Goal: Transaction & Acquisition: Purchase product/service

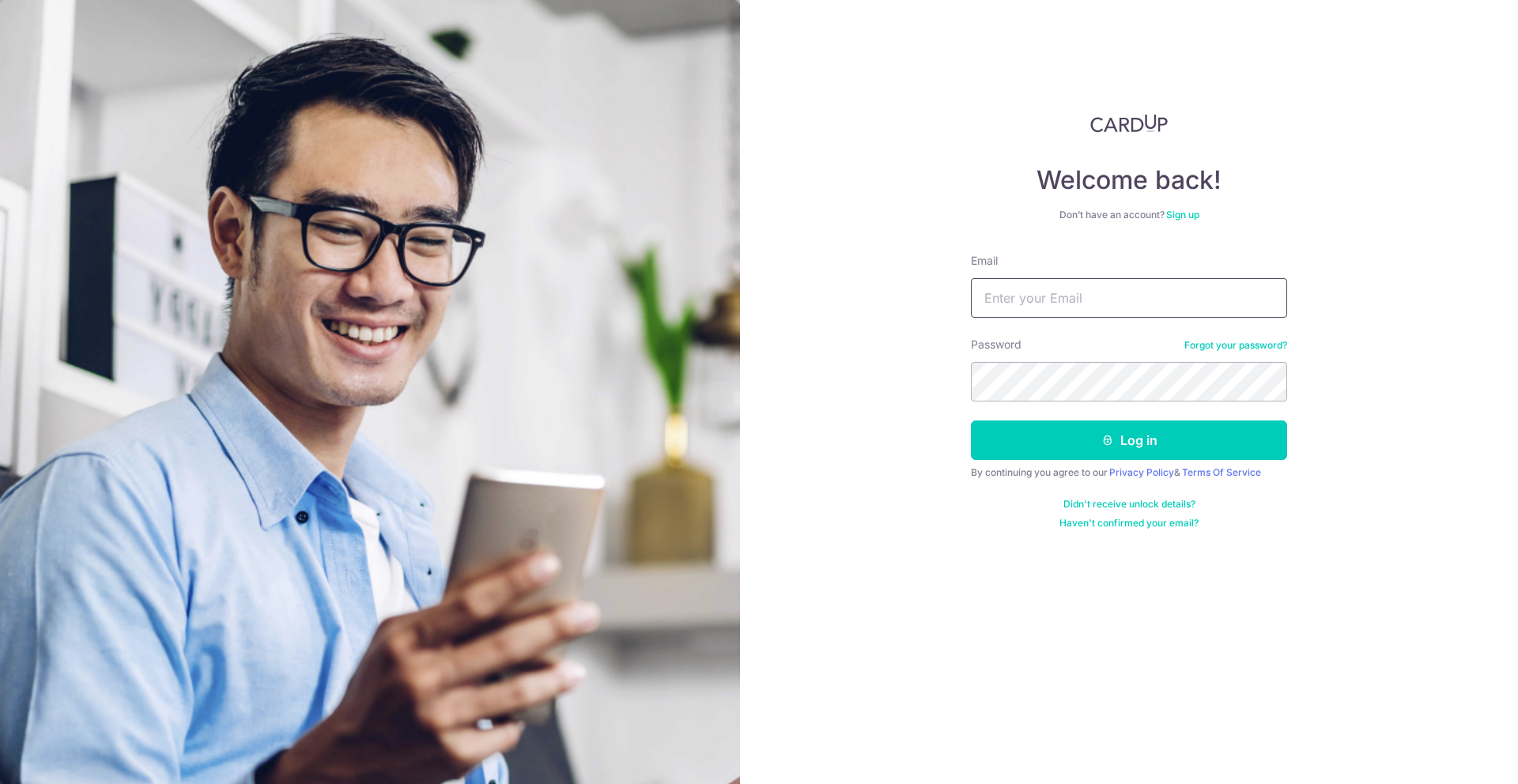
click at [1049, 307] on input "Email" at bounding box center [1128, 298] width 316 height 39
type input "angweineng04@gmail.com"
click at [1117, 425] on button "Log in" at bounding box center [1128, 440] width 316 height 39
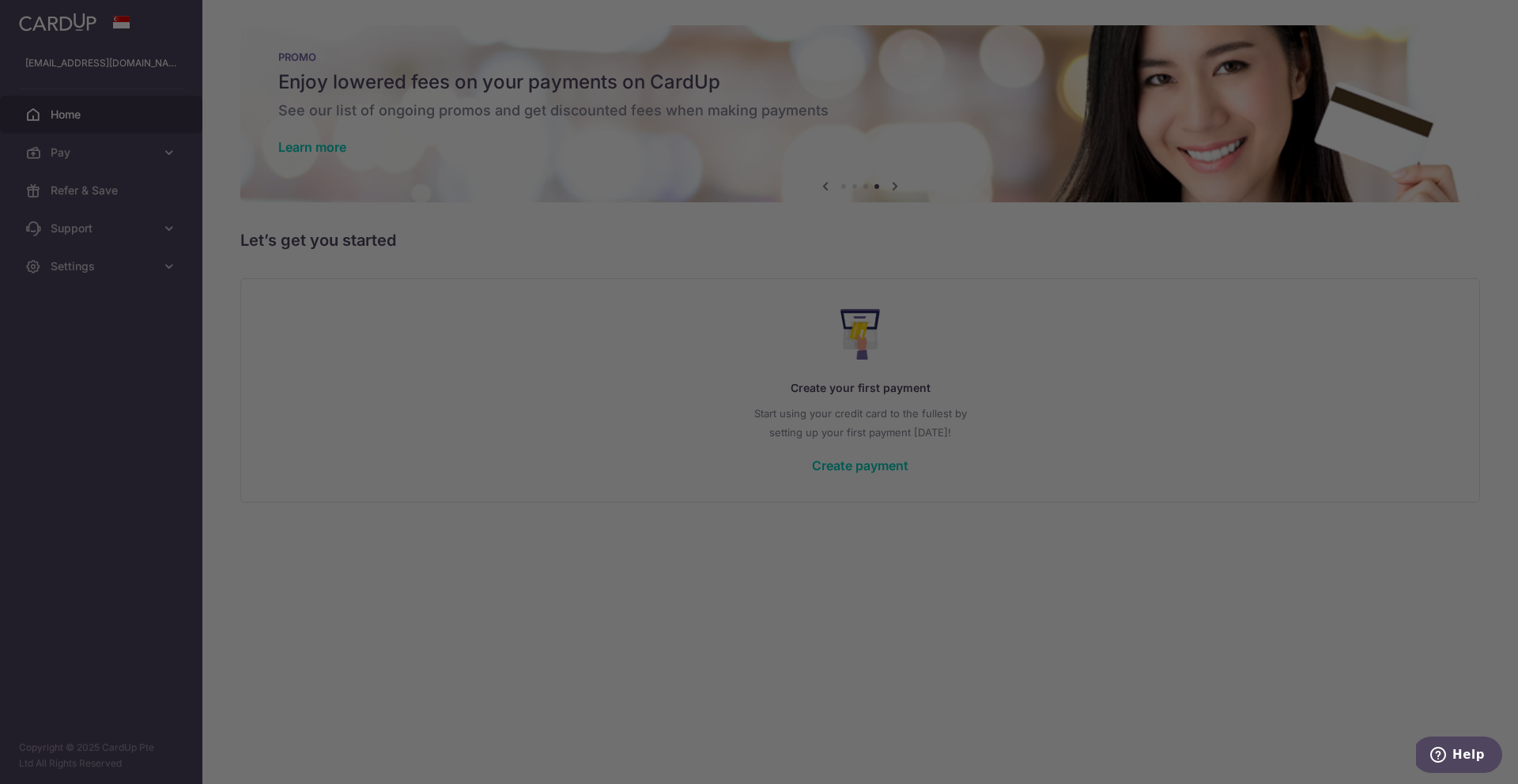
click at [1026, 512] on div at bounding box center [766, 395] width 1533 height 792
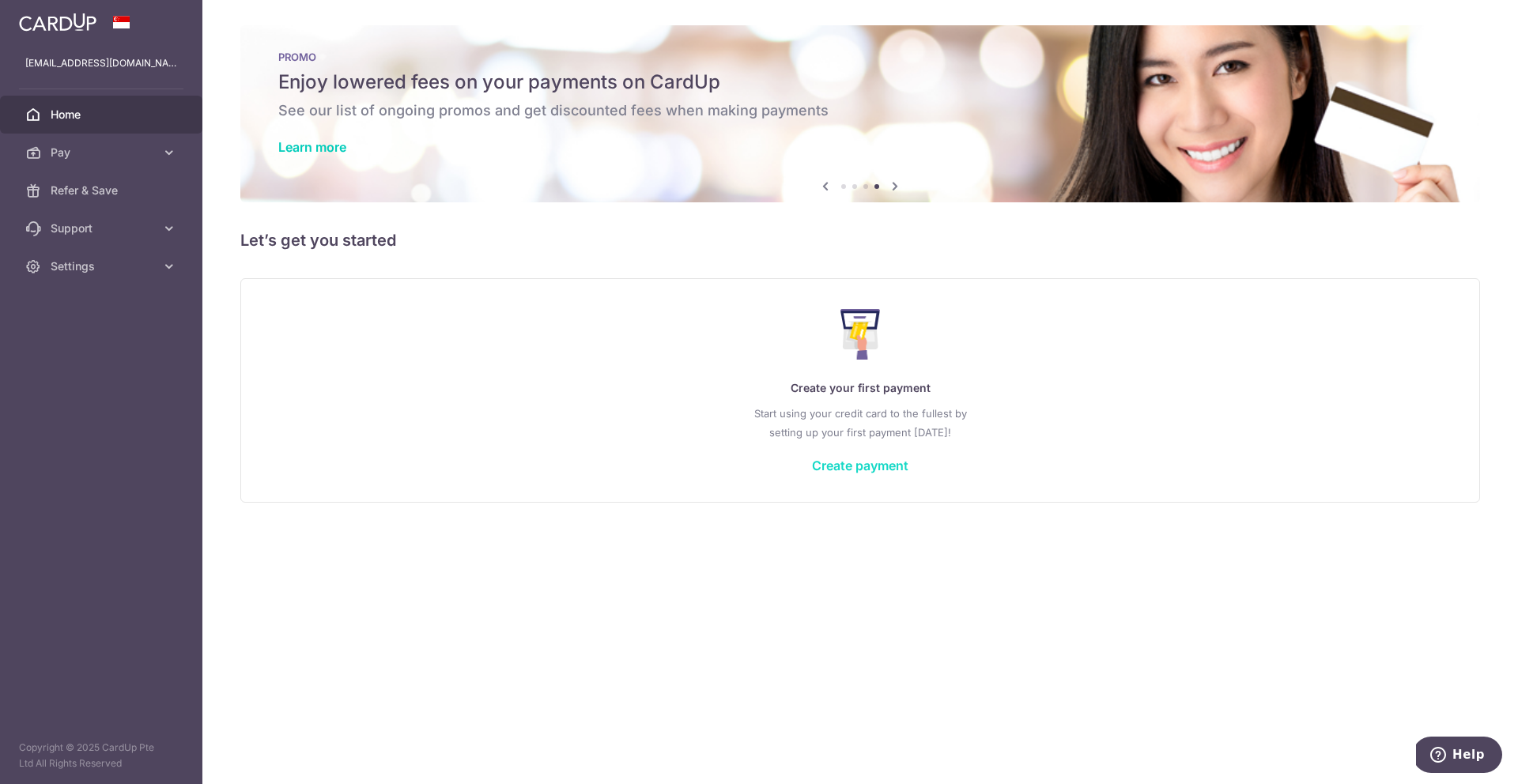
click at [864, 467] on link "Create payment" at bounding box center [859, 465] width 97 height 16
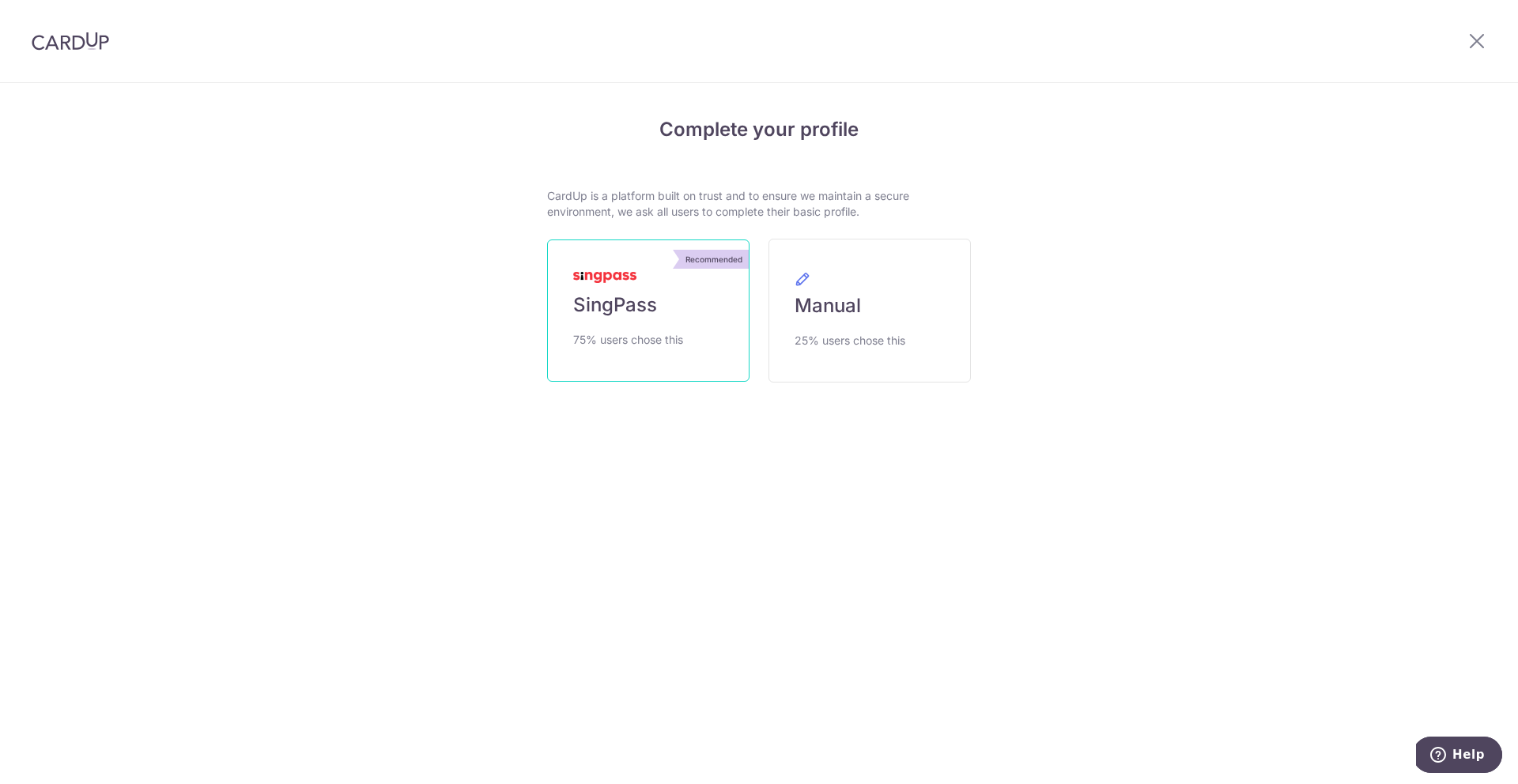
click at [683, 325] on link "Recommended SingPass 75% users chose this" at bounding box center [648, 310] width 202 height 143
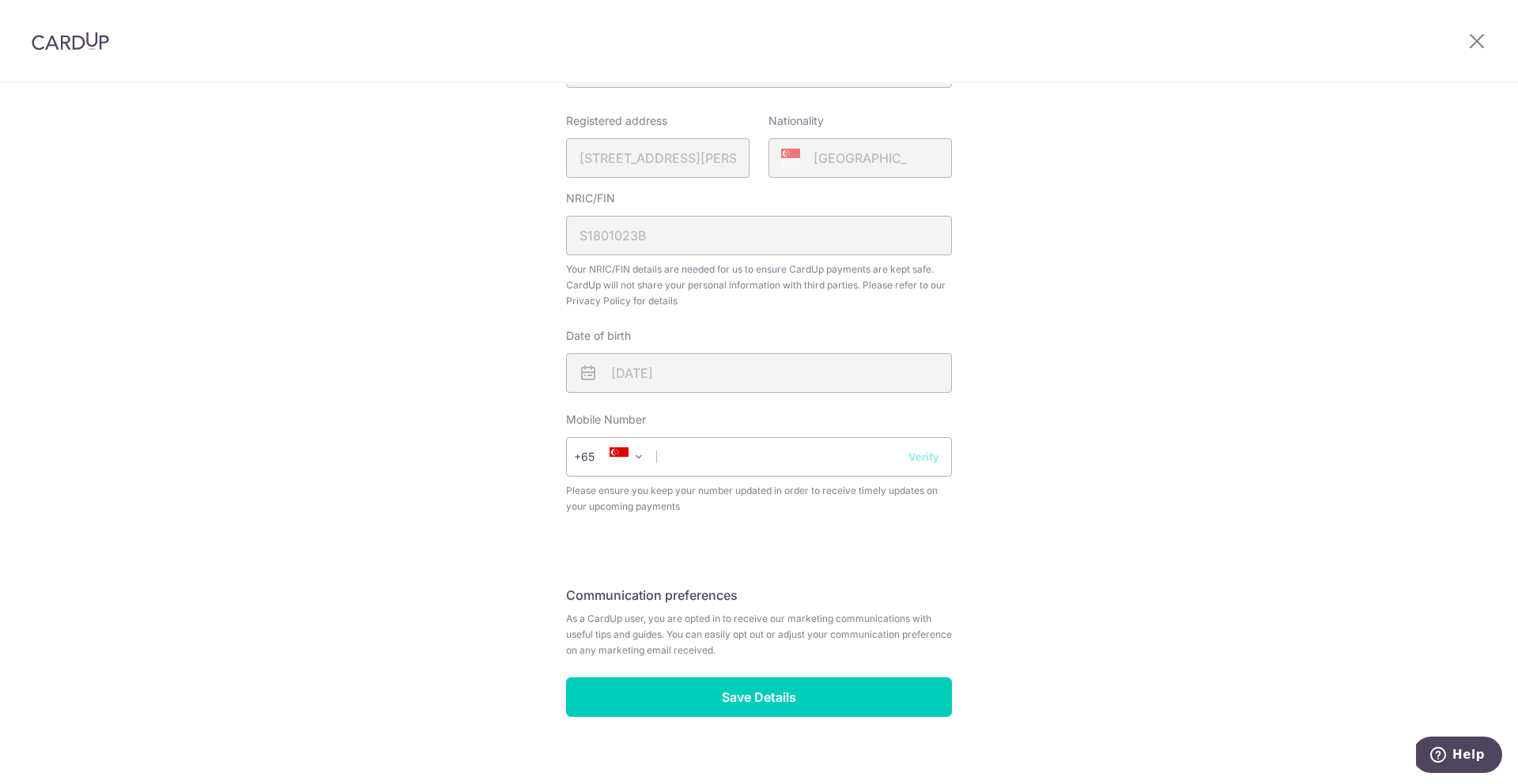
scroll to position [386, 0]
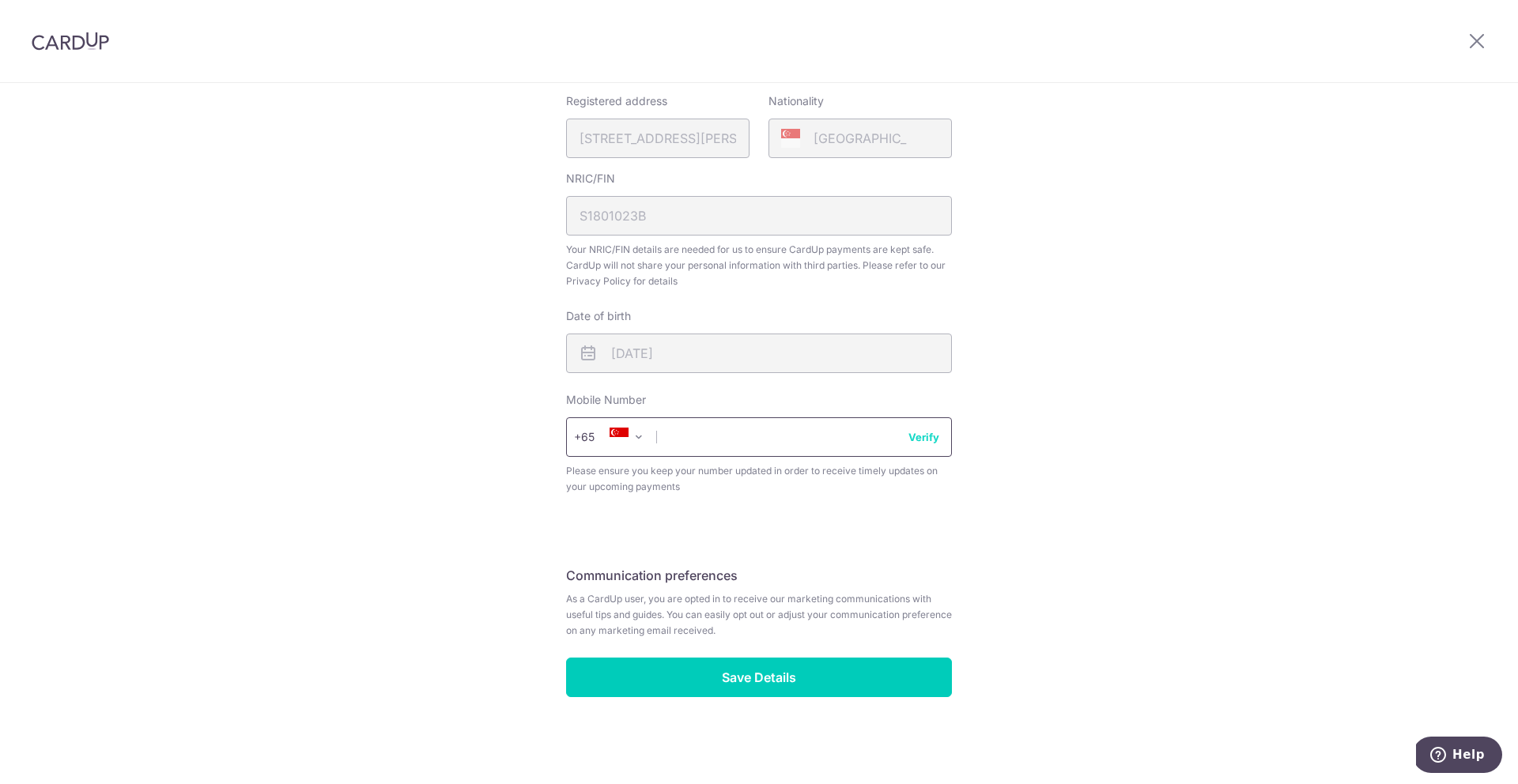
click at [832, 440] on input "text" at bounding box center [759, 437] width 386 height 39
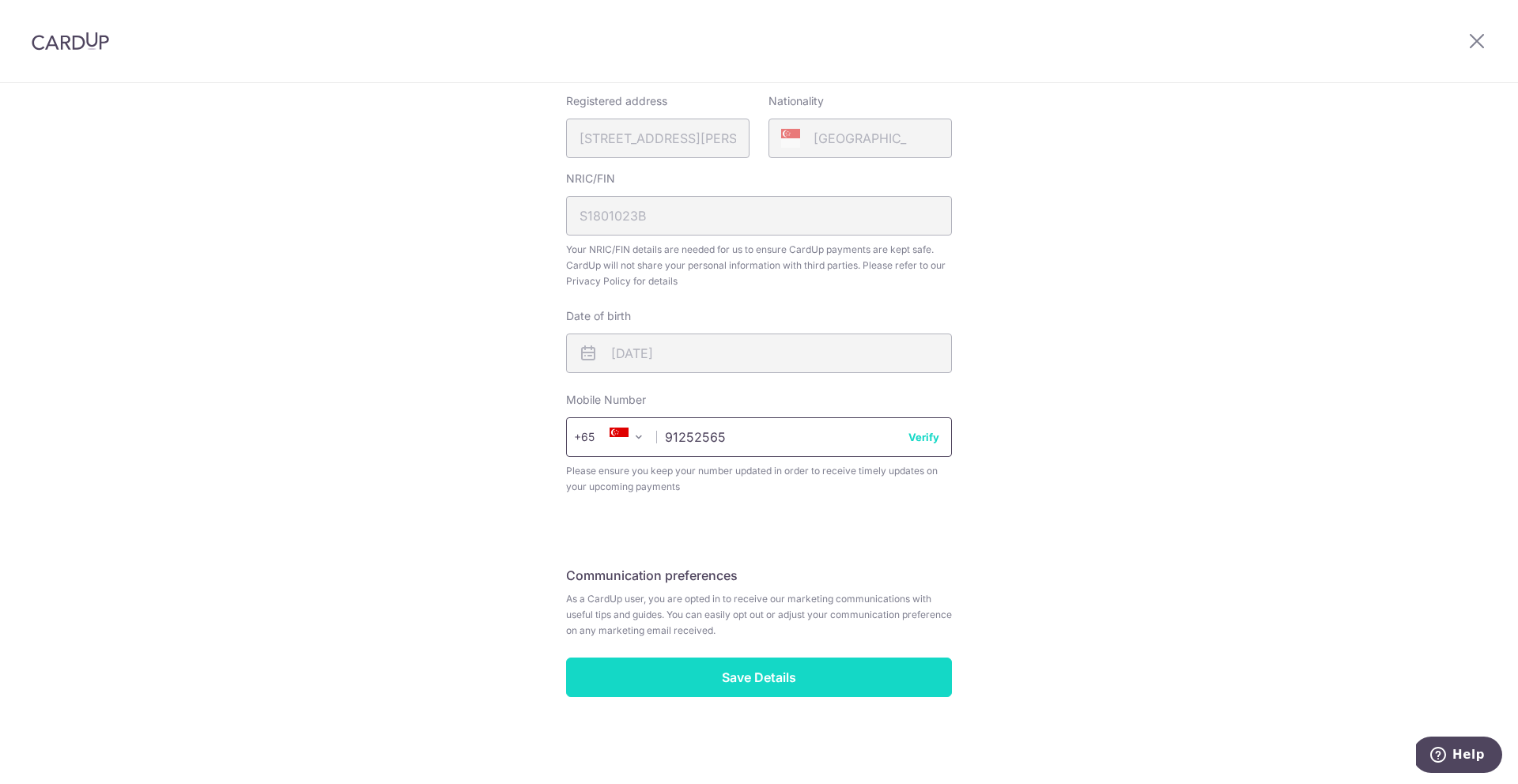
type input "91252565"
click at [786, 684] on input "Save Details" at bounding box center [759, 677] width 386 height 39
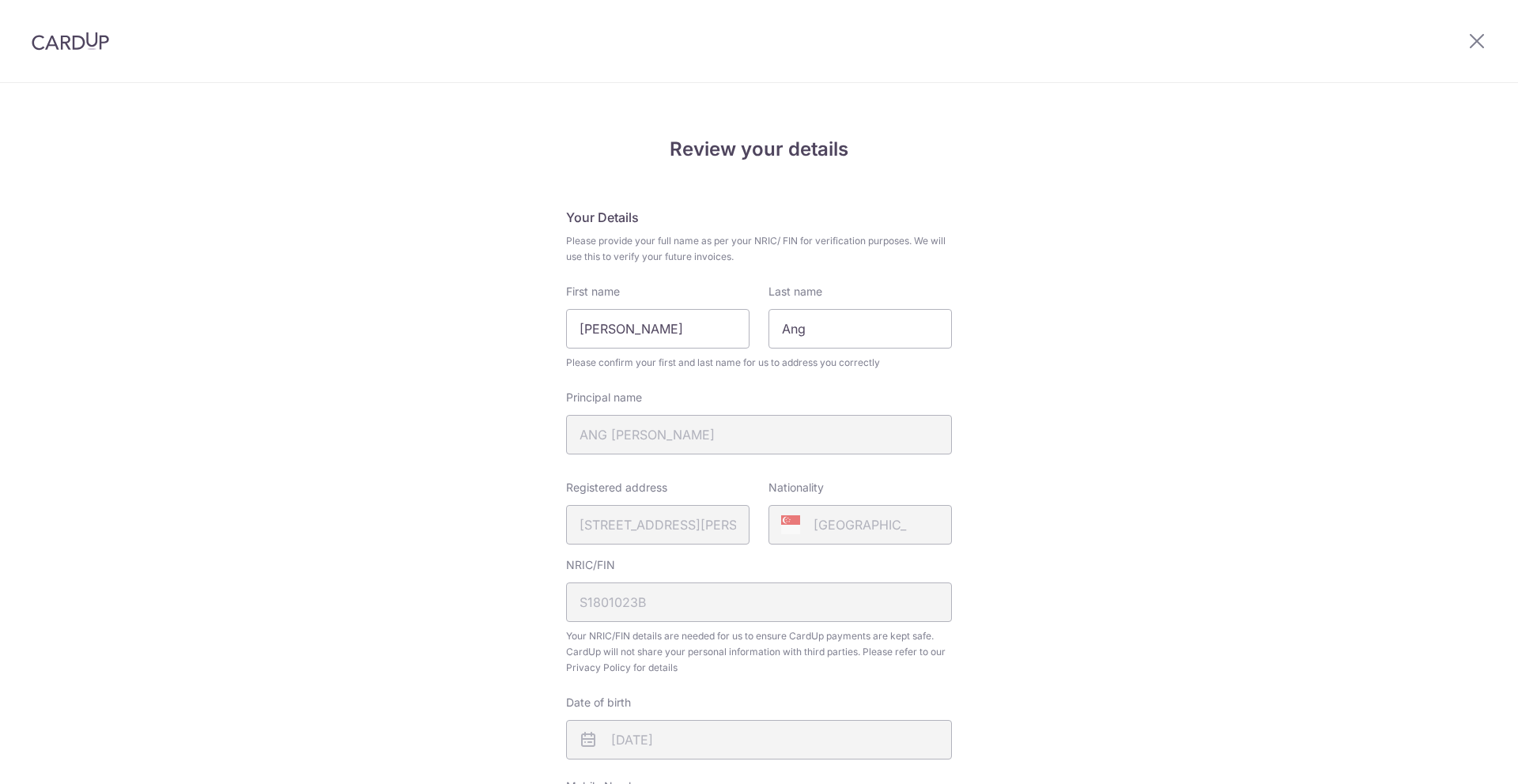
scroll to position [408, 0]
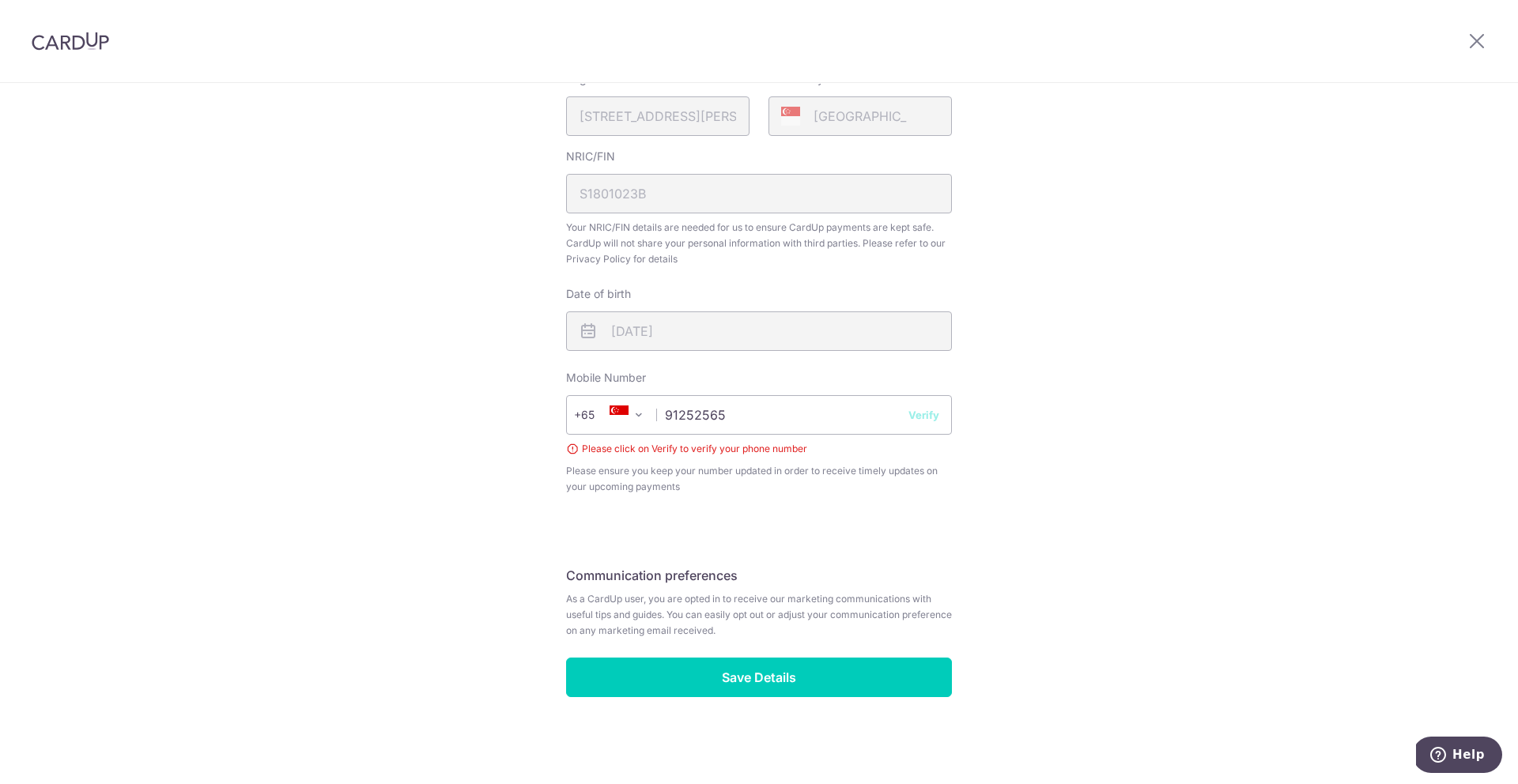
click at [929, 413] on button "Verify" at bounding box center [923, 415] width 31 height 16
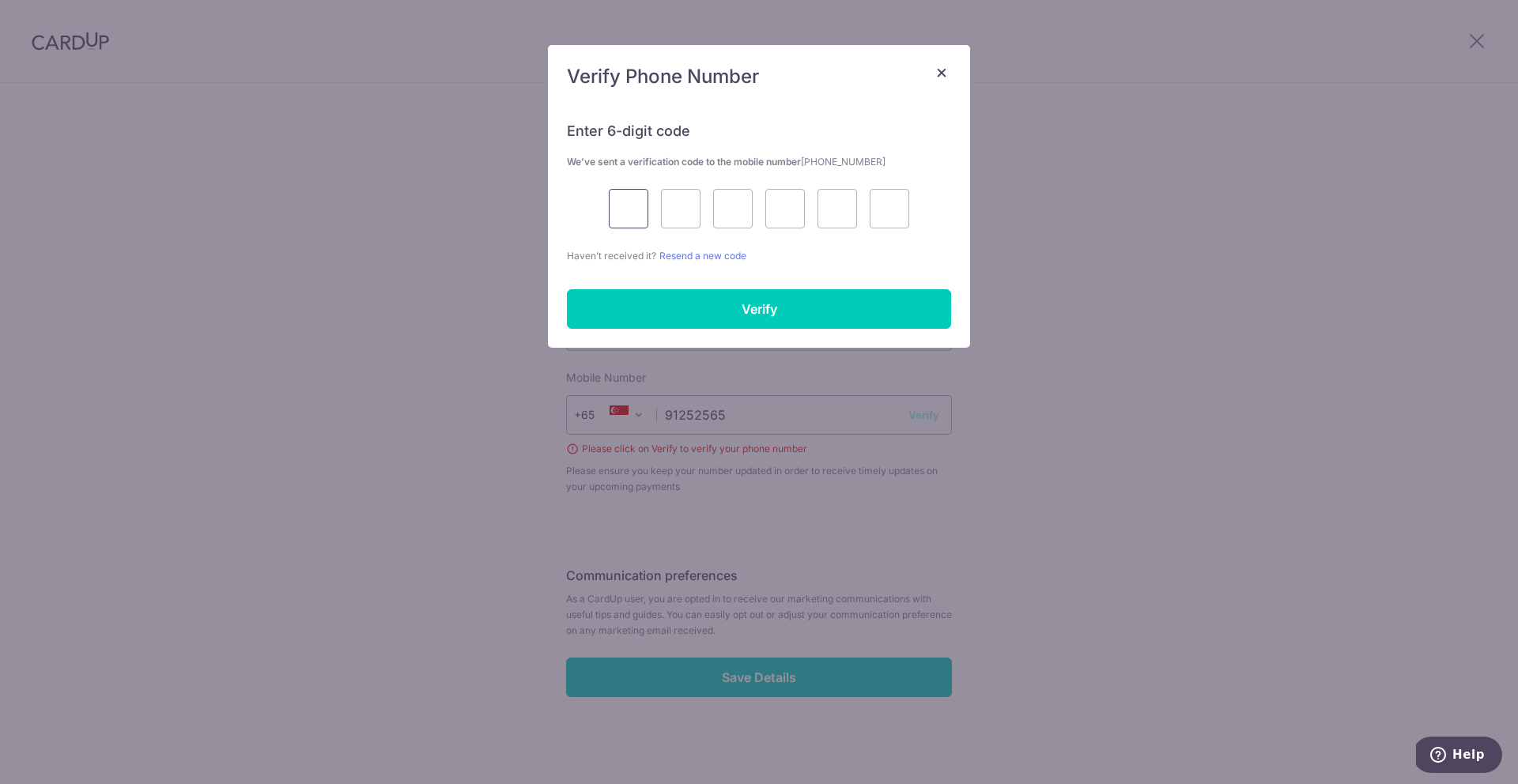
click at [639, 215] on input "text" at bounding box center [629, 208] width 39 height 39
type input "7"
type input "6"
type input "4"
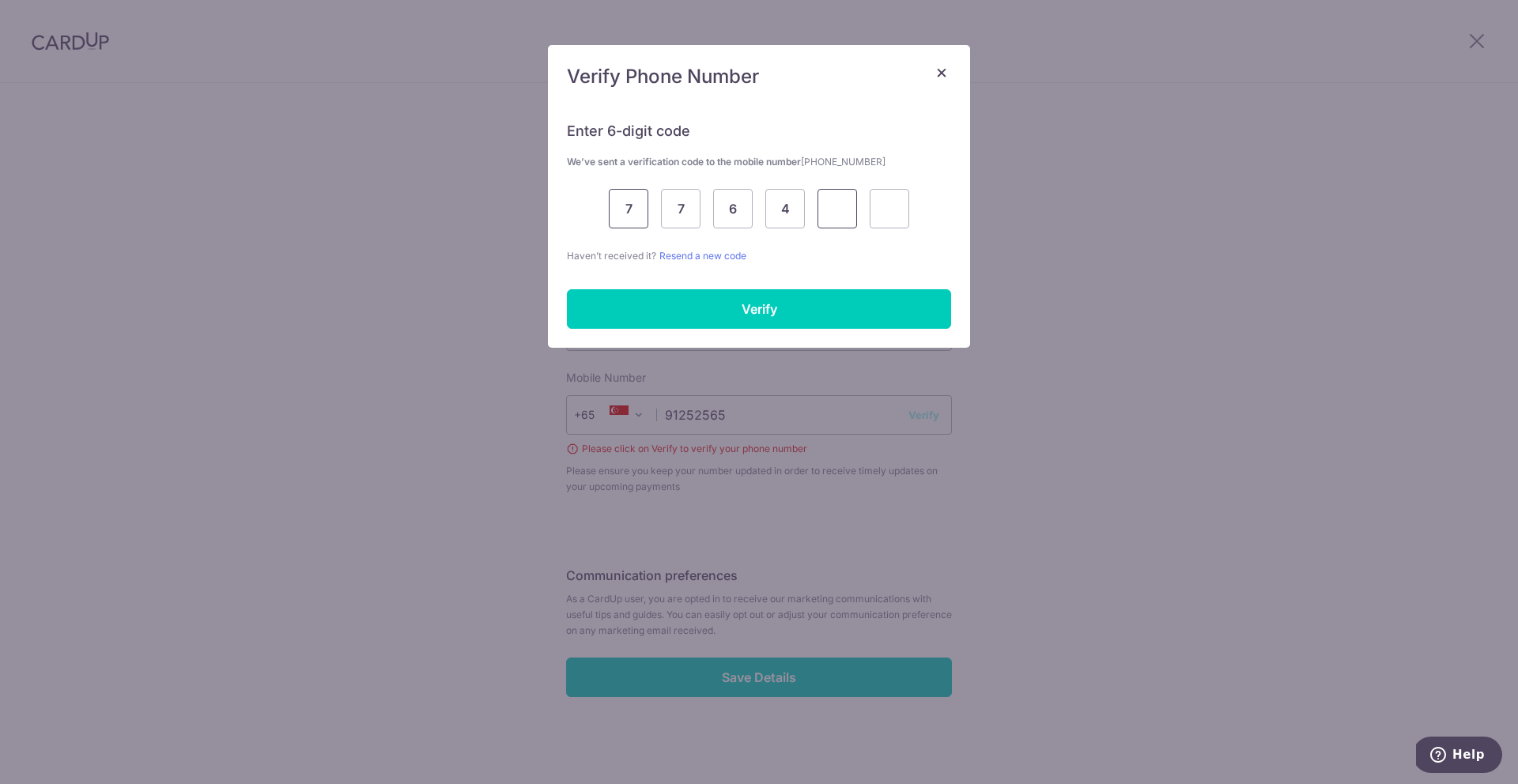
type input "7"
type input "1"
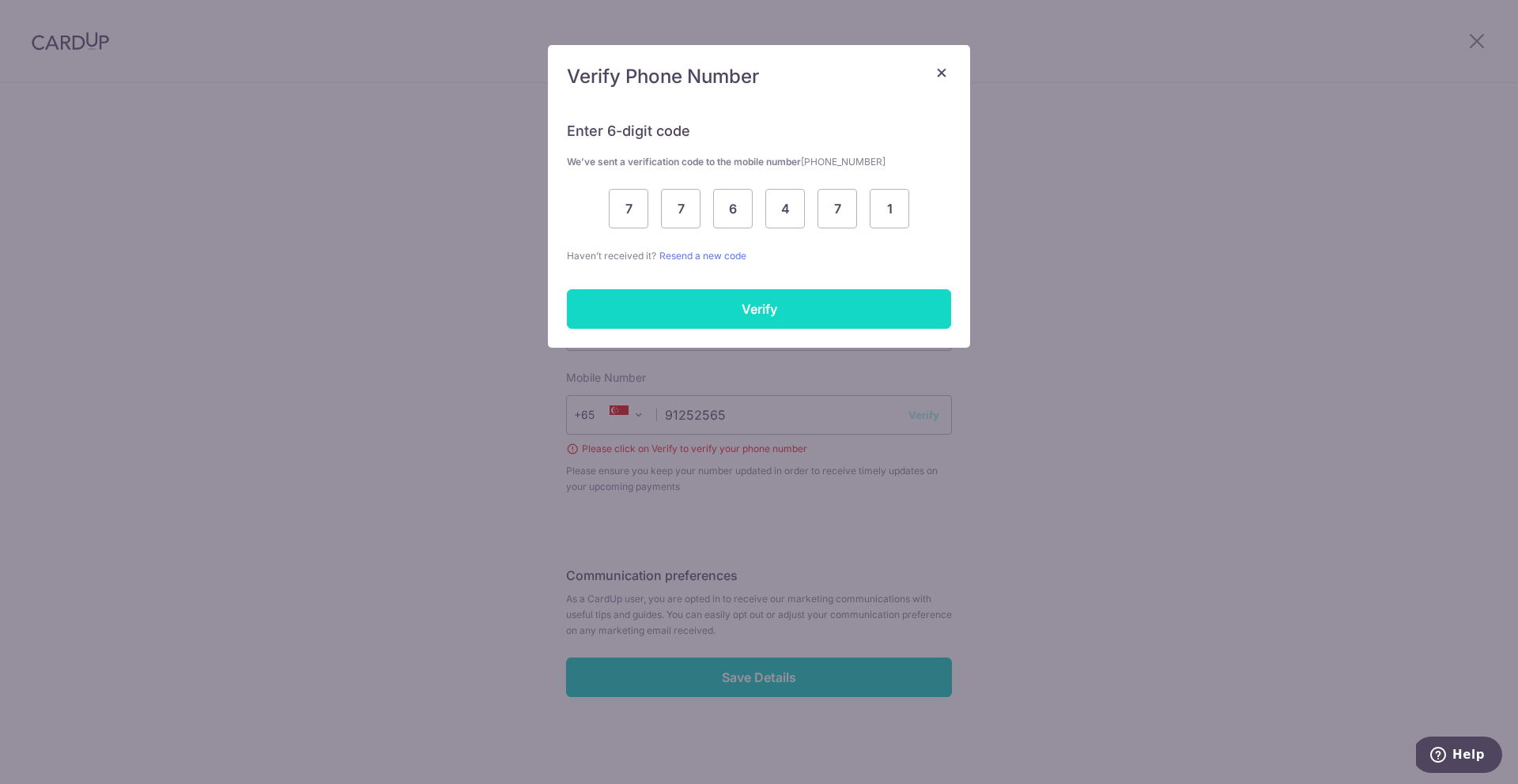
click at [756, 291] on input "Verify" at bounding box center [759, 309] width 384 height 39
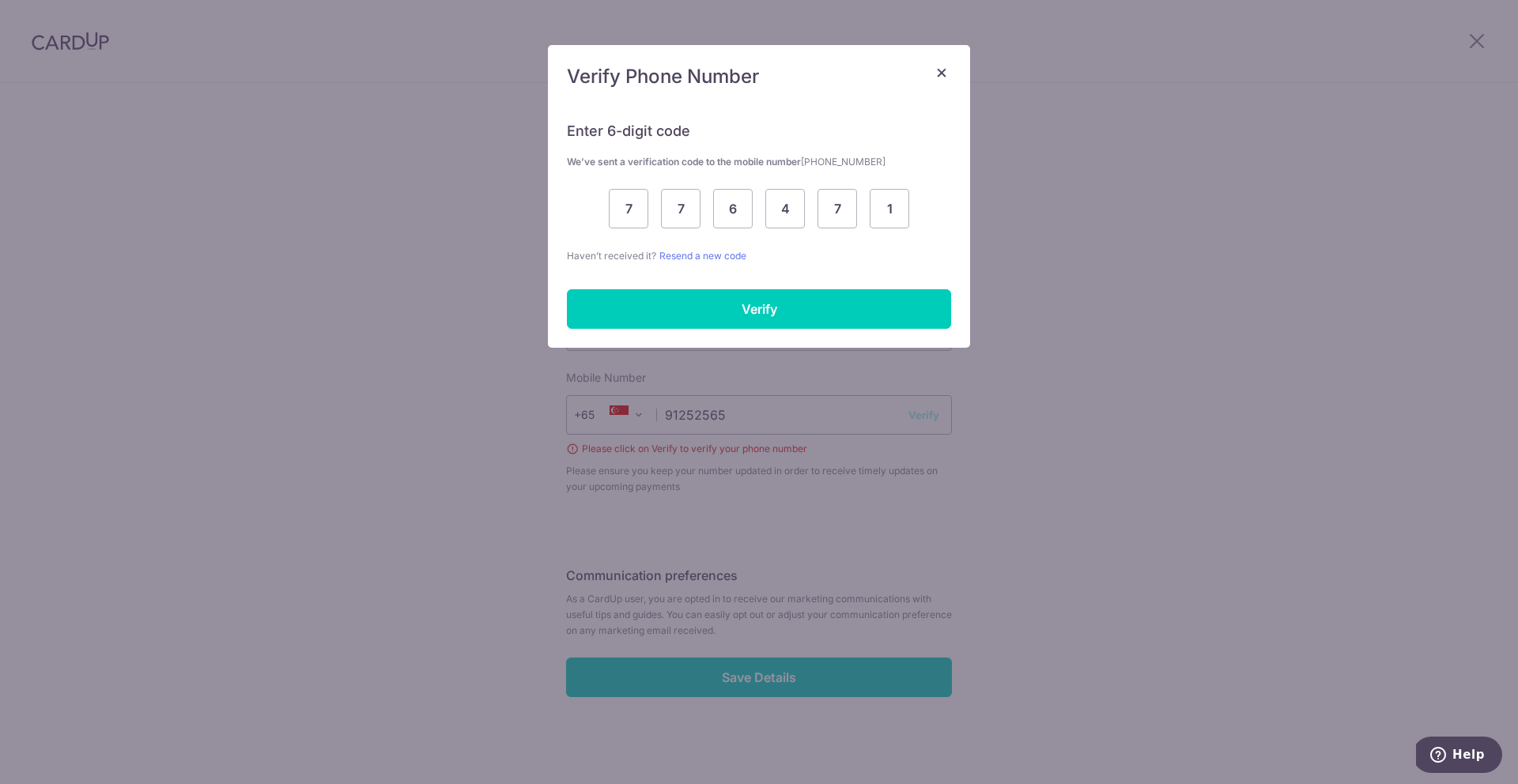
scroll to position [386, 0]
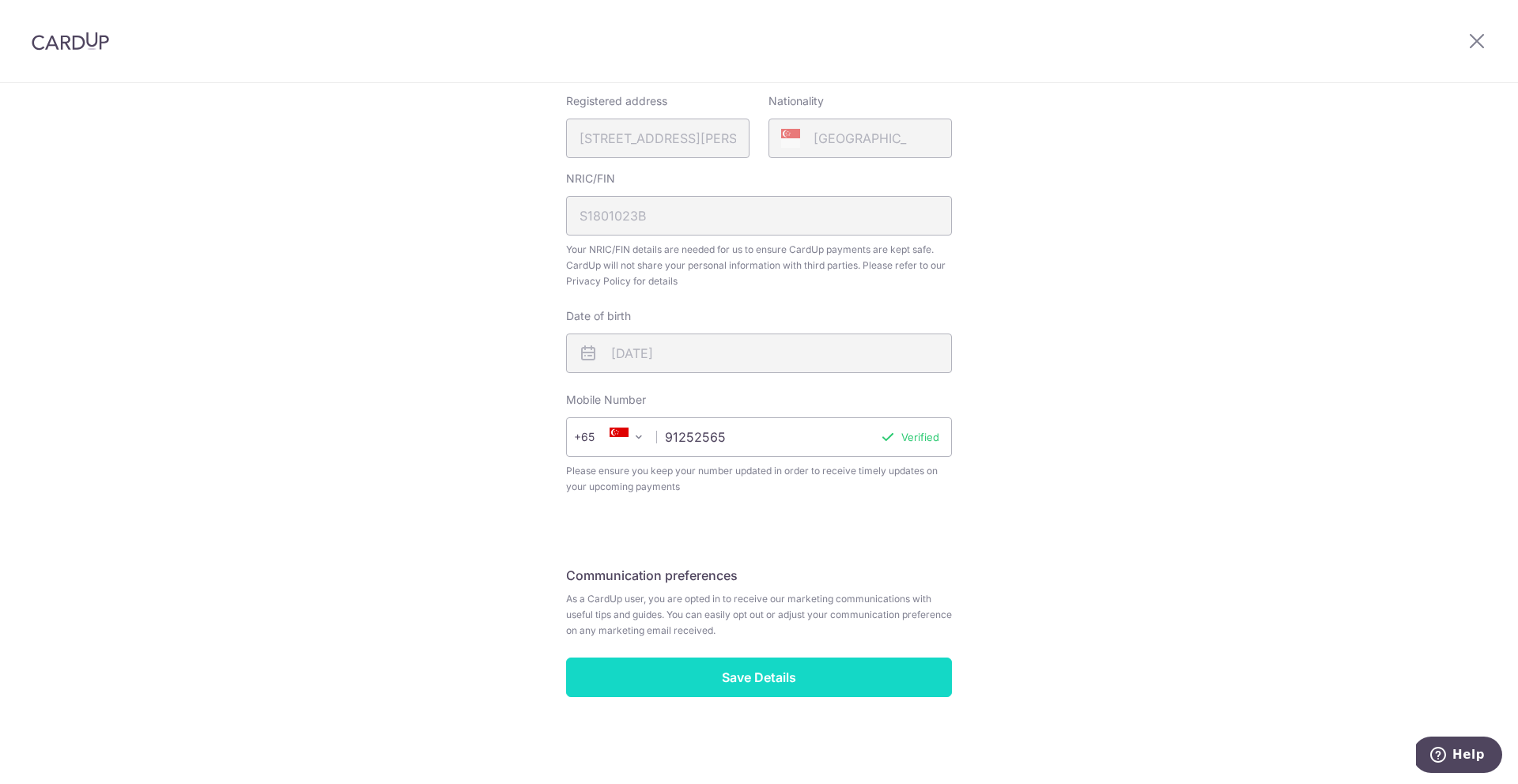
click at [804, 680] on input "Save Details" at bounding box center [759, 677] width 386 height 39
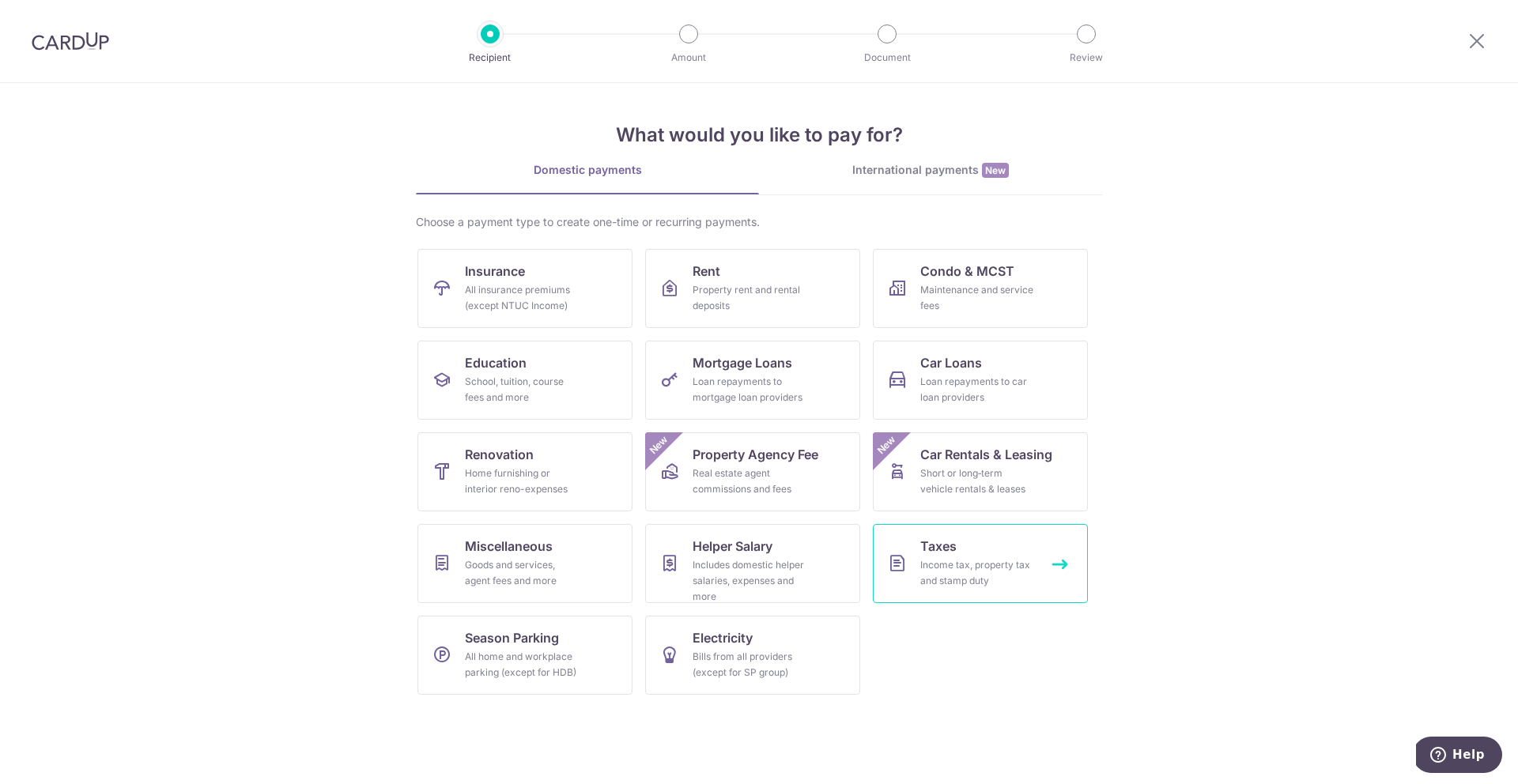
click at [988, 565] on div "Income tax, property tax and stamp duty" at bounding box center [976, 572] width 114 height 32
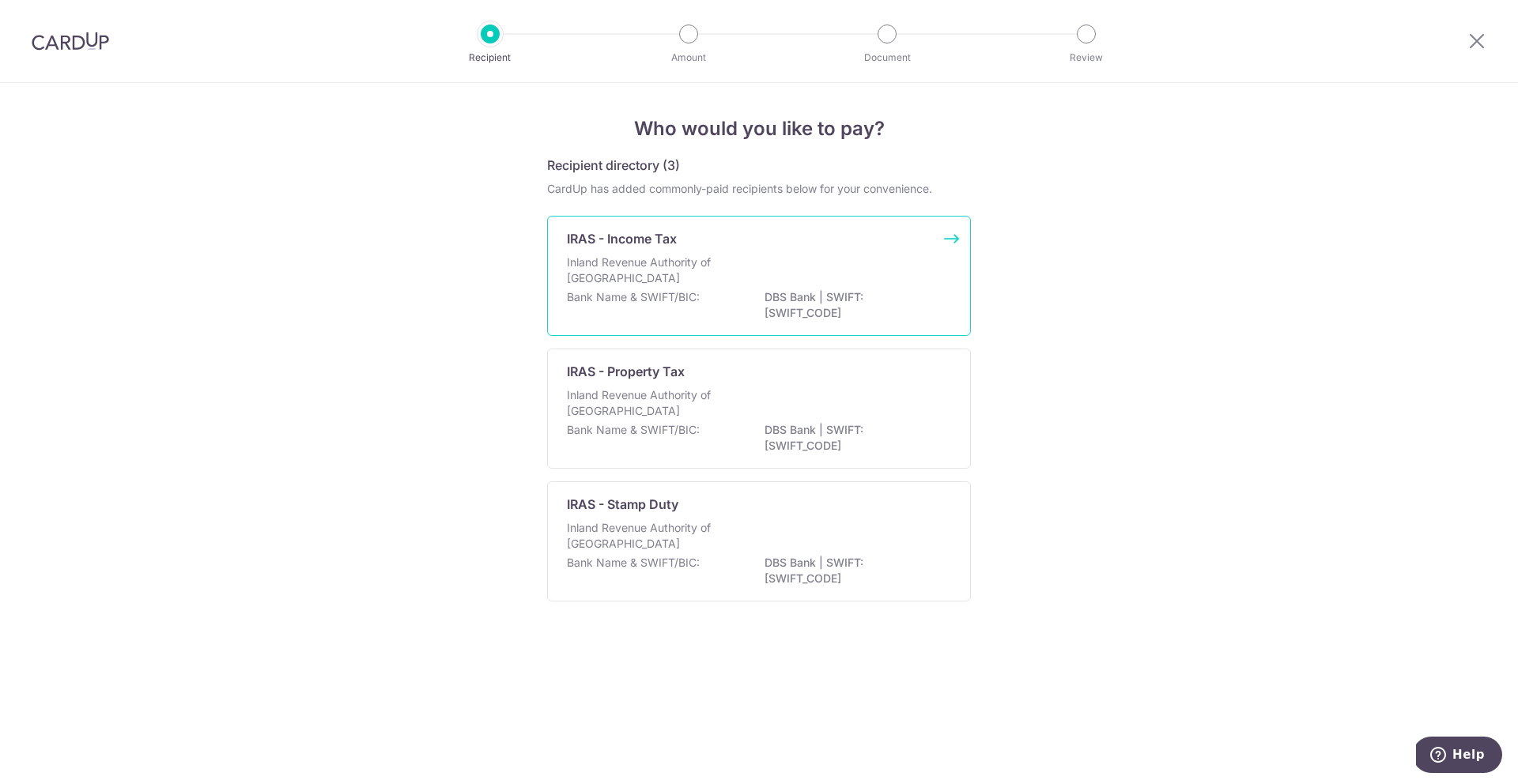
click at [818, 299] on p "DBS Bank | SWIFT: [SWIFT_CODE]" at bounding box center [853, 305] width 177 height 32
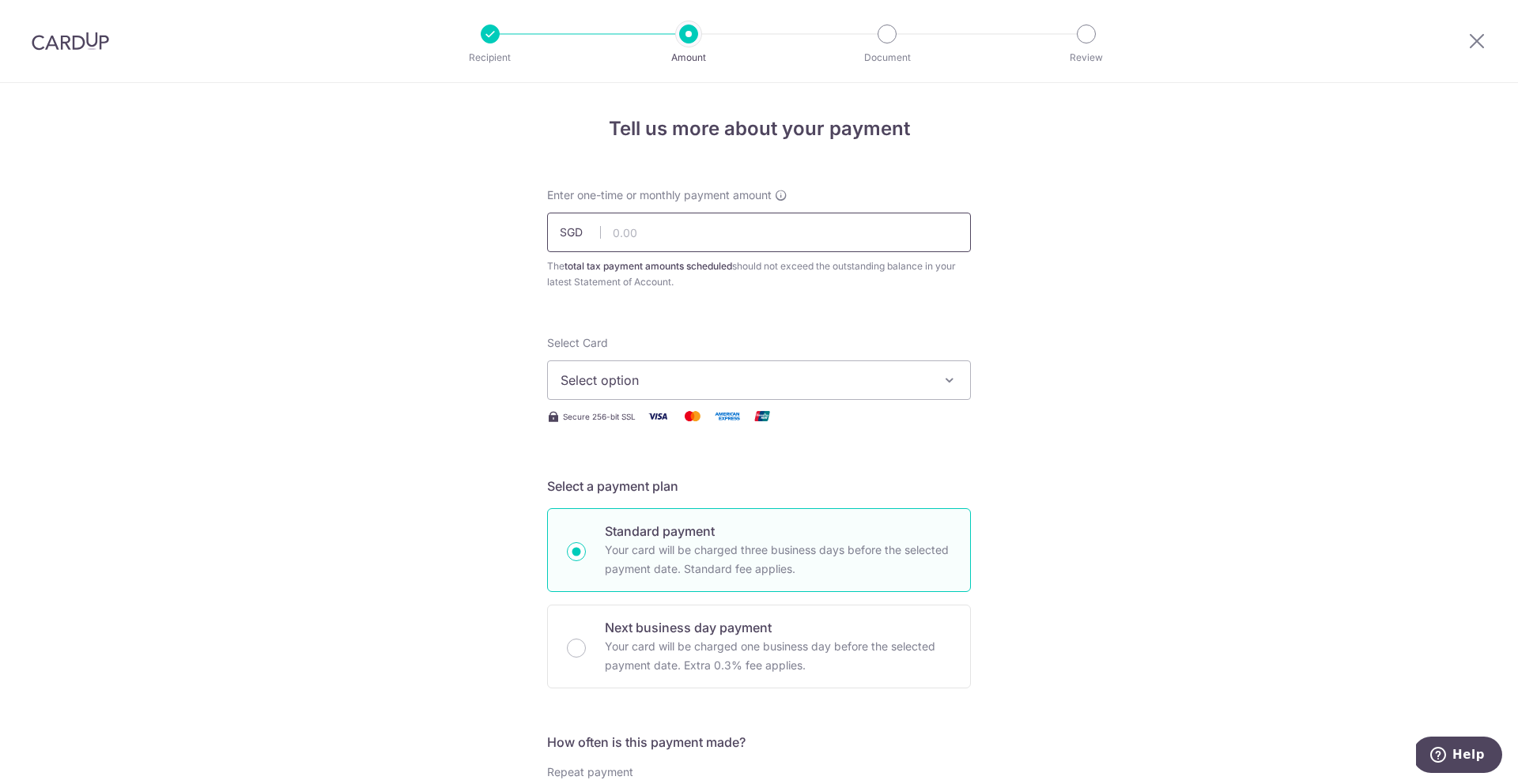
click at [874, 239] on input "text" at bounding box center [759, 232] width 424 height 39
click at [678, 241] on input "text" at bounding box center [759, 232] width 424 height 39
type input "10,714.38"
click at [942, 379] on icon "button" at bounding box center [949, 380] width 16 height 16
click at [672, 422] on span "Add credit card" at bounding box center [772, 424] width 368 height 16
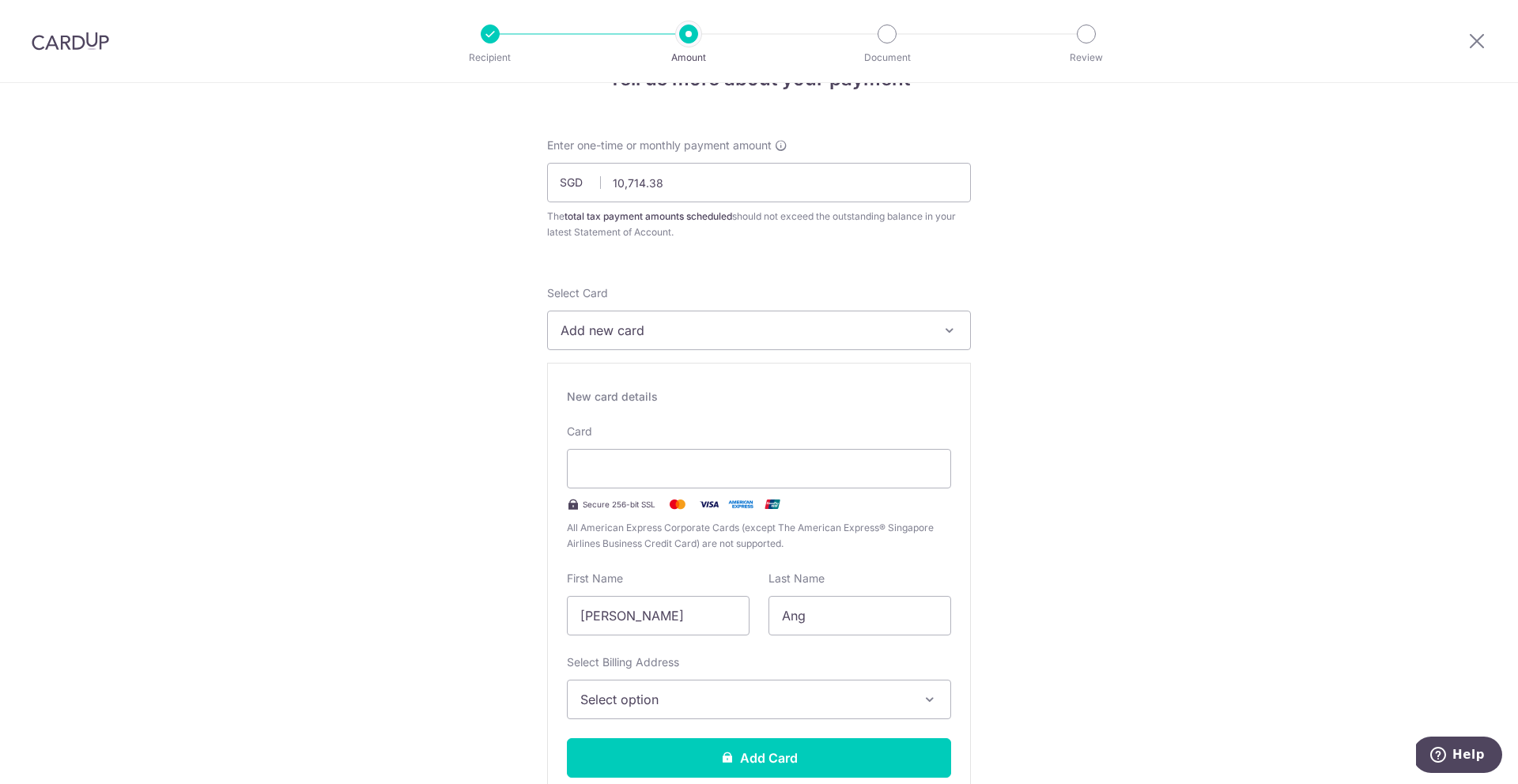
scroll to position [190, 0]
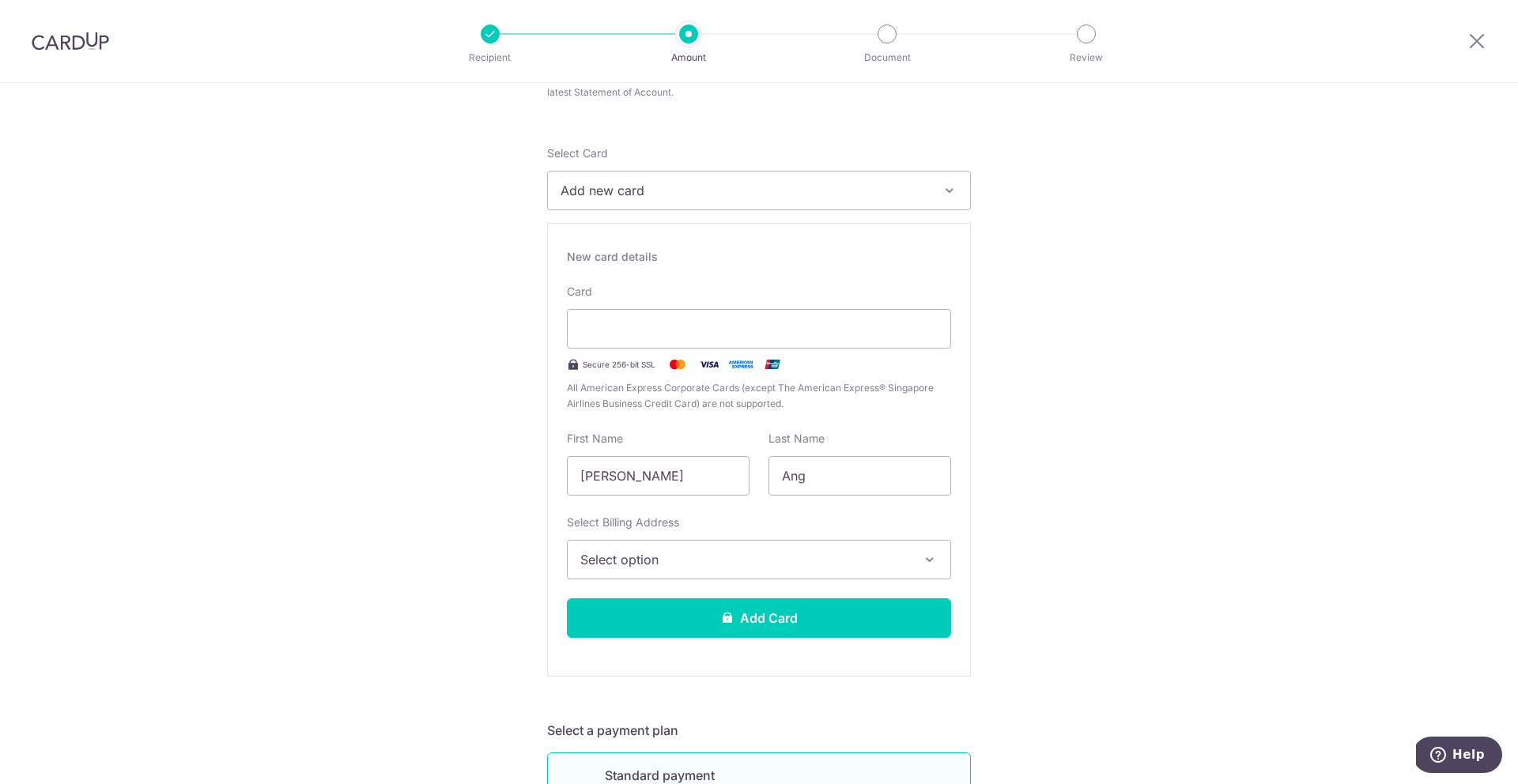
click at [915, 559] on button "Select option" at bounding box center [759, 559] width 384 height 39
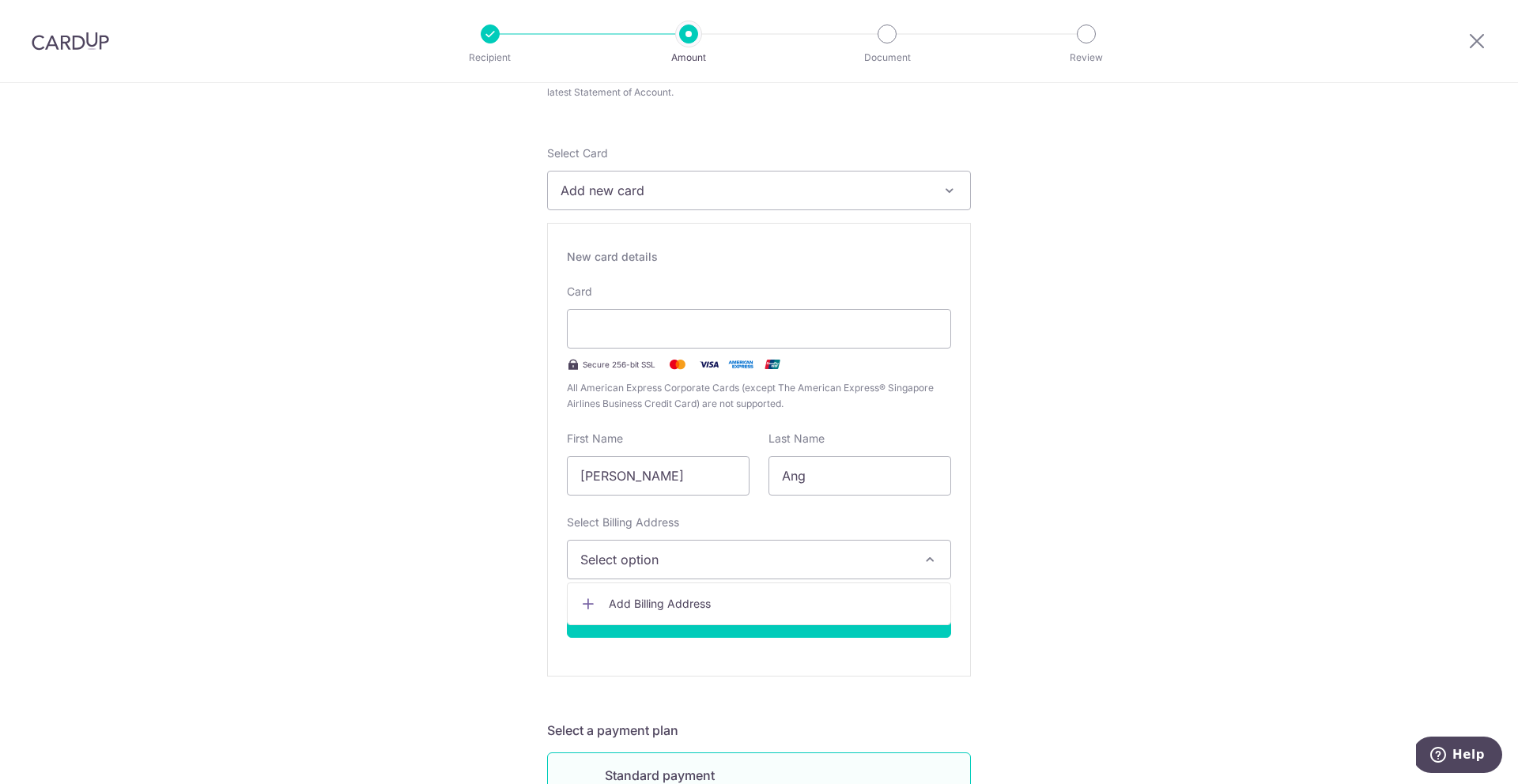
click at [791, 596] on span "Add Billing Address" at bounding box center [773, 604] width 329 height 16
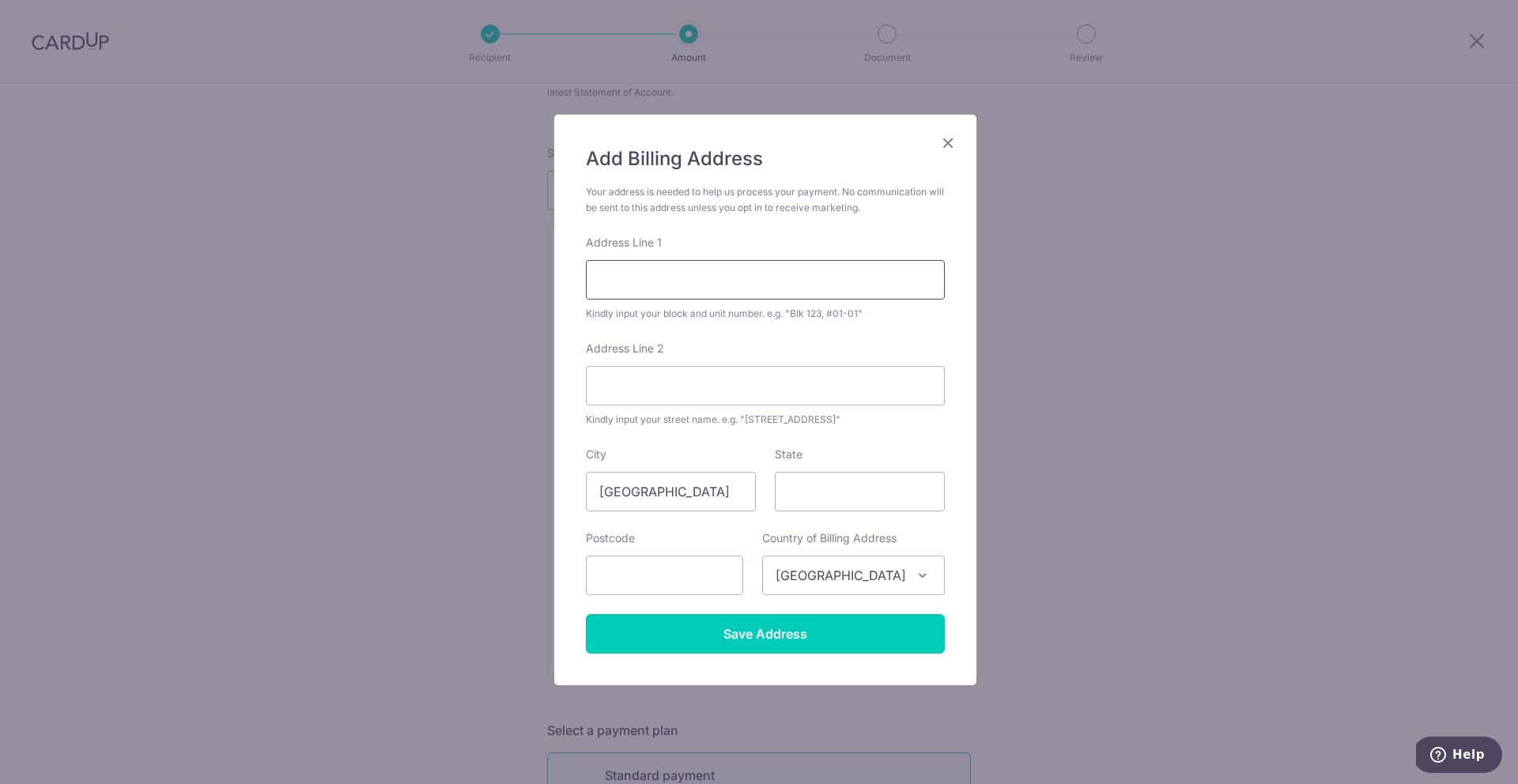
click at [695, 280] on input "Address Line 1" at bounding box center [765, 279] width 359 height 39
type input "23"
click at [702, 397] on input "Address Line 2" at bounding box center [765, 385] width 359 height 39
type input "Vaughan Road"
click at [719, 570] on body "Recipient Amount Document Review Tell us more about your payment Enter one-time…" at bounding box center [759, 392] width 1518 height 784
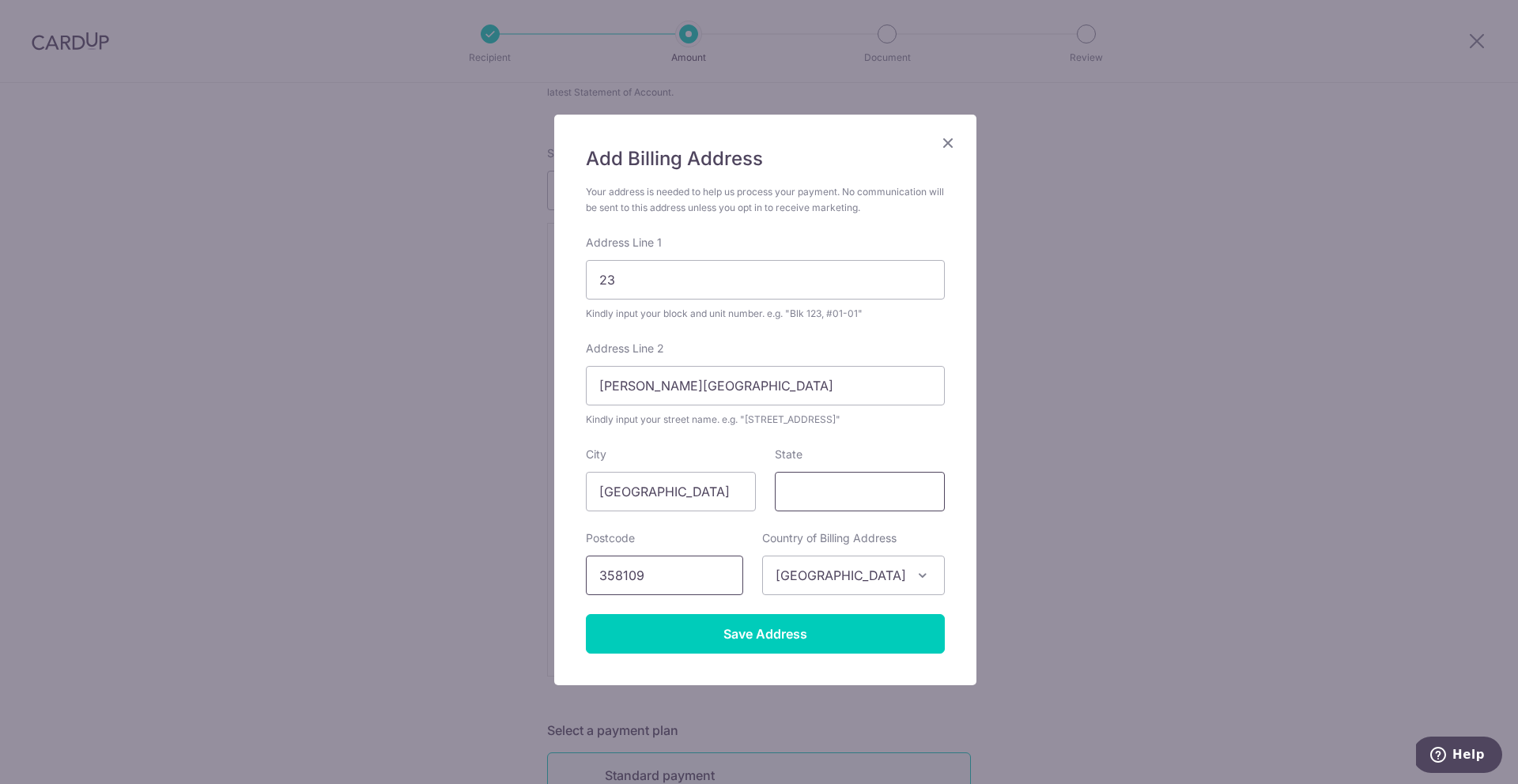
type input "358109"
click at [837, 491] on input "State" at bounding box center [859, 491] width 170 height 39
type input "A"
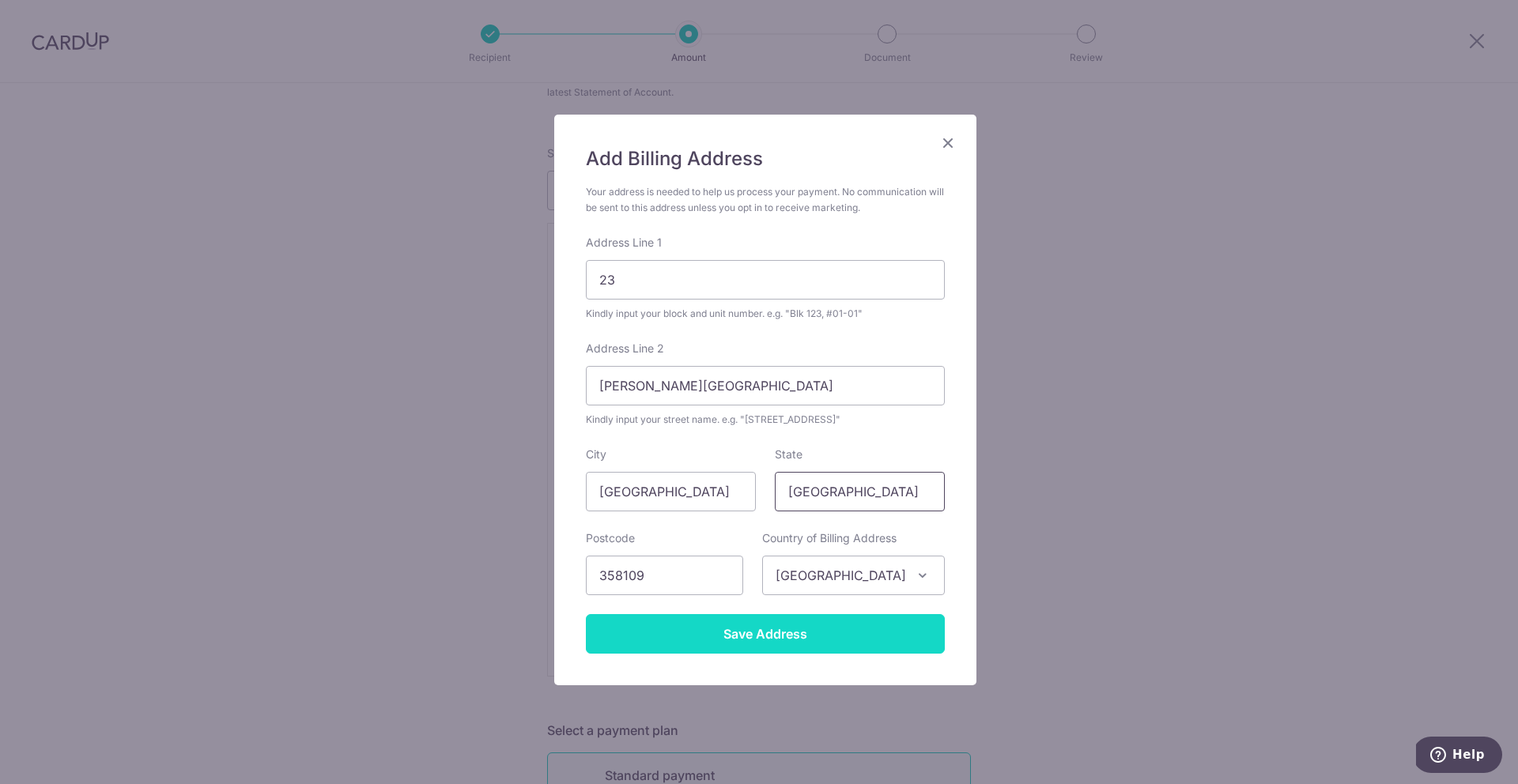
type input "[GEOGRAPHIC_DATA]"
click at [800, 641] on input "Save Address" at bounding box center [765, 634] width 359 height 39
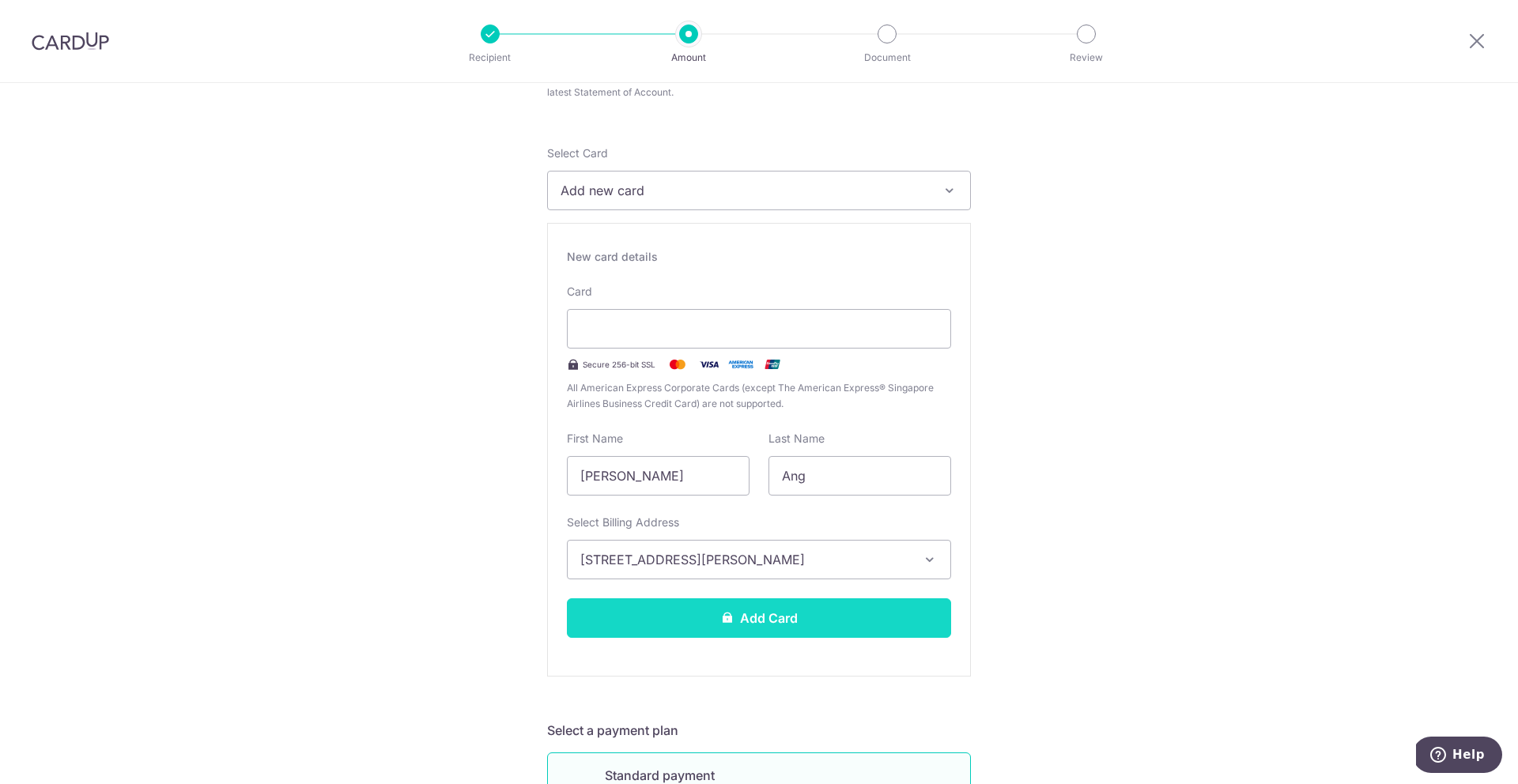
click at [801, 623] on button "Add Card" at bounding box center [759, 617] width 384 height 39
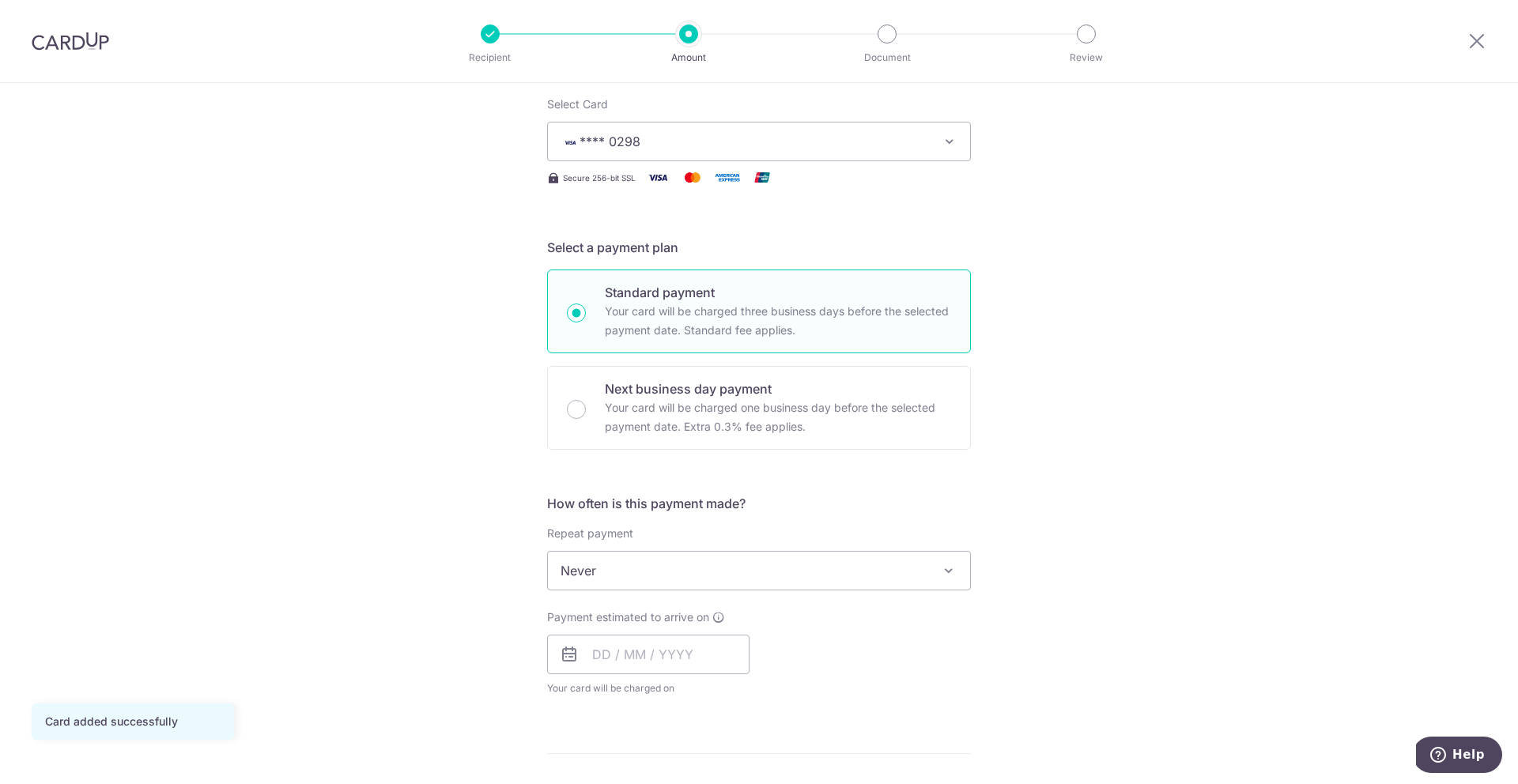
scroll to position [284, 0]
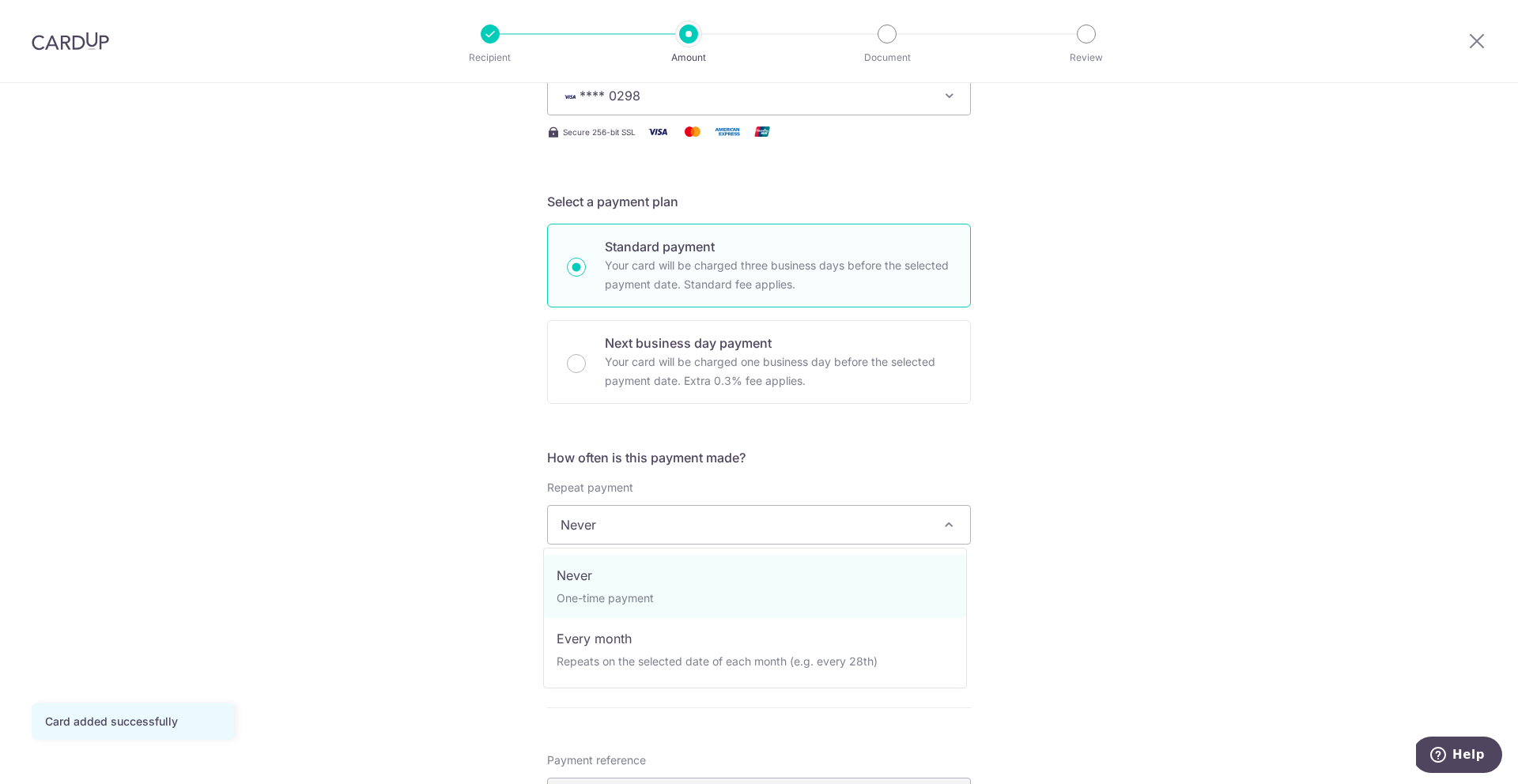
click at [949, 534] on span at bounding box center [948, 524] width 19 height 19
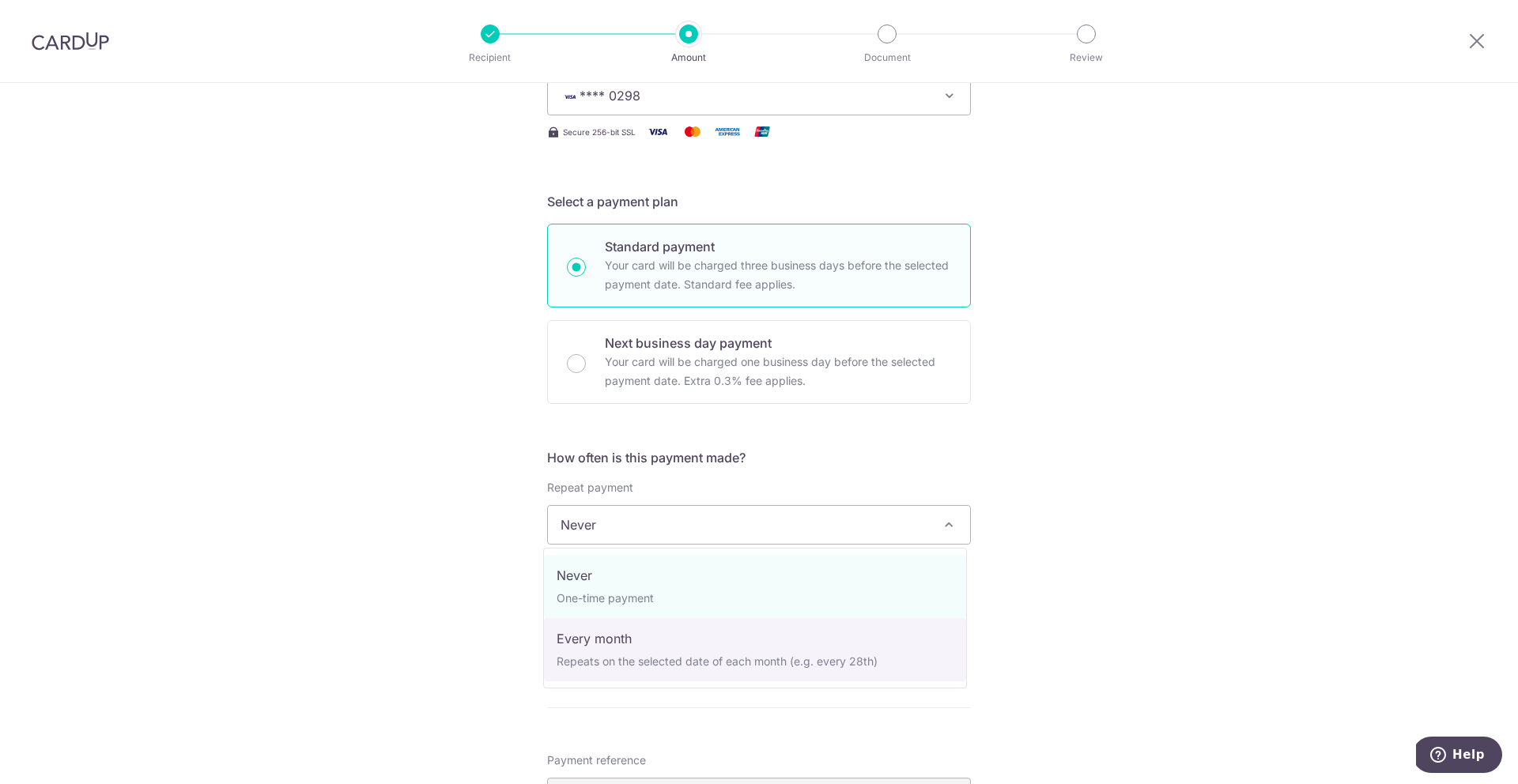
select select "3"
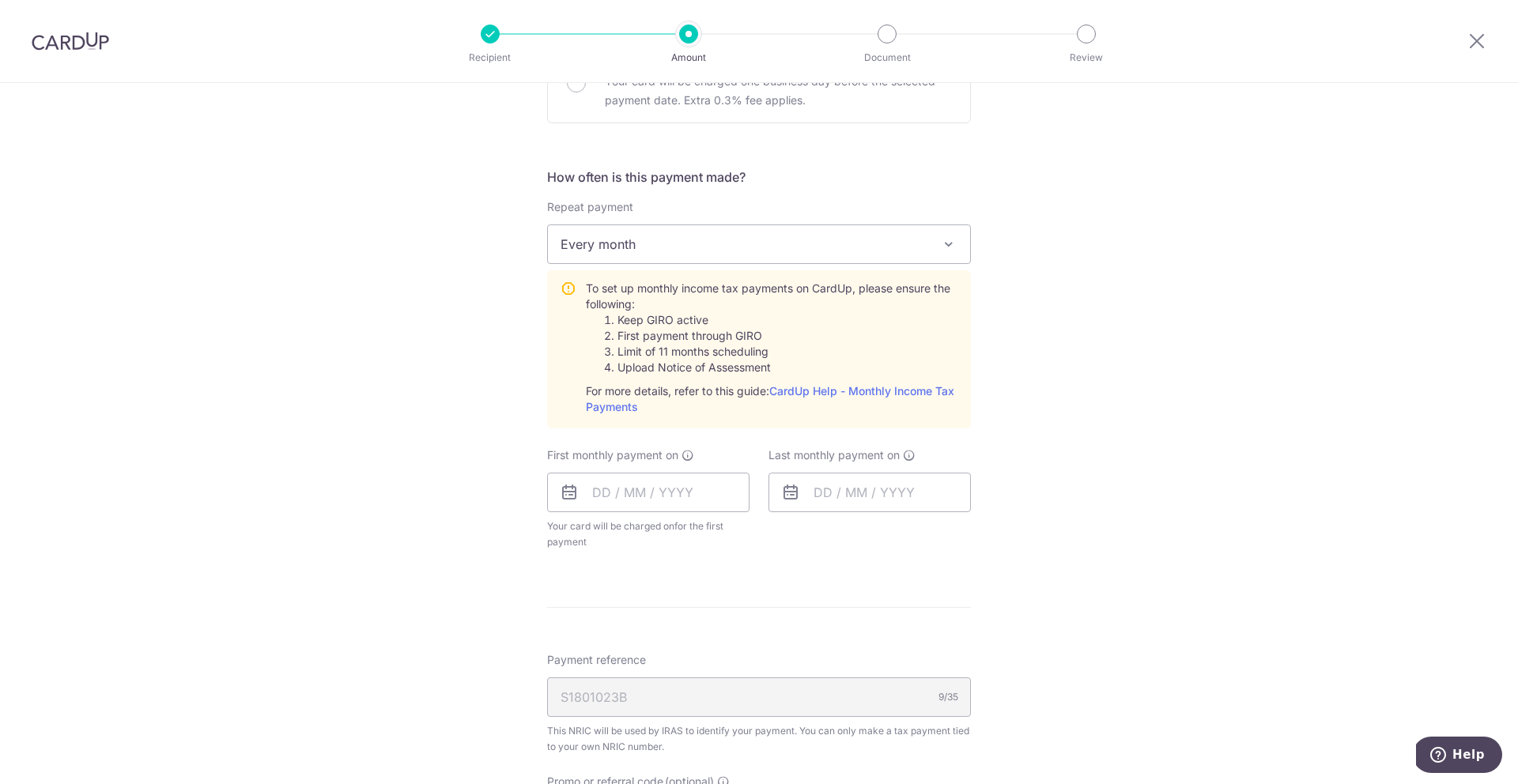
scroll to position [569, 0]
click at [601, 492] on input "text" at bounding box center [648, 489] width 202 height 39
click at [767, 535] on link "Next" at bounding box center [771, 531] width 19 height 19
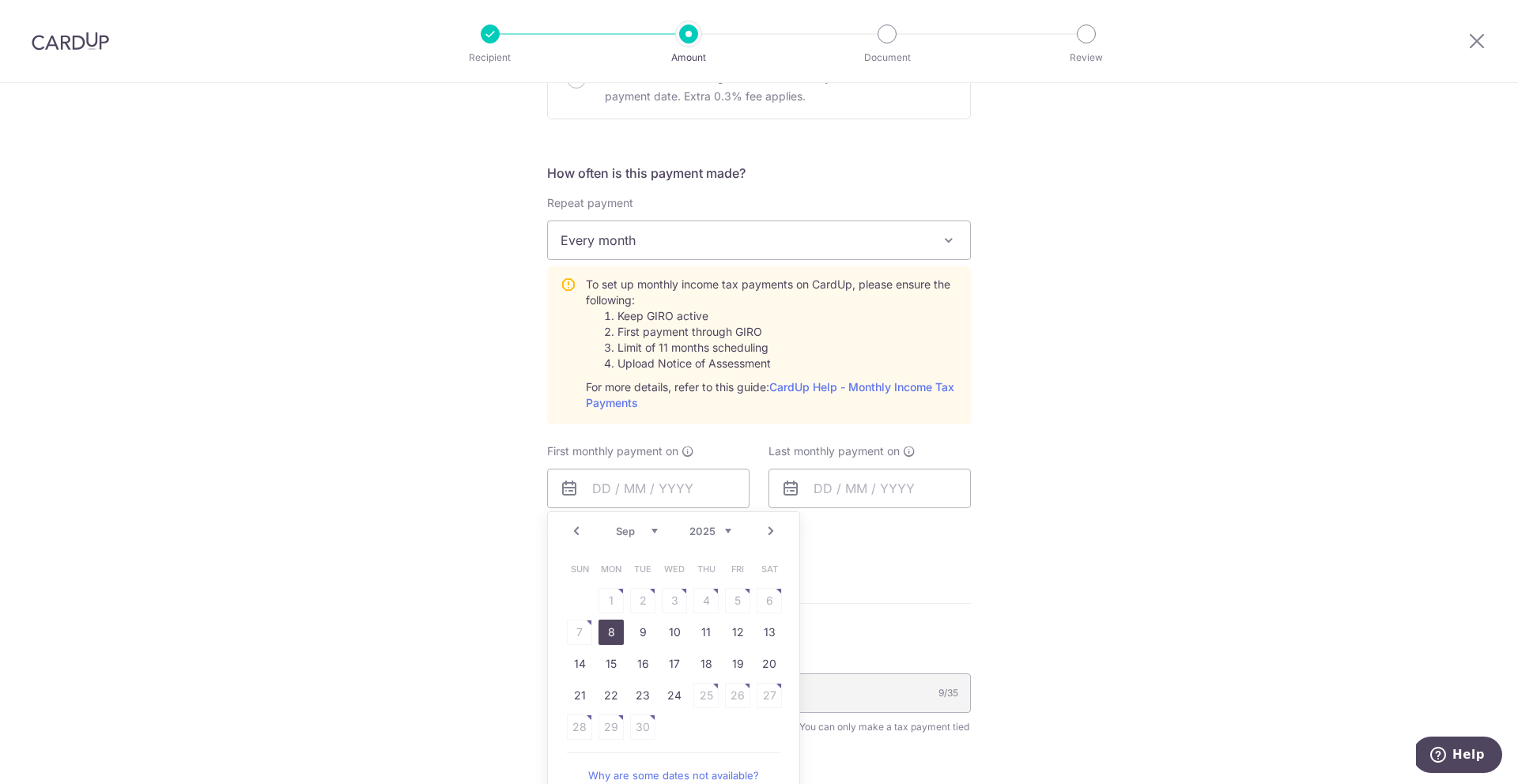
click at [608, 636] on link "8" at bounding box center [611, 632] width 26 height 26
type input "[DATE]"
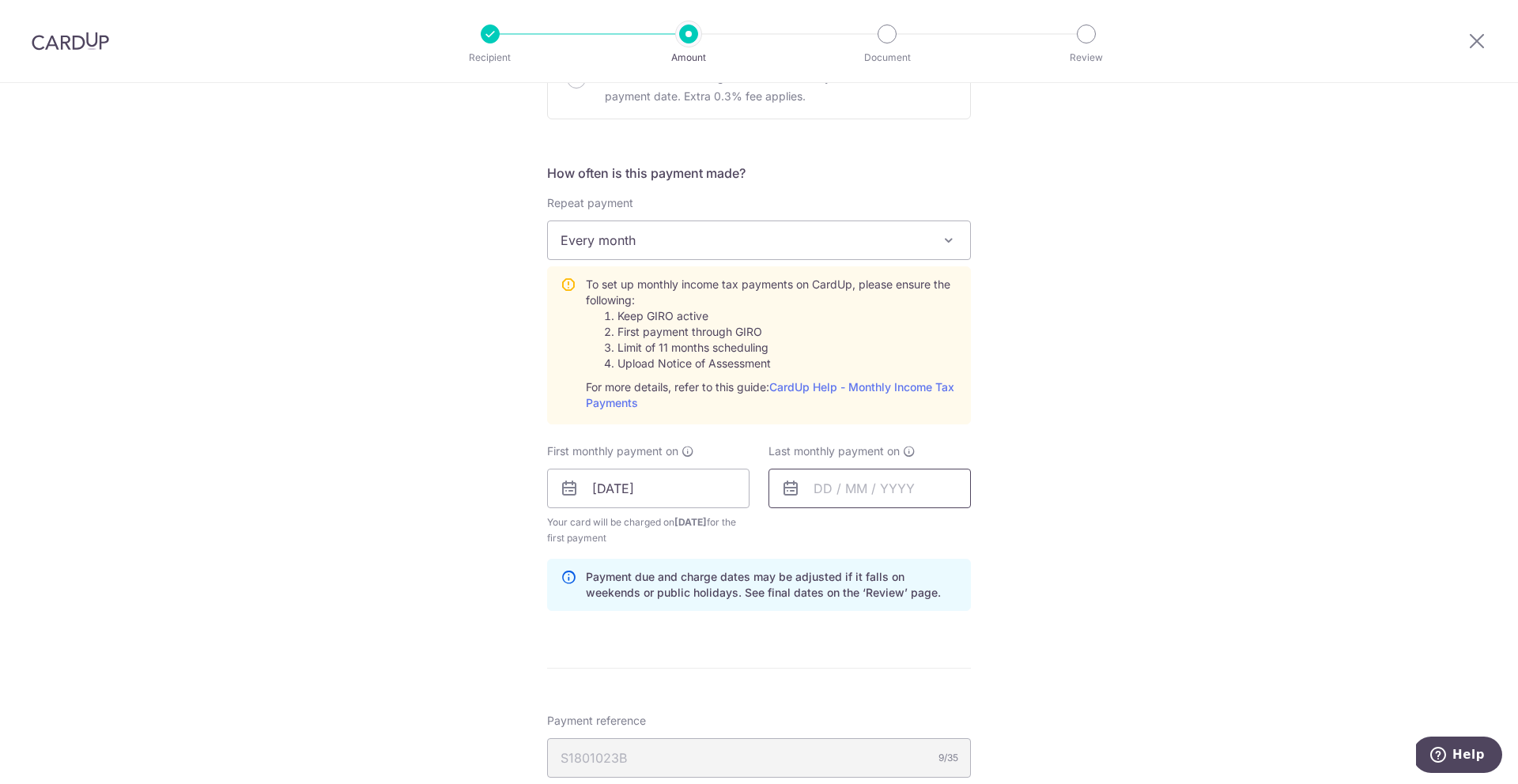
click at [841, 498] on input "text" at bounding box center [869, 489] width 202 height 39
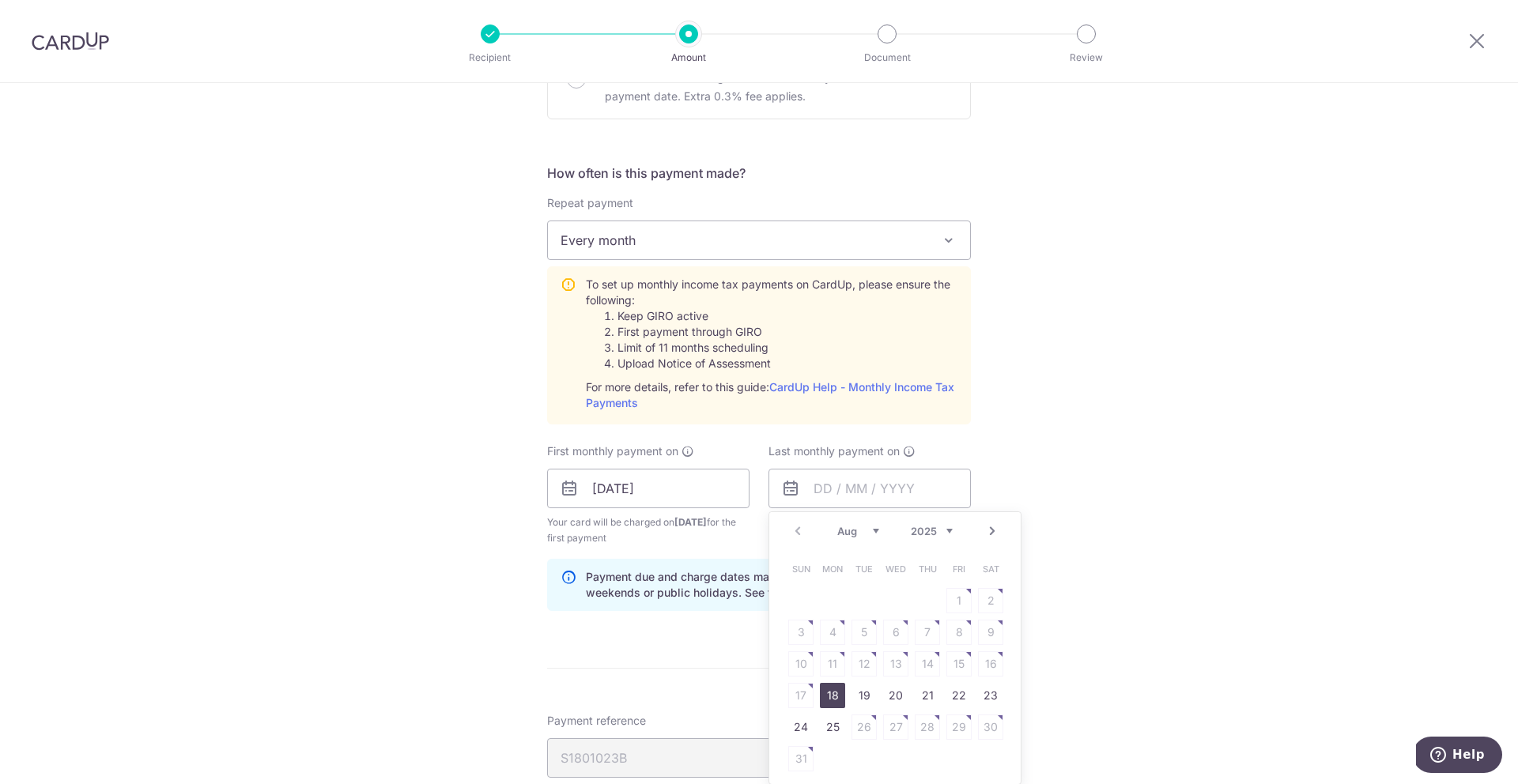
click at [985, 535] on link "Next" at bounding box center [992, 531] width 19 height 19
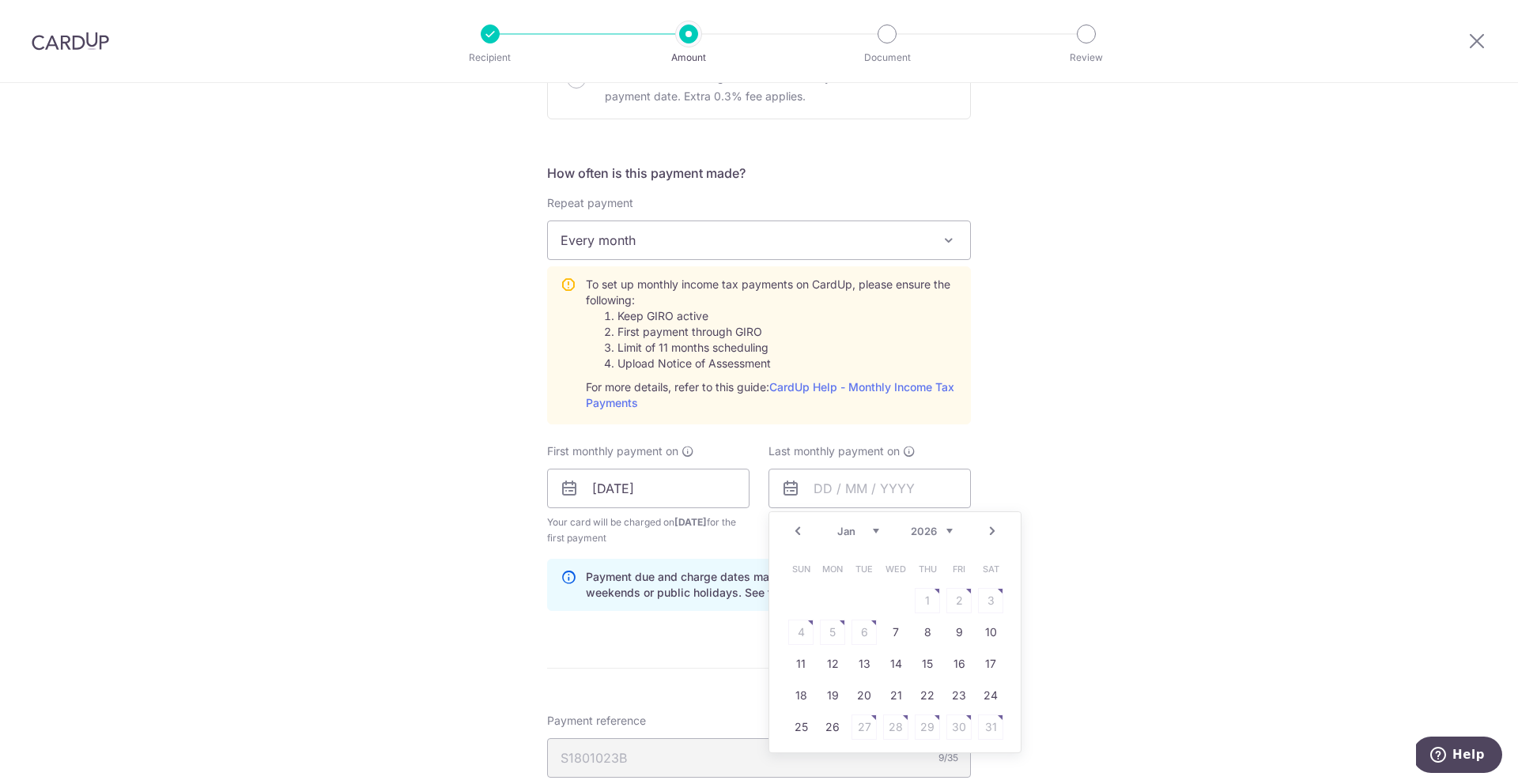
click at [985, 535] on link "Next" at bounding box center [992, 531] width 19 height 19
click at [702, 483] on input "[DATE]" at bounding box center [648, 489] width 202 height 39
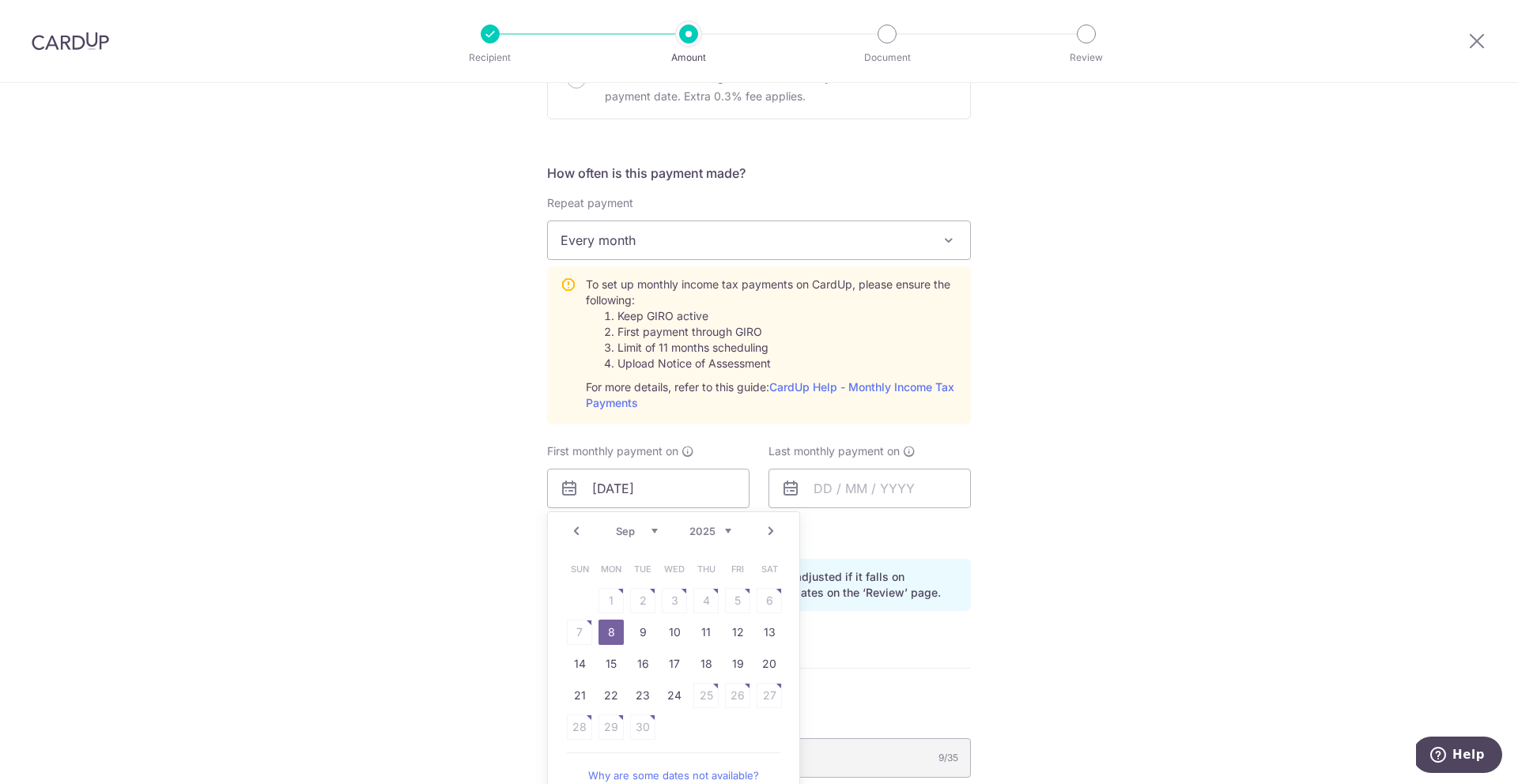
click at [769, 600] on table "Sun Mon Tue Wed Thu Fri Sat 1 2 3 4 5 6 7 8 9 10 11 12 13 14 15 16 17 18 19 20 …" at bounding box center [674, 648] width 221 height 190
click at [1086, 535] on div "Tell us more about your payment Enter one-time or monthly payment amount SGD 10…" at bounding box center [759, 370] width 1518 height 1712
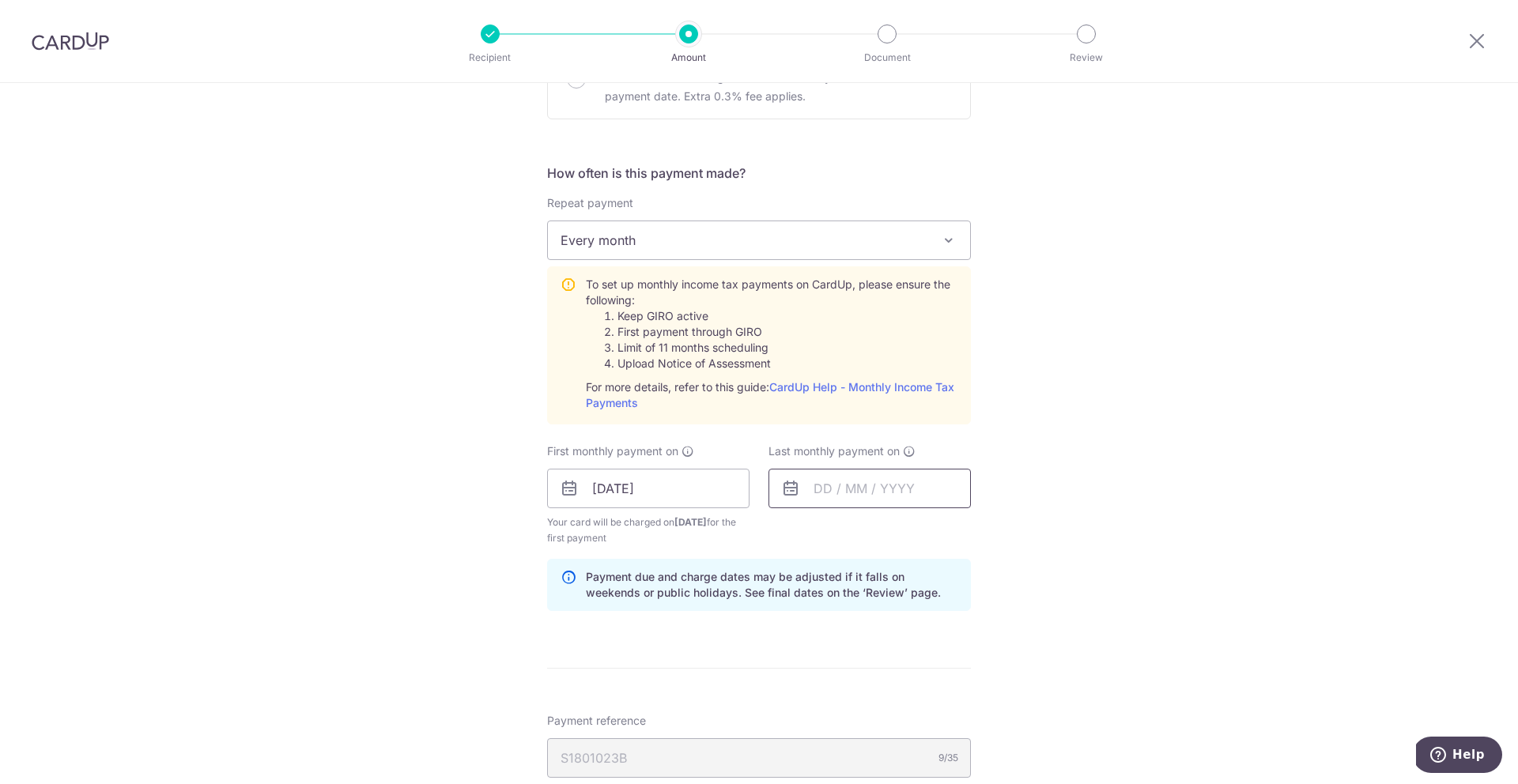
click at [881, 492] on input "text" at bounding box center [869, 489] width 202 height 39
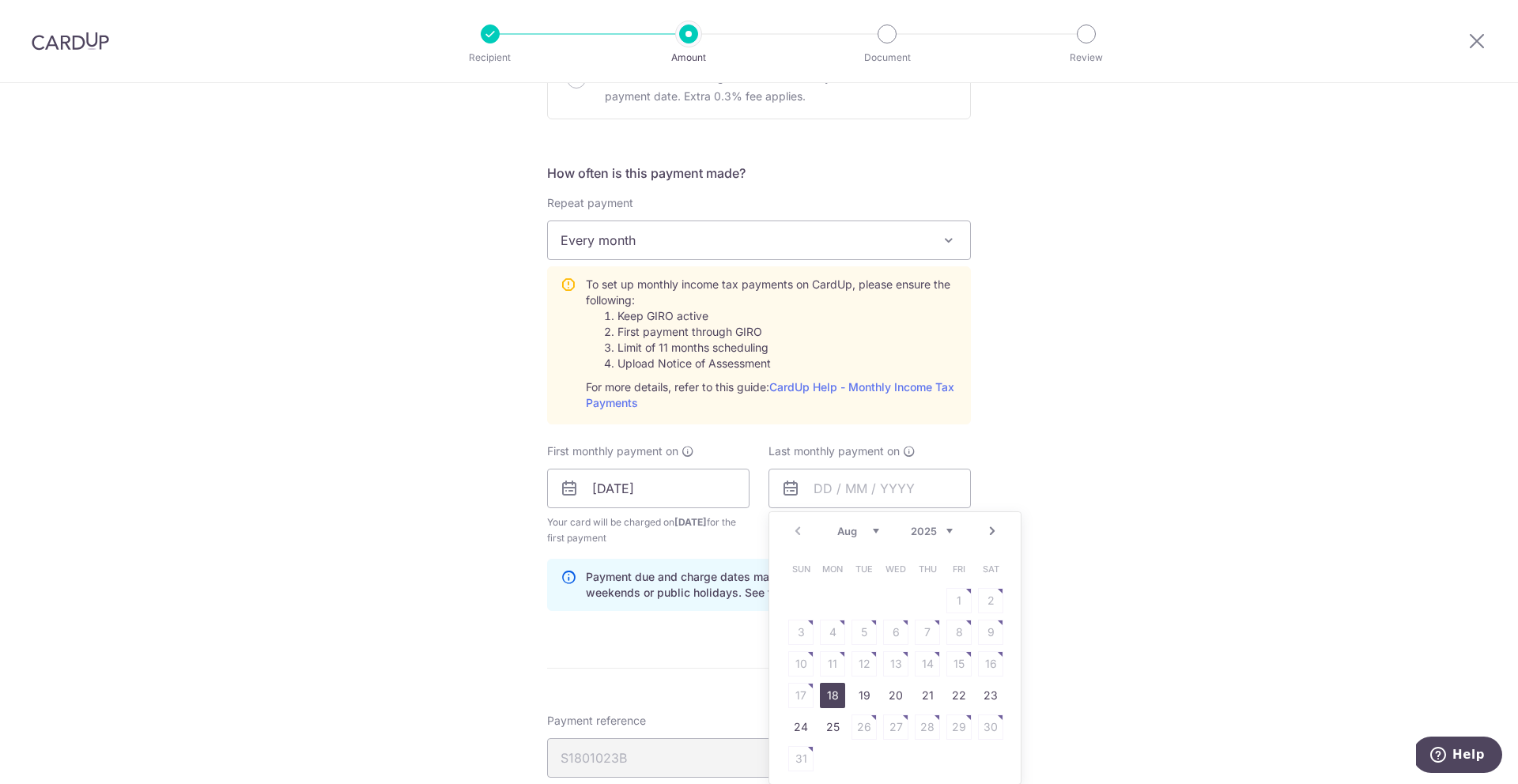
click at [988, 530] on link "Next" at bounding box center [992, 531] width 19 height 19
click at [982, 530] on link "Next" at bounding box center [992, 531] width 19 height 19
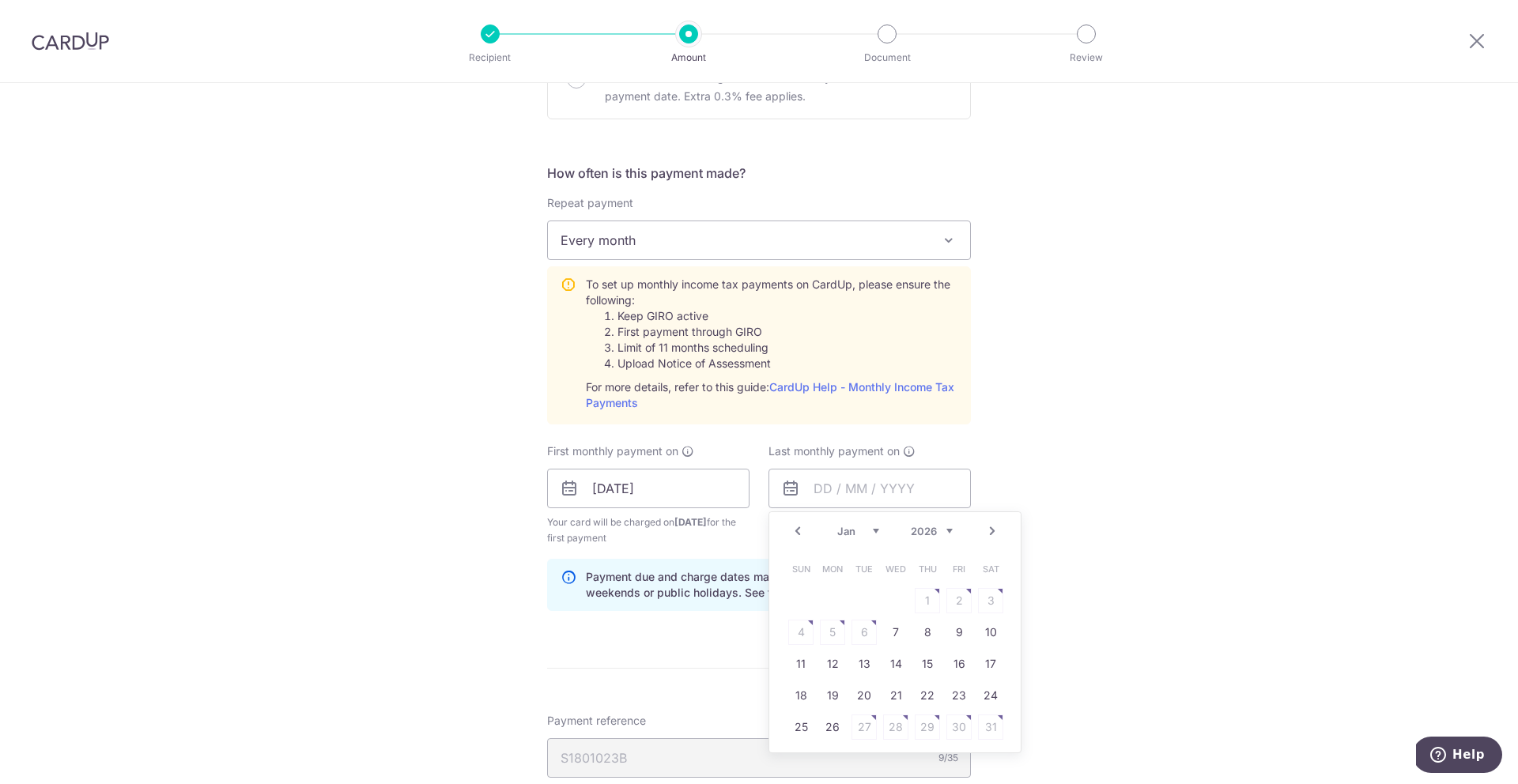
click at [982, 530] on link "Next" at bounding box center [992, 531] width 19 height 19
click at [827, 629] on table "Sun Mon Tue Wed Thu Fri Sat 1 2 3 4 5 6 7 8 9 10 11 12 13 14 15 16 17 18 19 20 …" at bounding box center [895, 648] width 221 height 190
click at [821, 633] on table "Sun Mon Tue Wed Thu Fri Sat 1 2 3 4 5 6 7 8 9 10 11 12 13 14 15 16 17 18 19 20 …" at bounding box center [895, 648] width 221 height 190
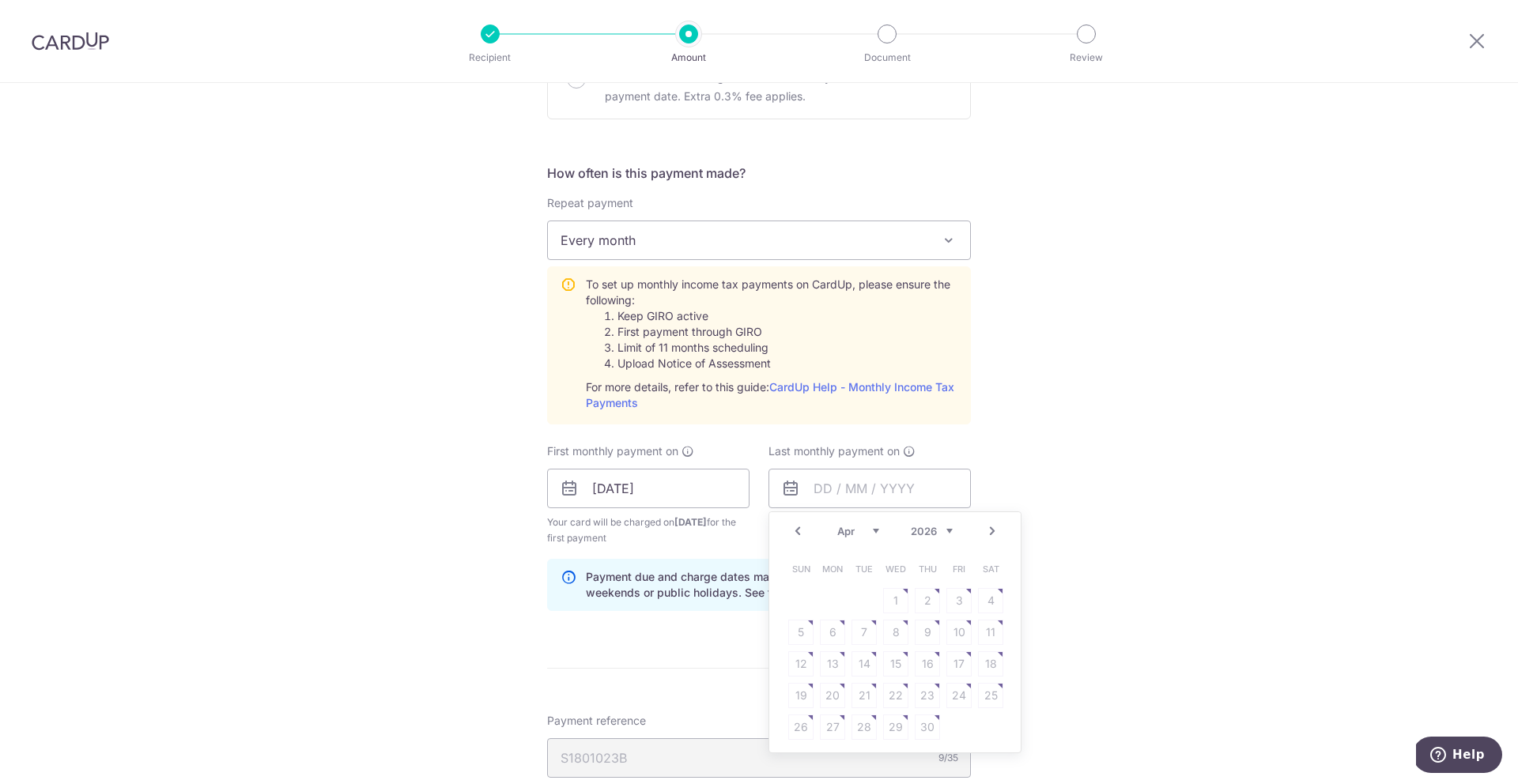
click at [827, 634] on table "Sun Mon Tue Wed Thu Fri Sat 1 2 3 4 5 6 7 8 9 10 11 12 13 14 15 16 17 18 19 20 …" at bounding box center [895, 648] width 221 height 190
click at [884, 494] on input "text" at bounding box center [869, 489] width 202 height 39
click at [794, 529] on link "Prev" at bounding box center [798, 531] width 19 height 19
click at [828, 637] on link "9" at bounding box center [833, 632] width 26 height 26
type input "09/03/2026"
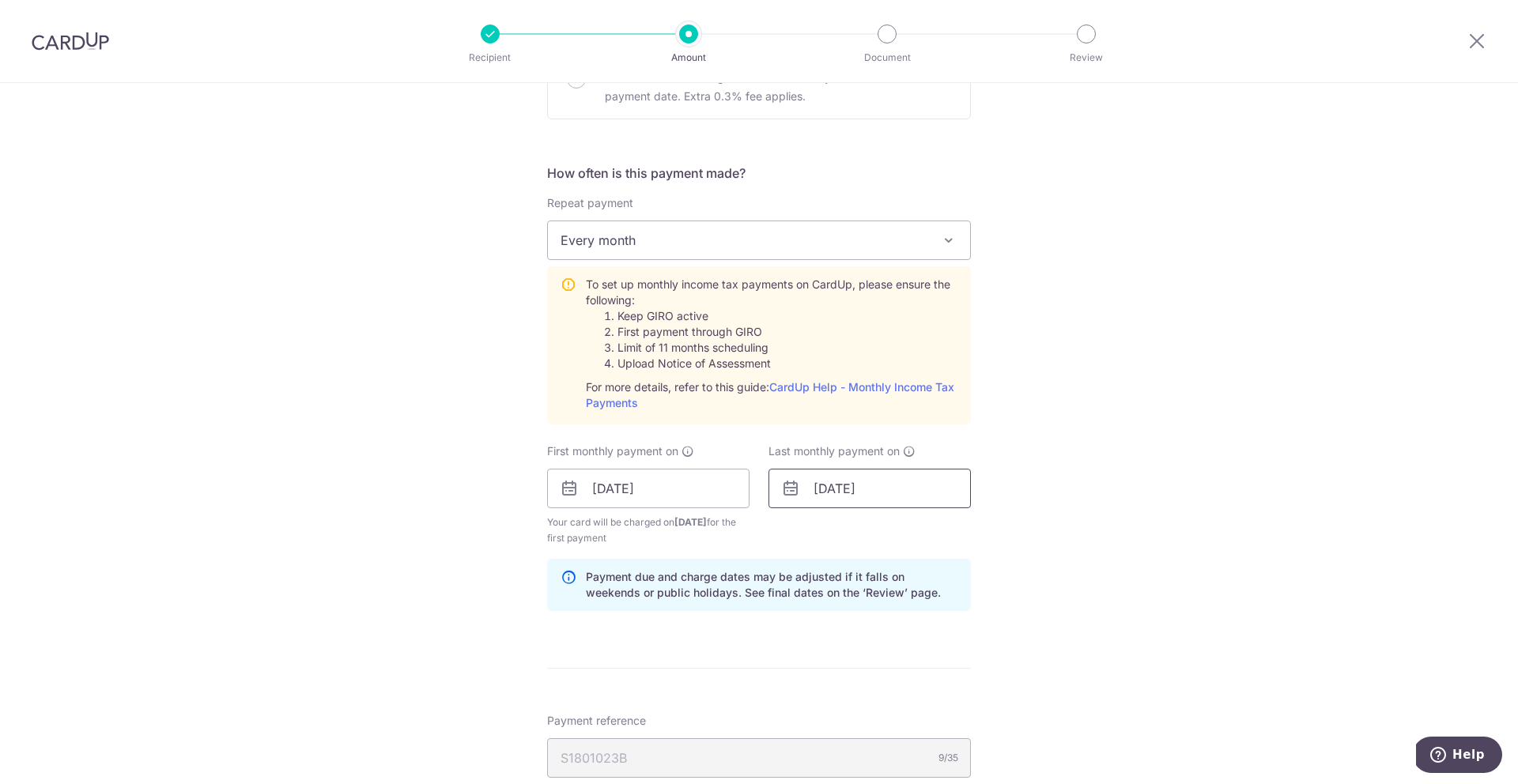
click at [902, 489] on input "09/03/2026" at bounding box center [869, 489] width 202 height 39
click at [988, 533] on link "Next" at bounding box center [992, 531] width 19 height 19
click at [792, 522] on link "Prev" at bounding box center [798, 531] width 19 height 19
click at [1107, 556] on div "Tell us more about your payment Enter one-time or monthly payment amount SGD 10…" at bounding box center [759, 370] width 1518 height 1712
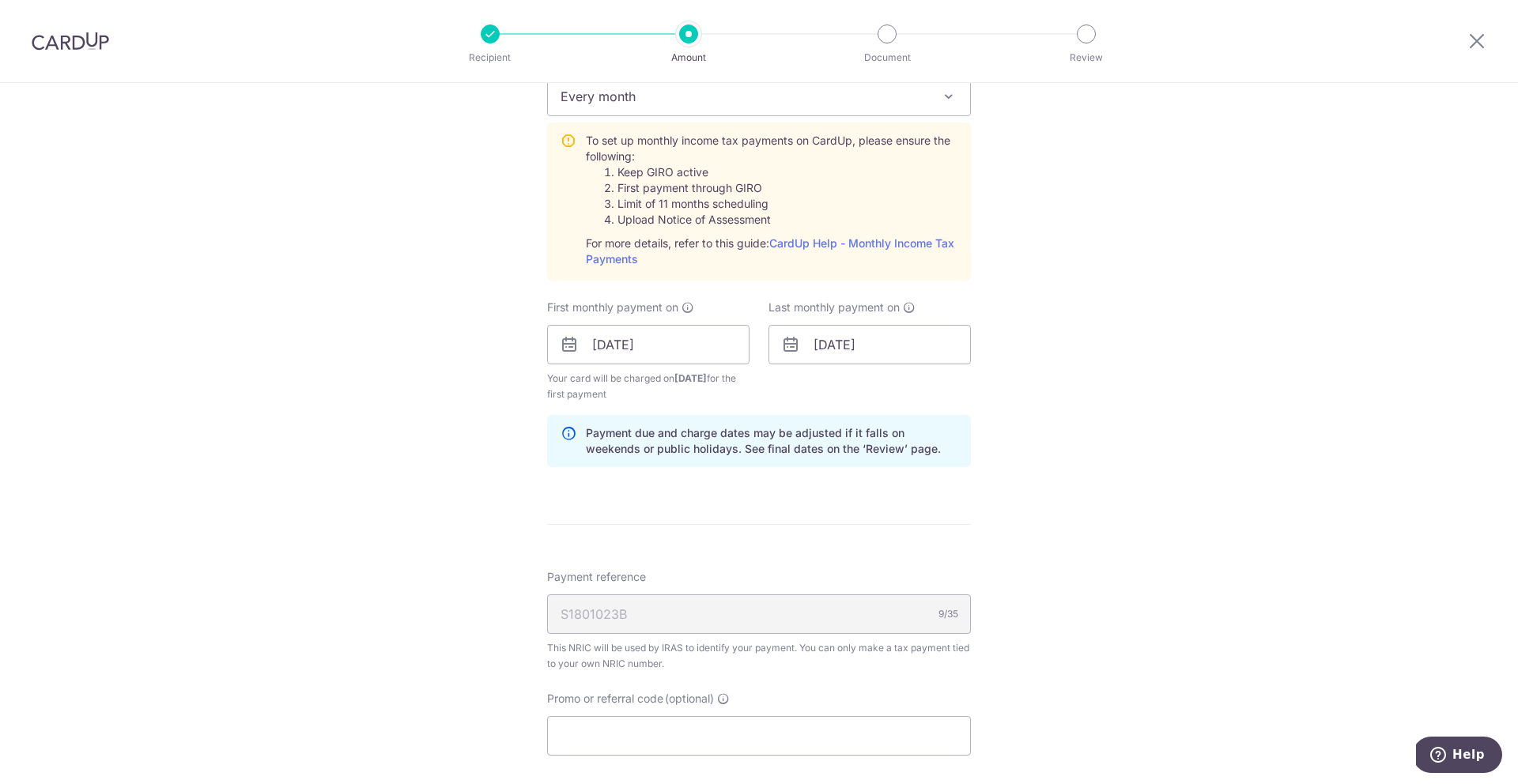
scroll to position [758, 0]
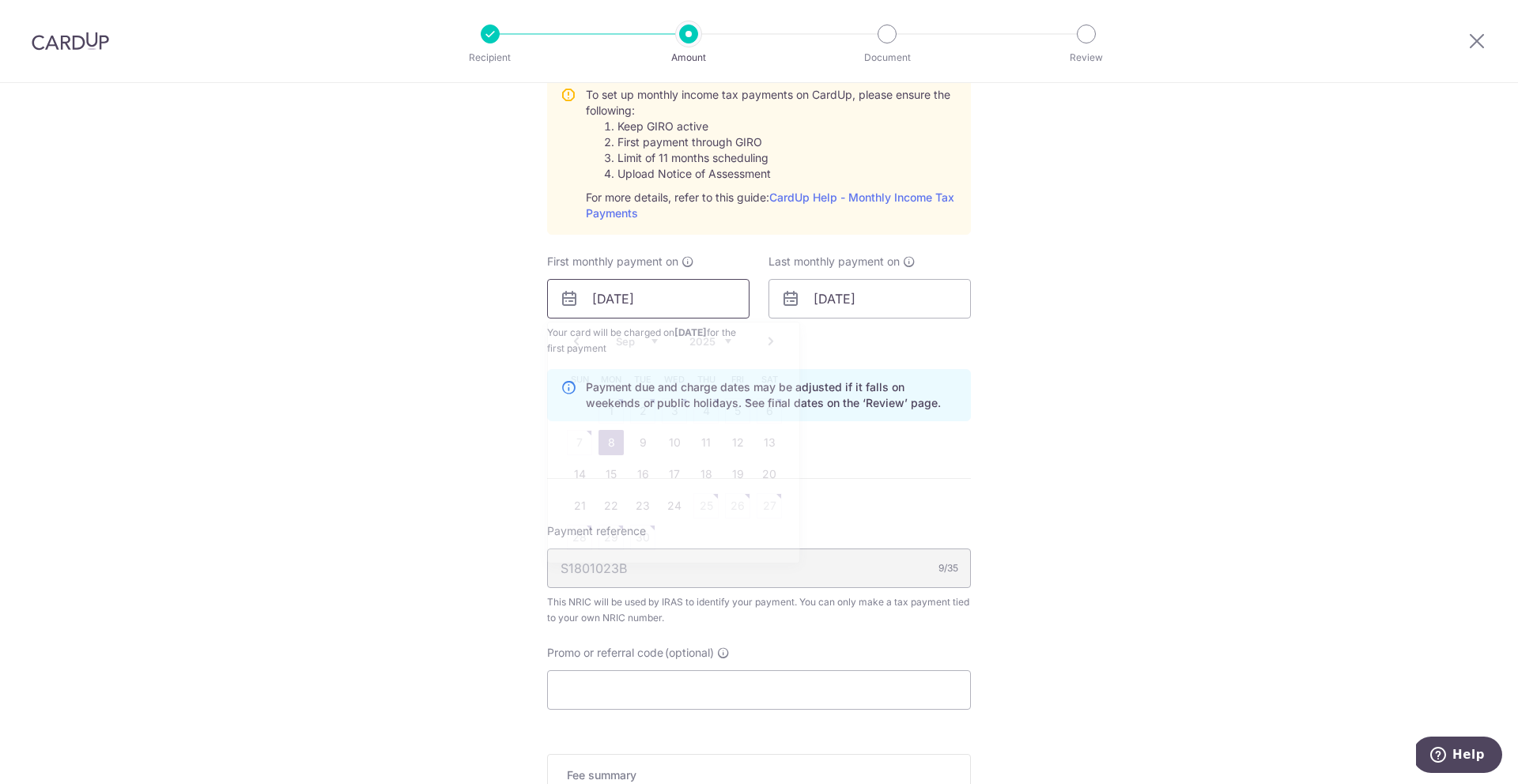
click at [725, 307] on input "08/09/2025" at bounding box center [648, 299] width 202 height 39
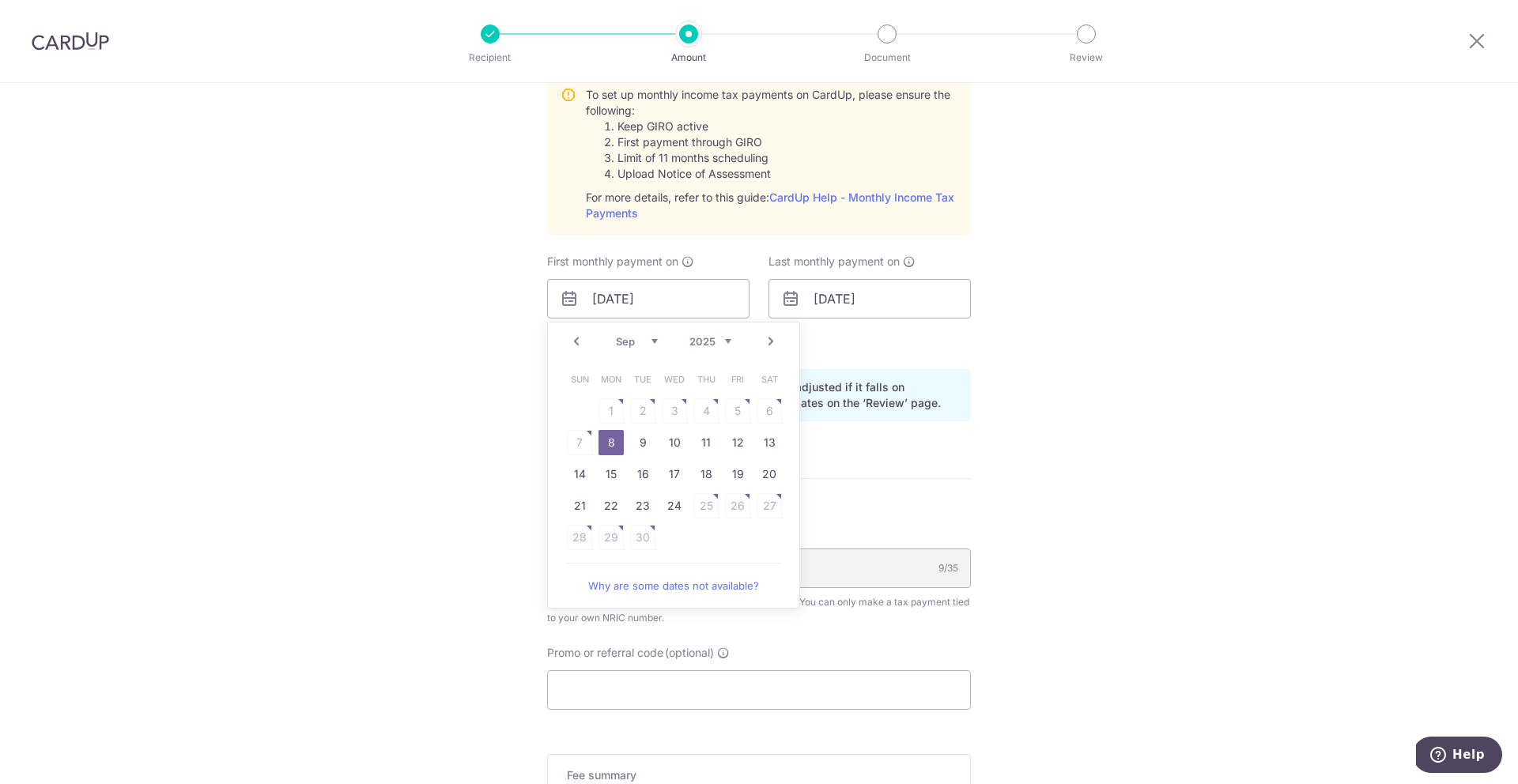
click at [1029, 425] on div "Tell us more about your payment Enter one-time or monthly payment amount SGD 10…" at bounding box center [759, 180] width 1518 height 1712
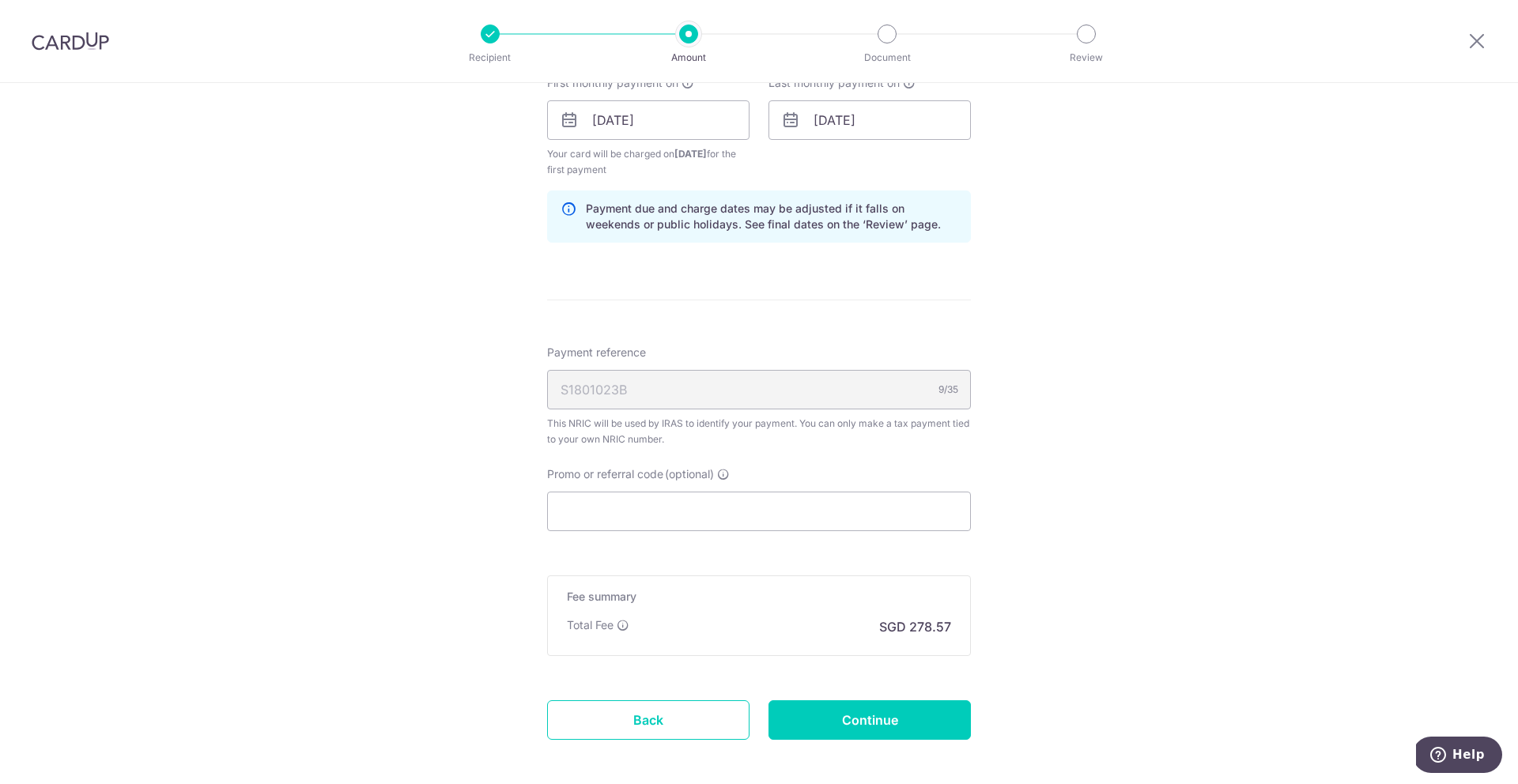
scroll to position [948, 0]
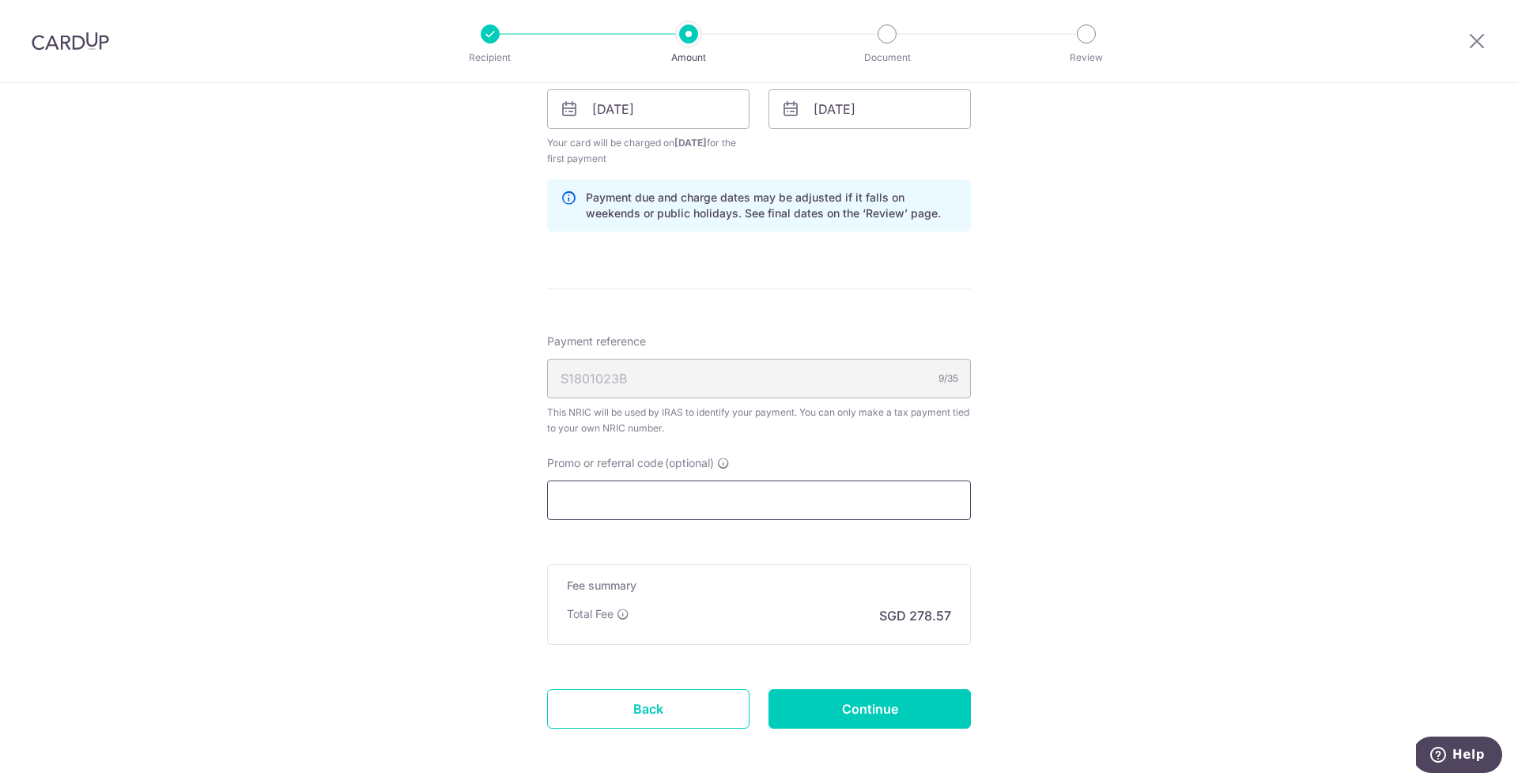
click at [906, 502] on input "Promo or referral code (optional)" at bounding box center [759, 500] width 424 height 39
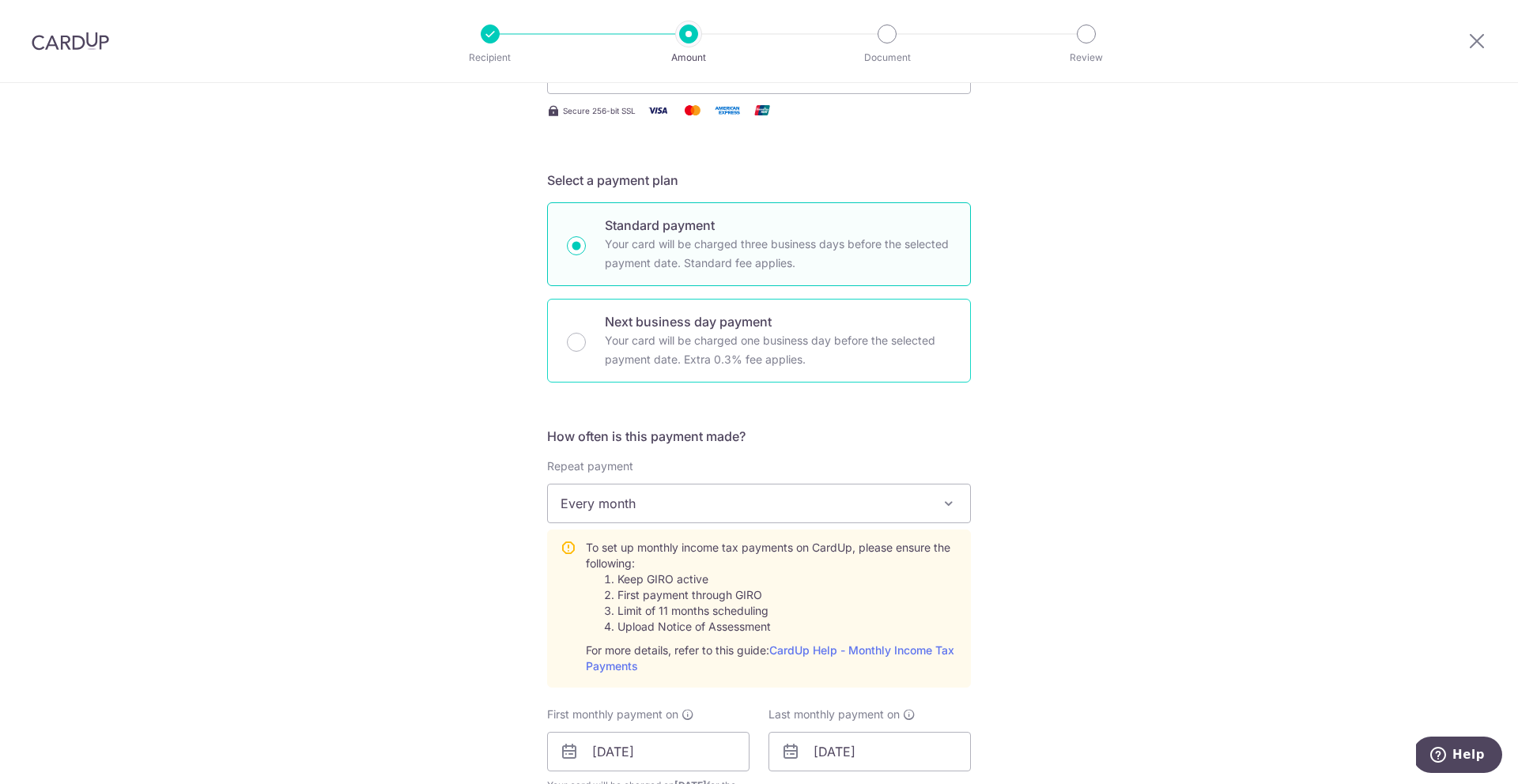
scroll to position [349, 0]
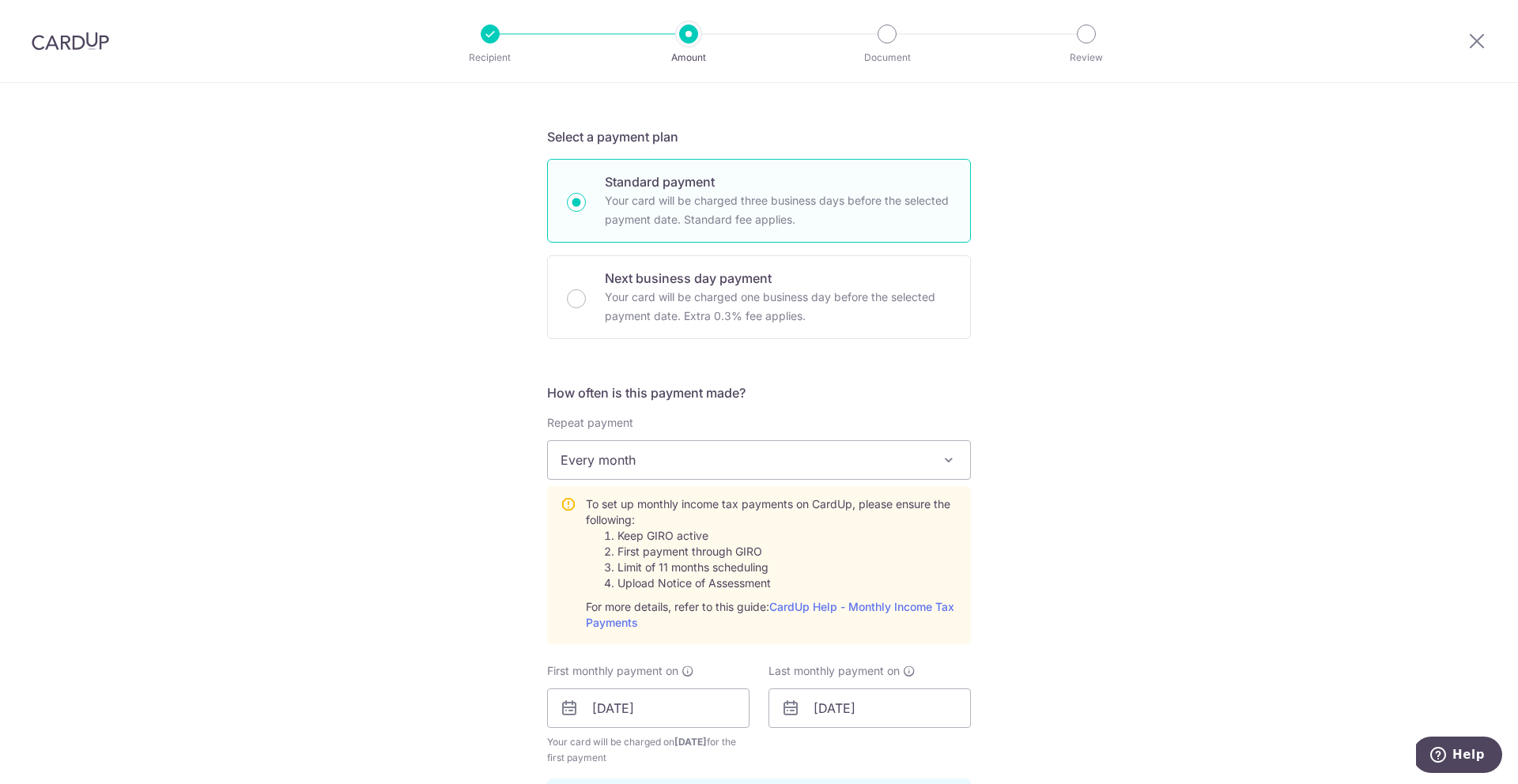
click at [947, 468] on span at bounding box center [948, 459] width 19 height 19
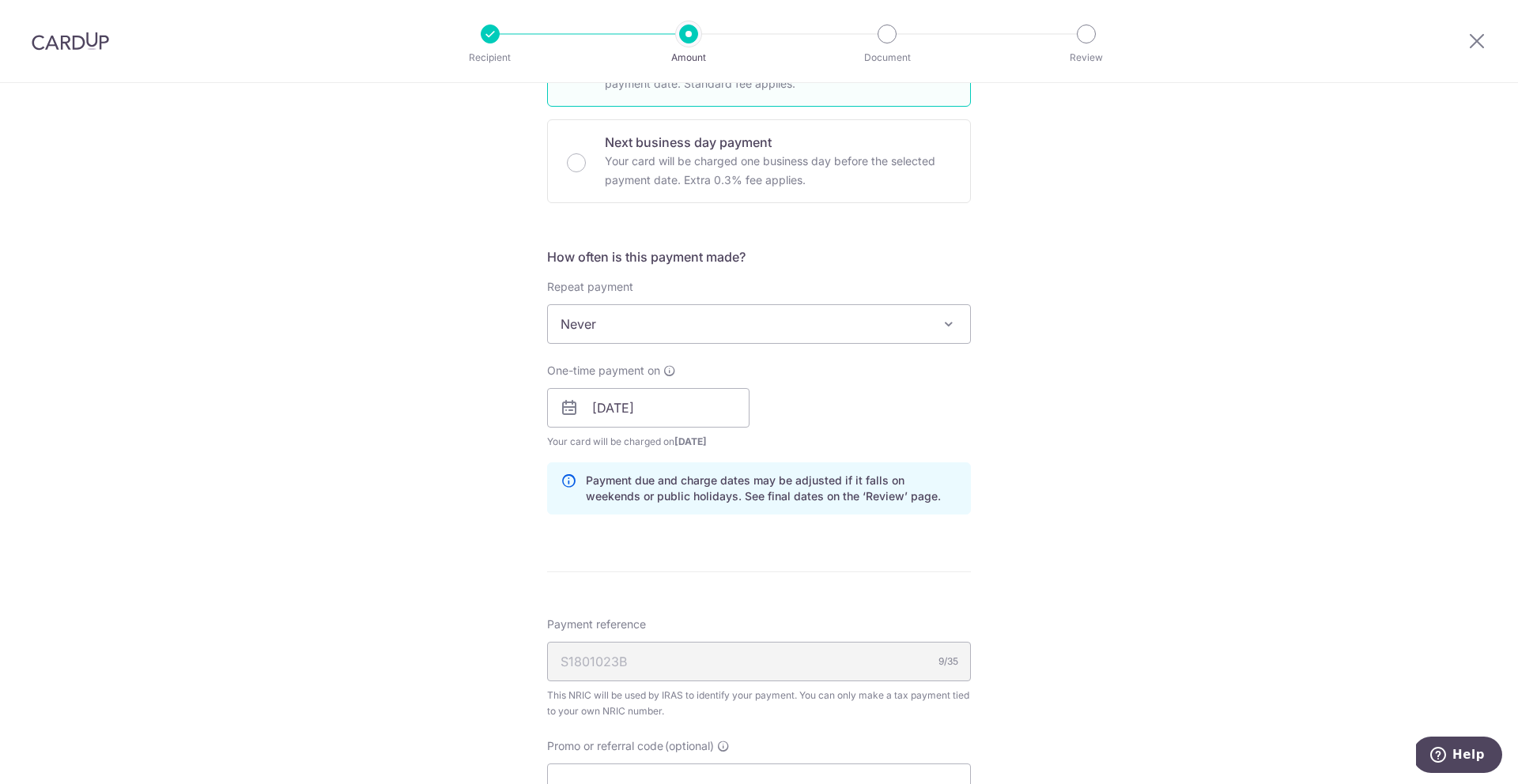
scroll to position [514, 0]
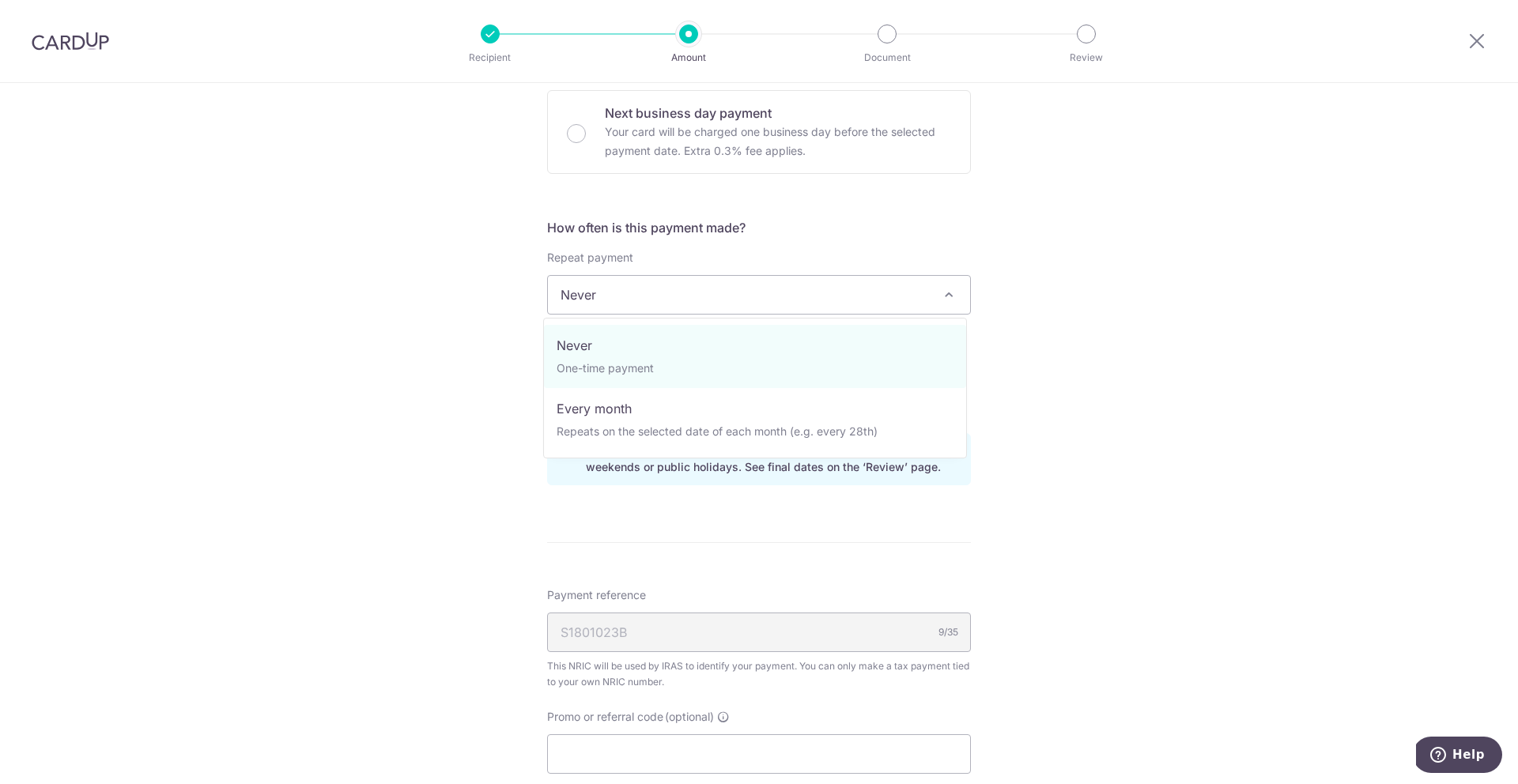
click at [939, 291] on span at bounding box center [948, 295] width 19 height 19
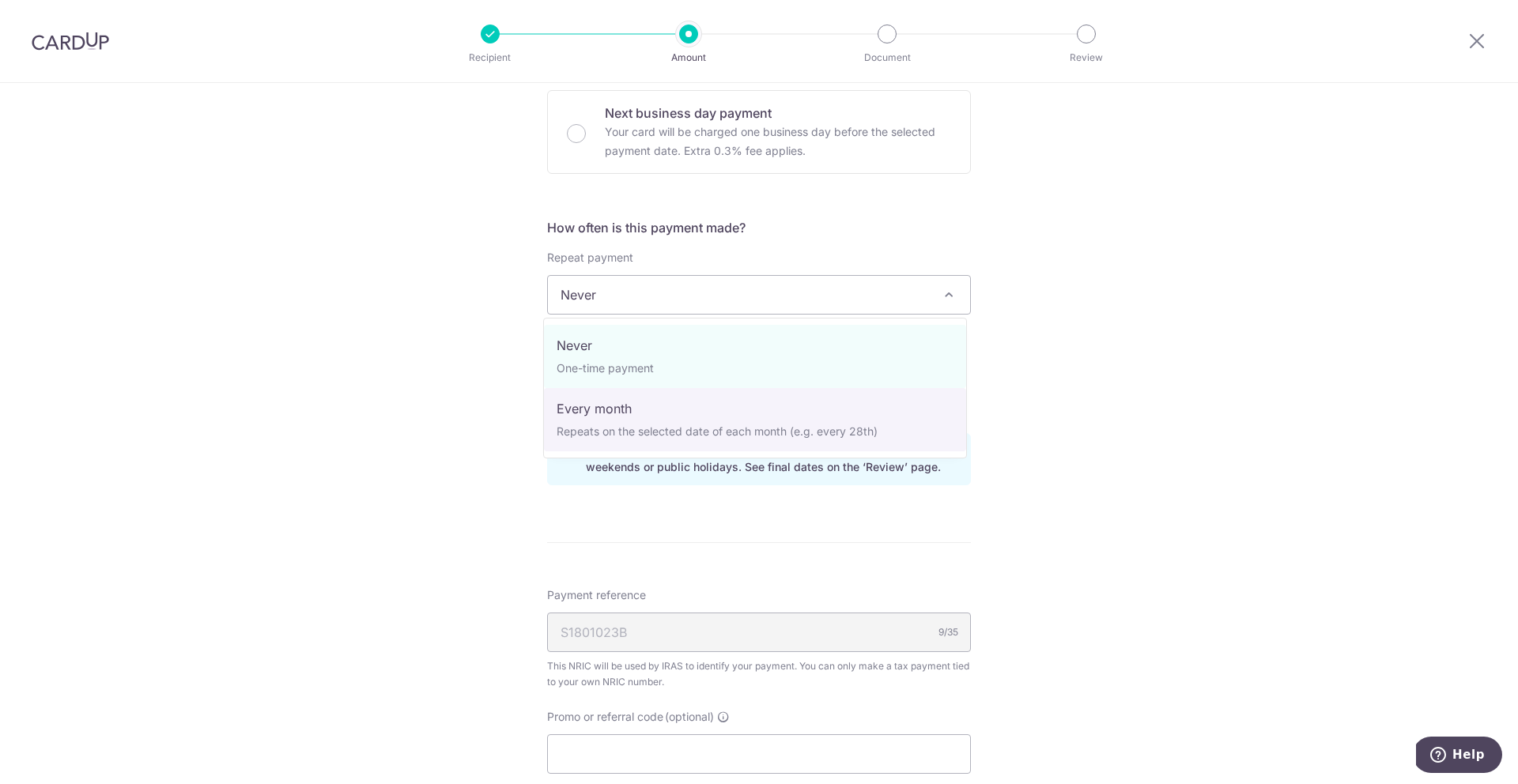
select select "3"
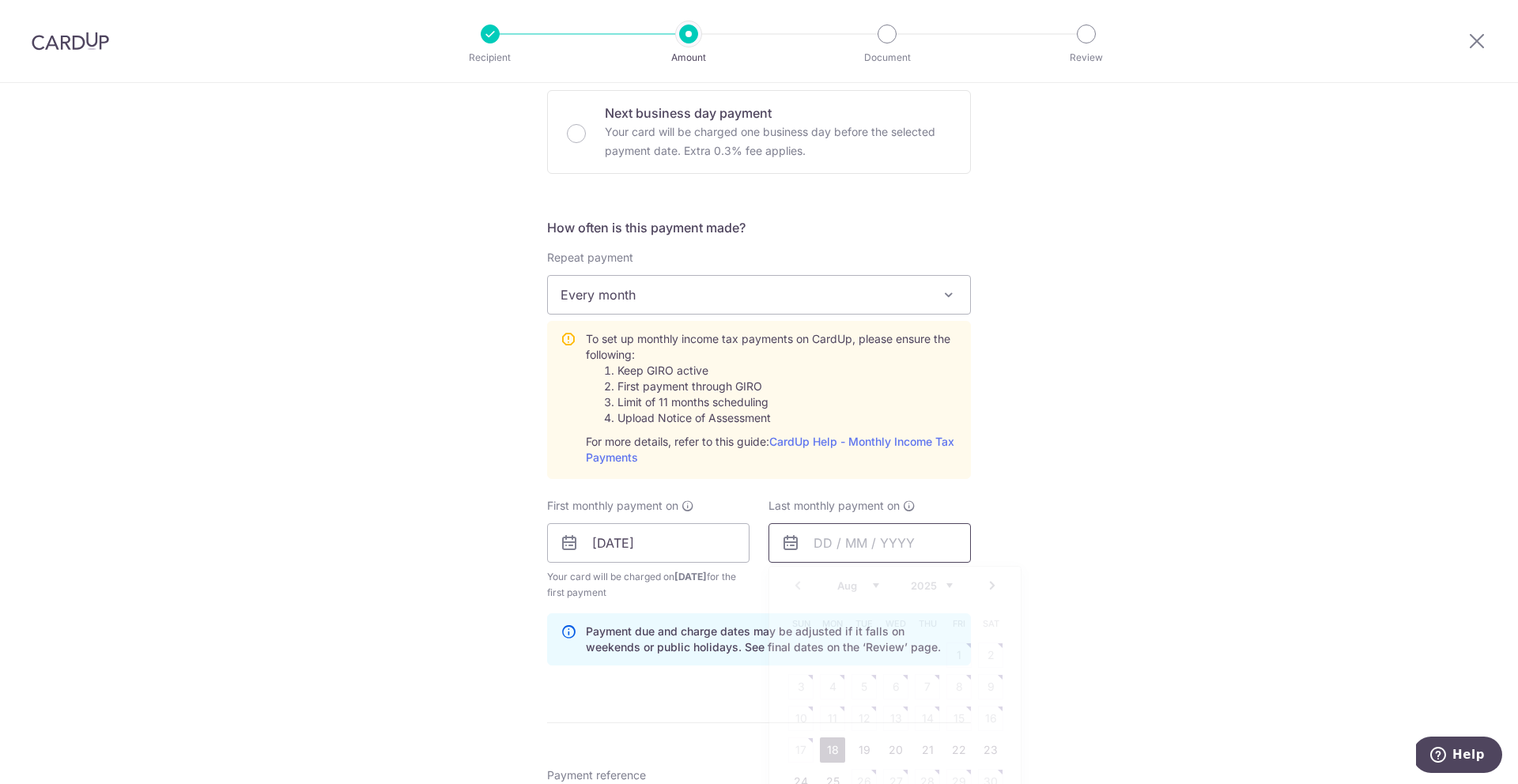
click at [864, 551] on input "text" at bounding box center [869, 543] width 202 height 39
click at [982, 588] on link "Next" at bounding box center [992, 586] width 19 height 19
click at [986, 588] on link "Next" at bounding box center [992, 586] width 19 height 19
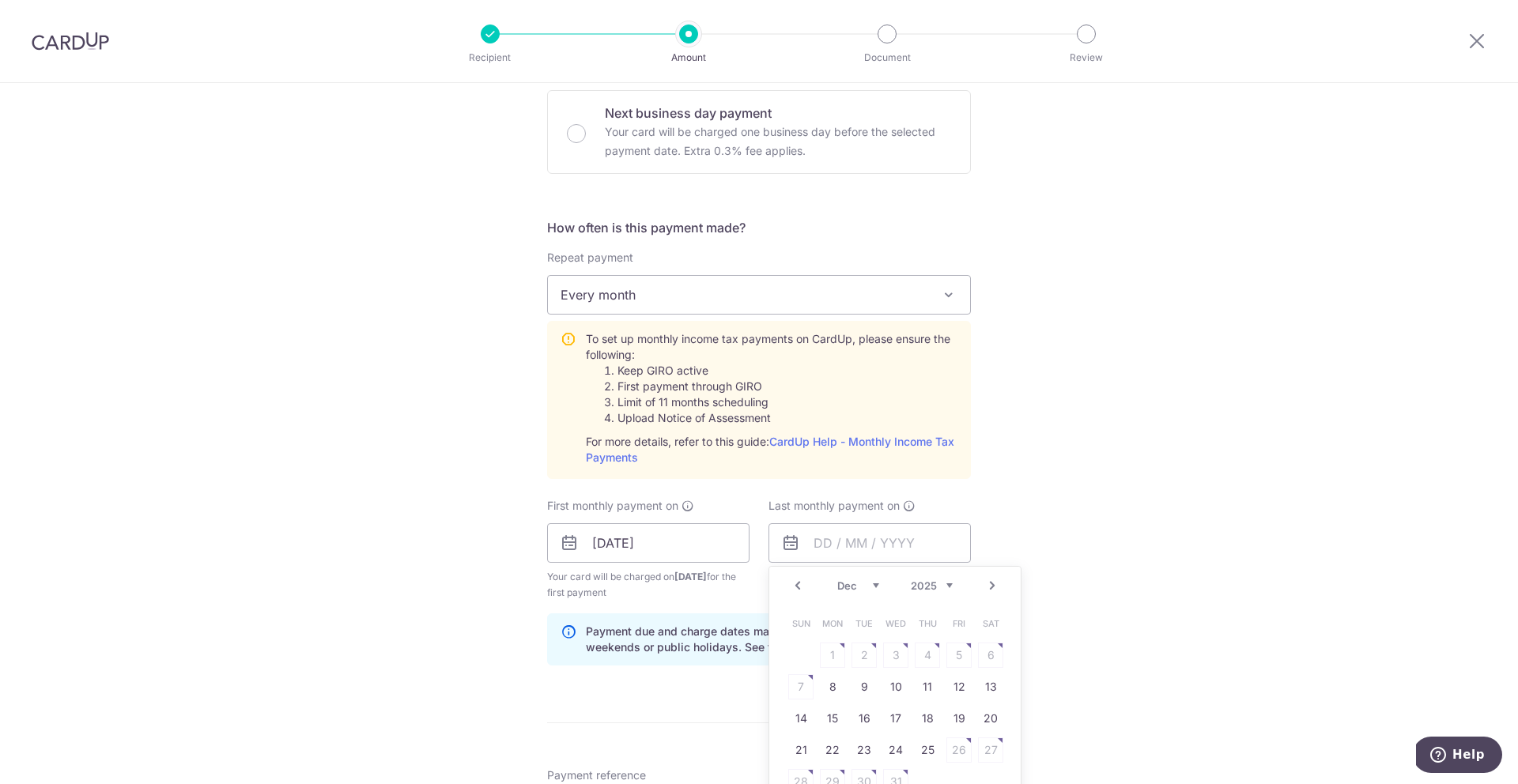
click at [988, 588] on link "Next" at bounding box center [992, 586] width 19 height 19
click at [833, 689] on link "9" at bounding box center [833, 687] width 26 height 26
type input "09/03/2026"
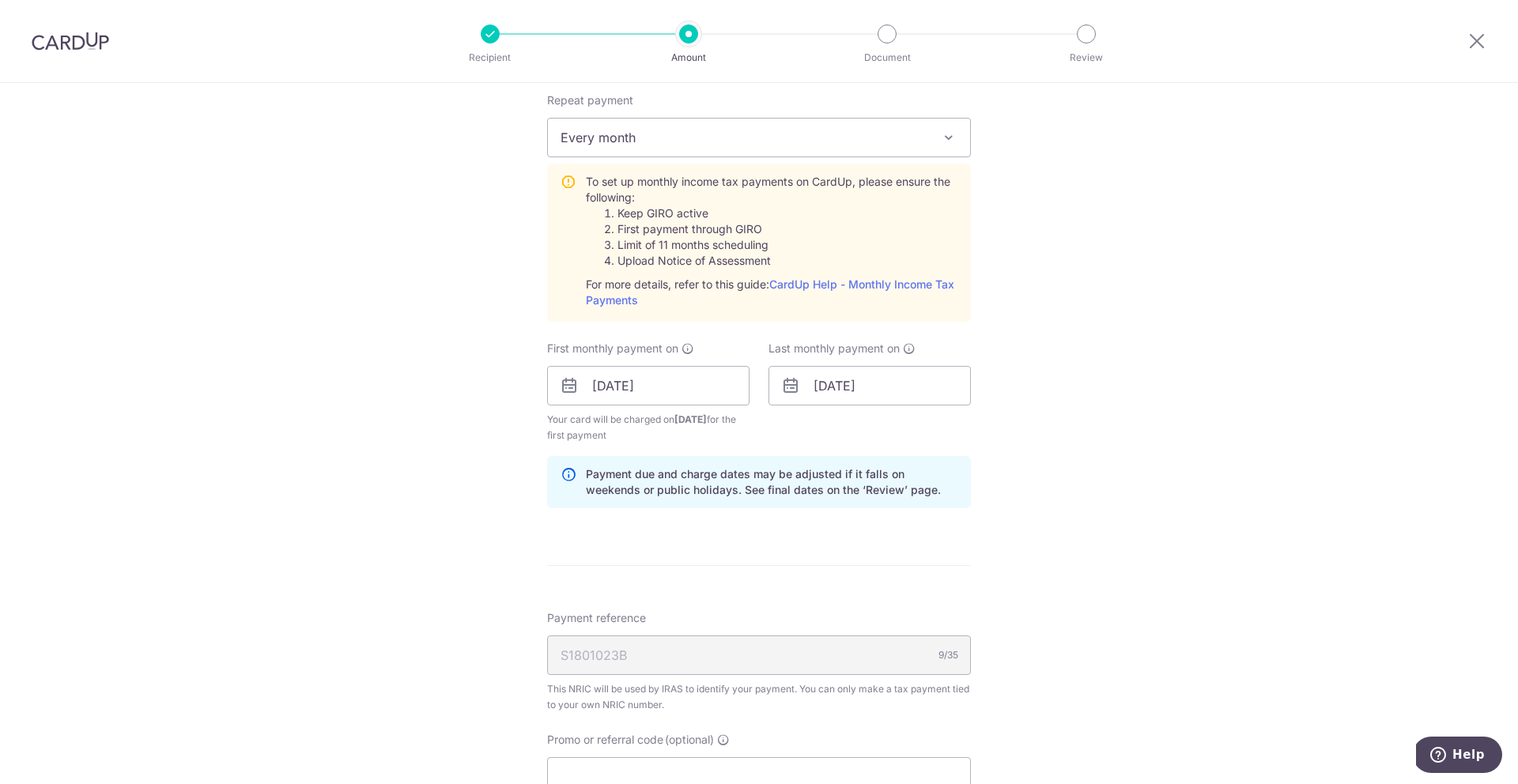
scroll to position [704, 0]
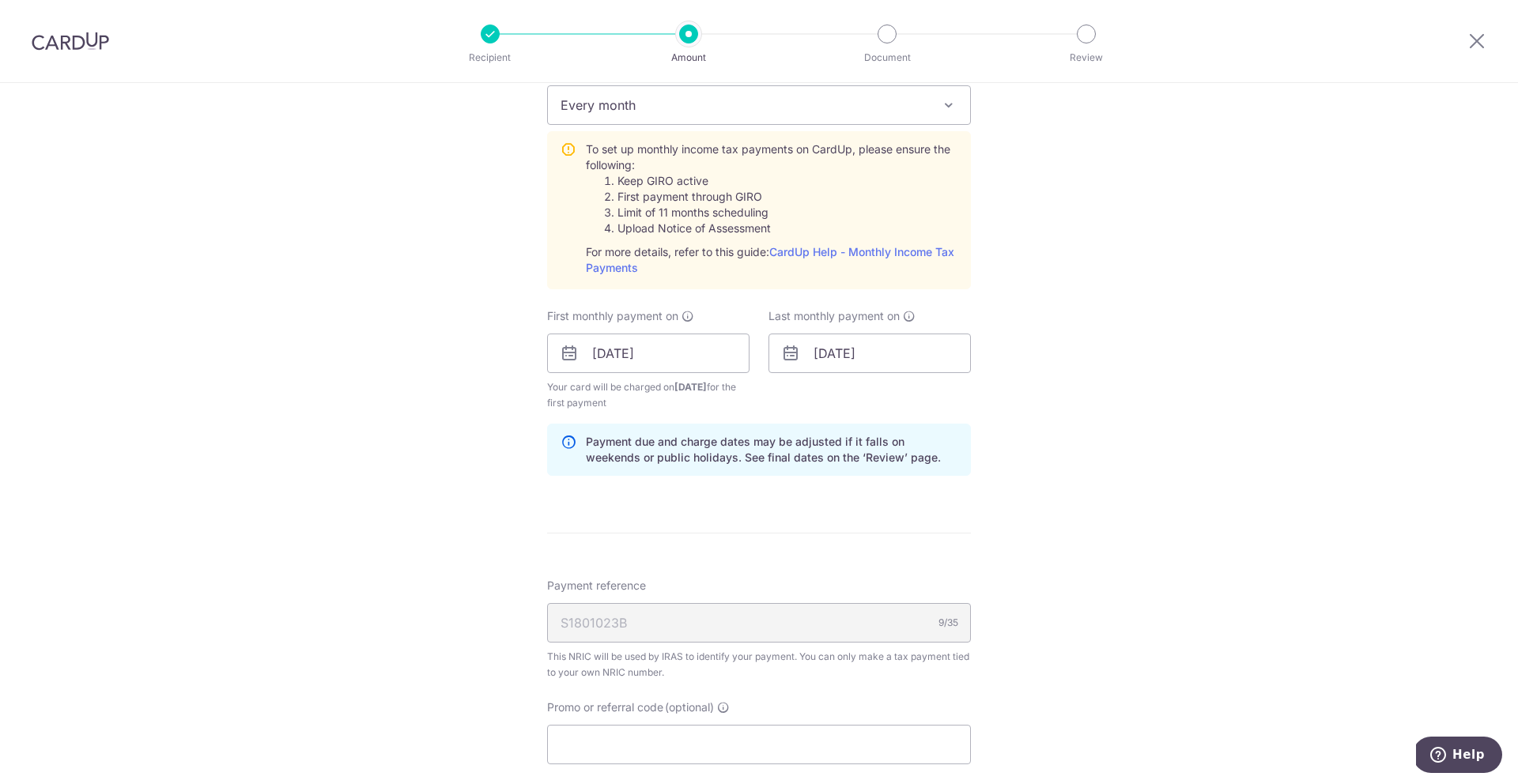
click at [746, 611] on div "S1801023B 9/35" at bounding box center [759, 623] width 424 height 39
click at [692, 741] on input "Promo or referral code (optional)" at bounding box center [759, 745] width 424 height 39
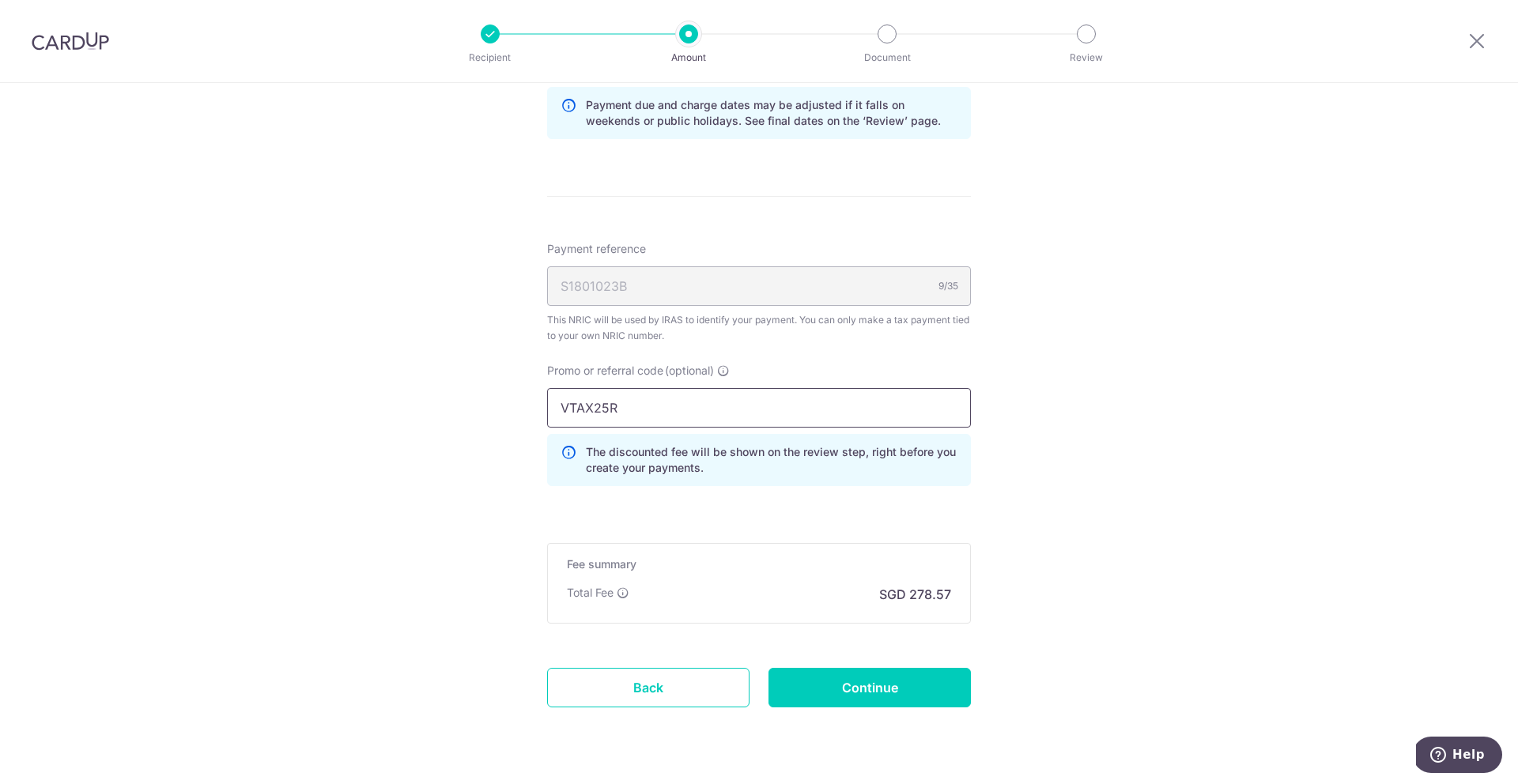
scroll to position [1083, 0]
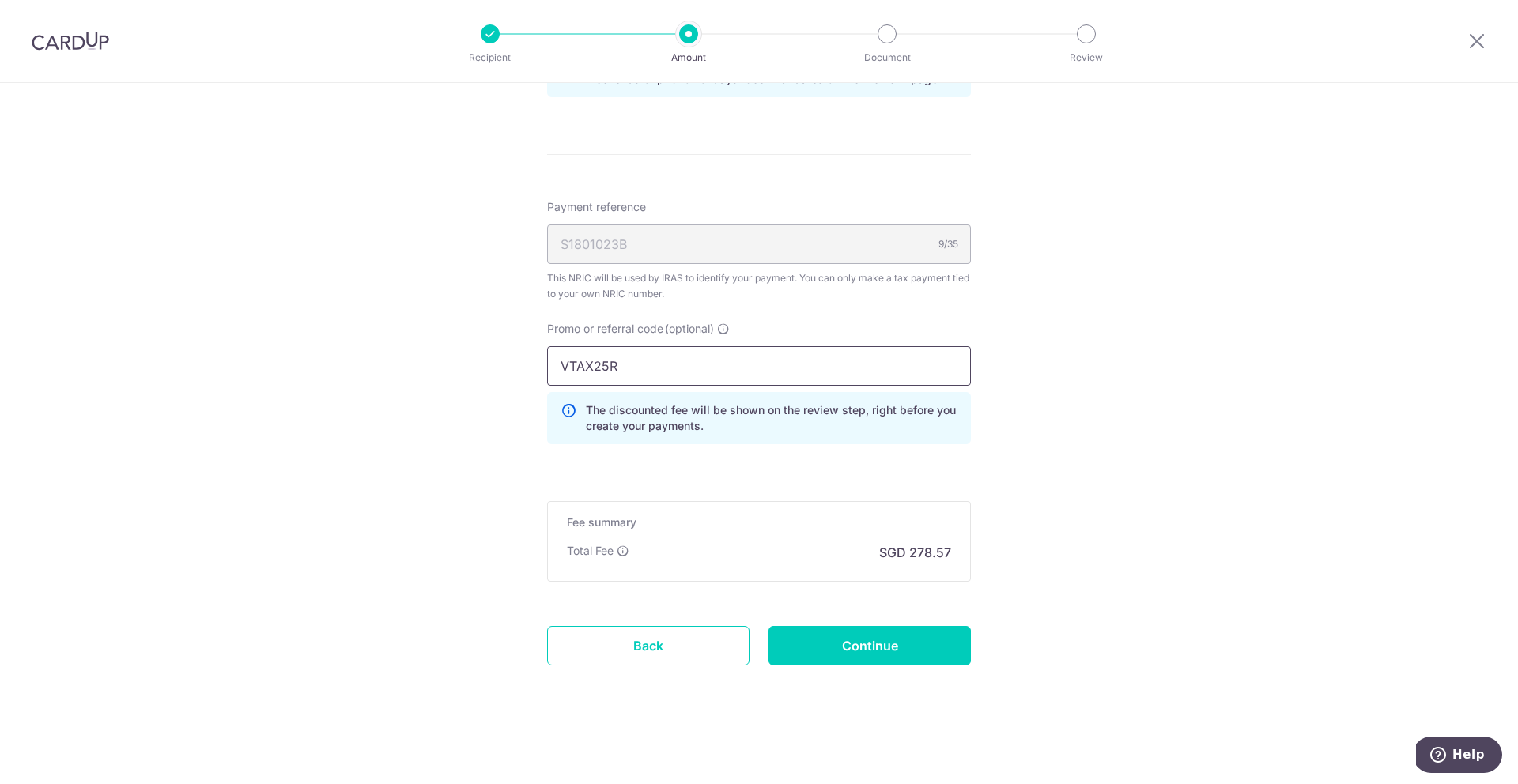
type input "VTAX25R"
click at [847, 651] on input "Continue" at bounding box center [869, 646] width 202 height 39
type input "Create Schedule"
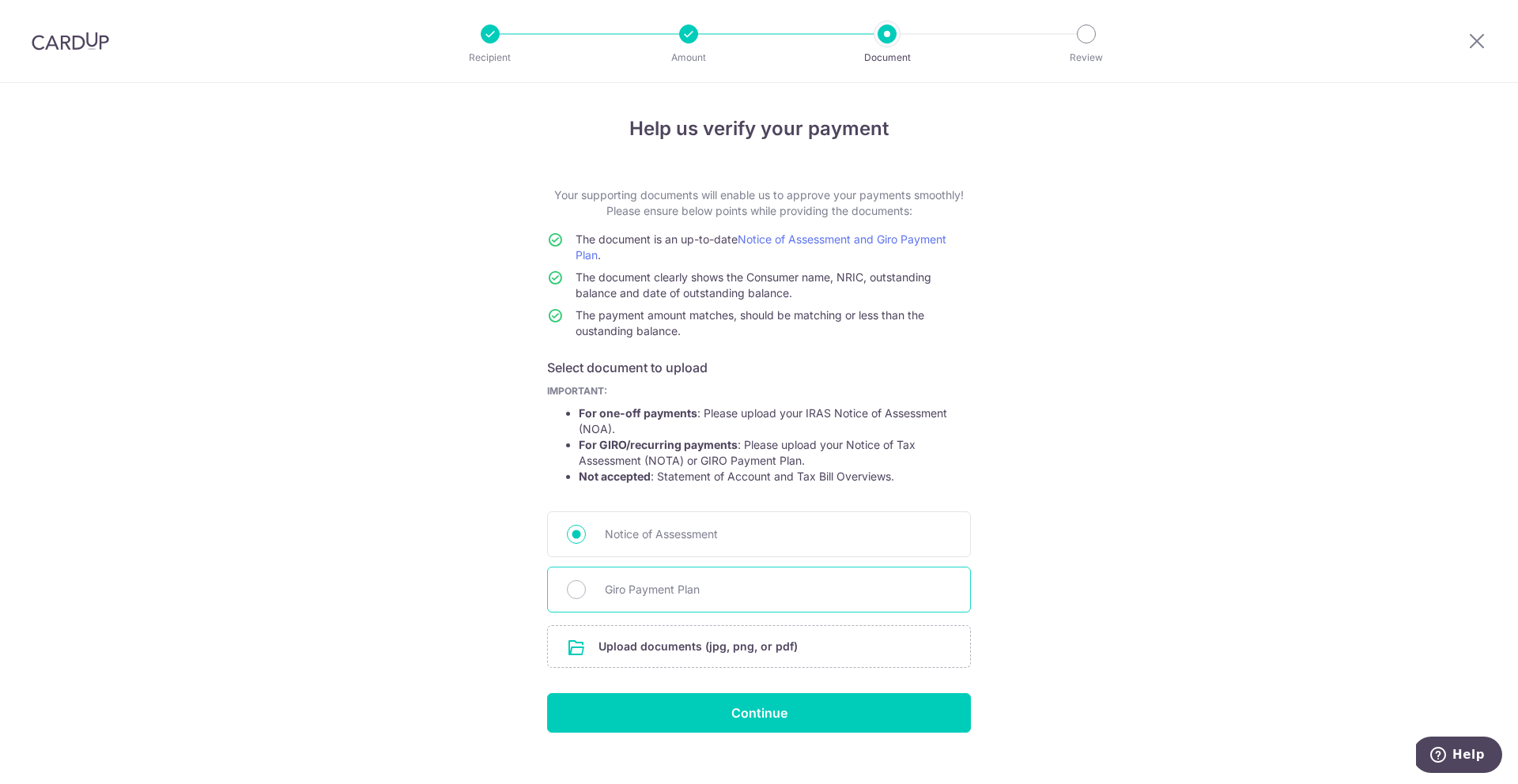
click at [656, 595] on span "Giro Payment Plan" at bounding box center [777, 589] width 346 height 19
click at [586, 595] on input "Giro Payment Plan" at bounding box center [576, 589] width 19 height 19
radio input "true"
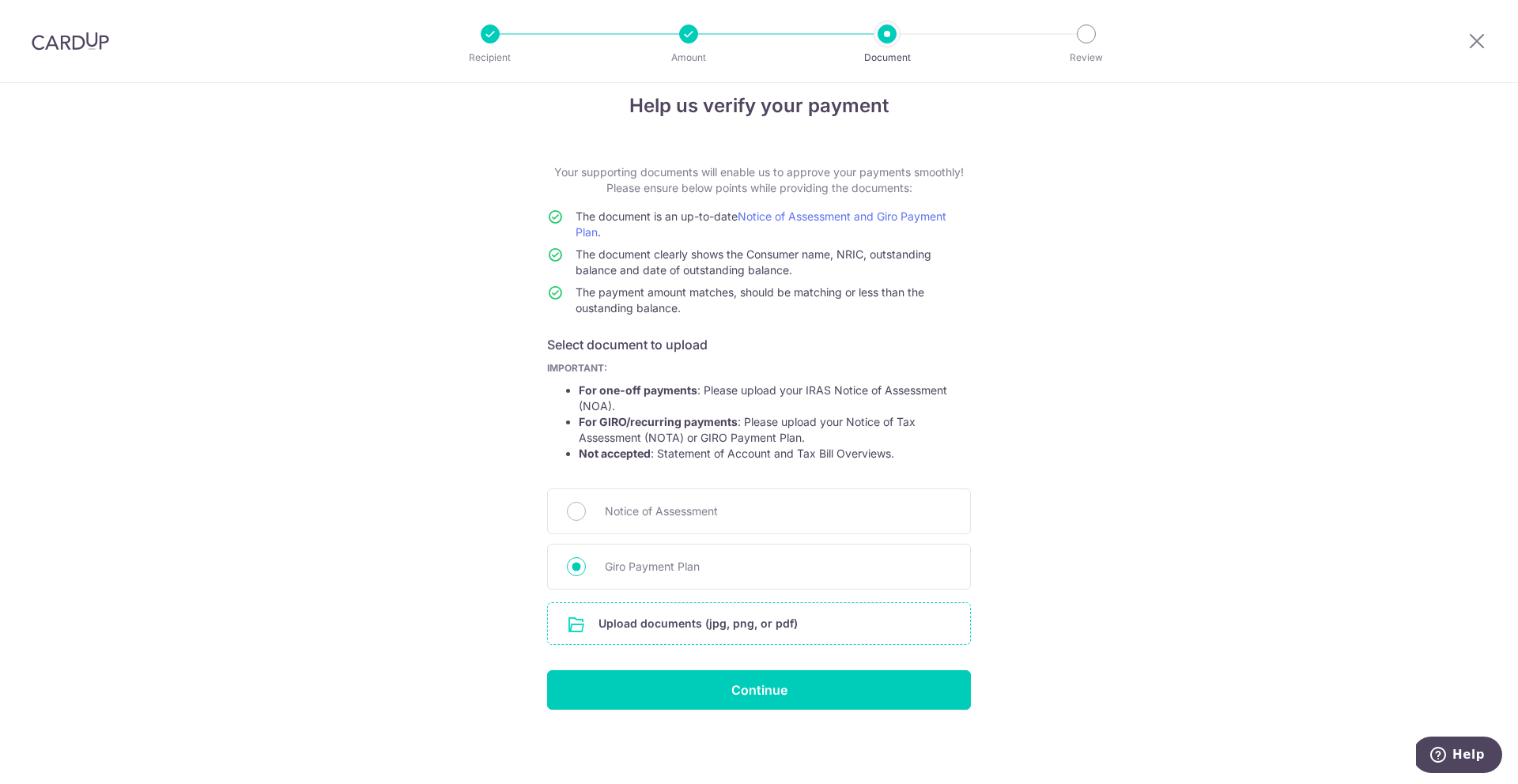
click at [744, 629] on input "file" at bounding box center [759, 623] width 422 height 41
click at [784, 606] on input "file" at bounding box center [759, 623] width 422 height 41
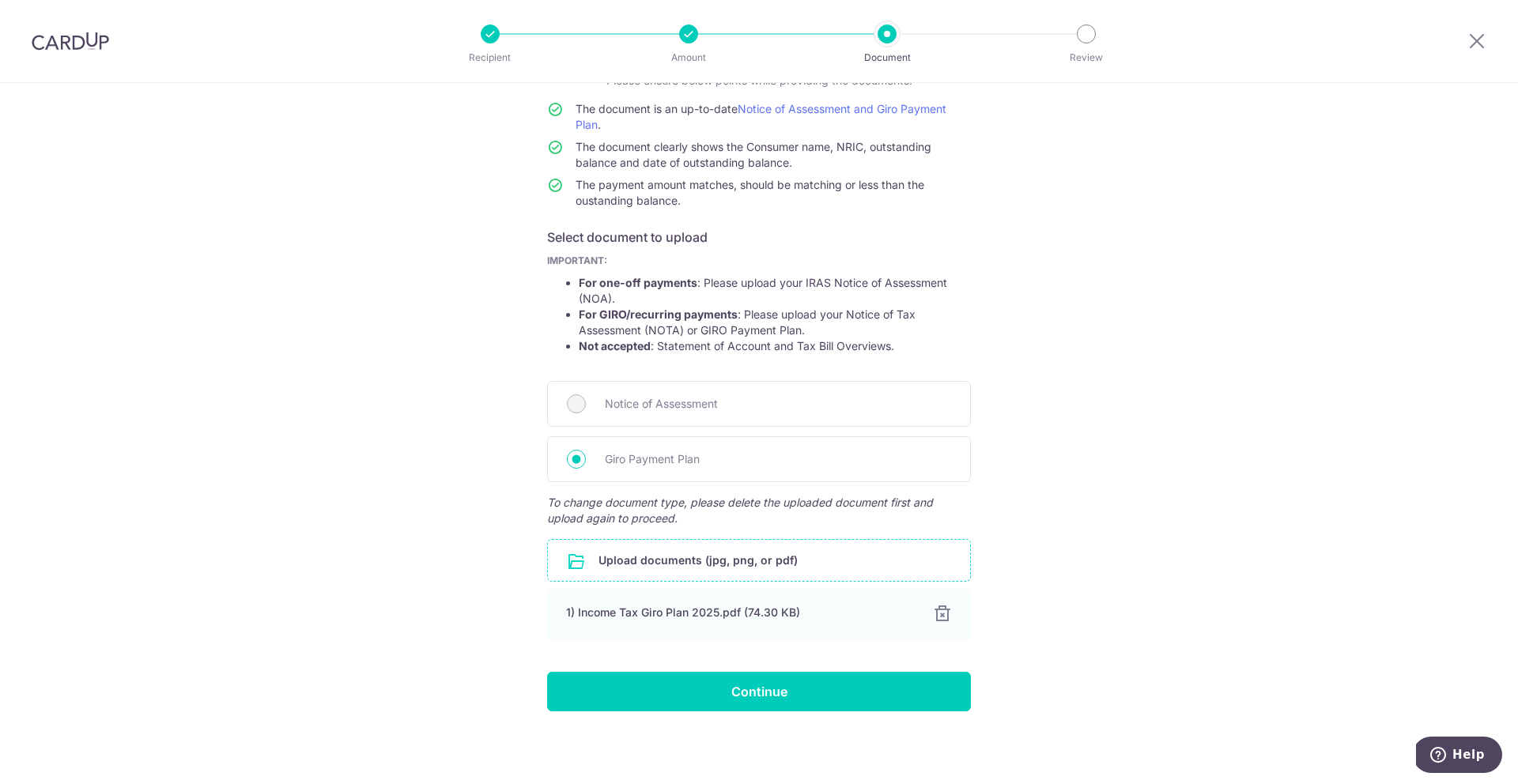
scroll to position [132, 0]
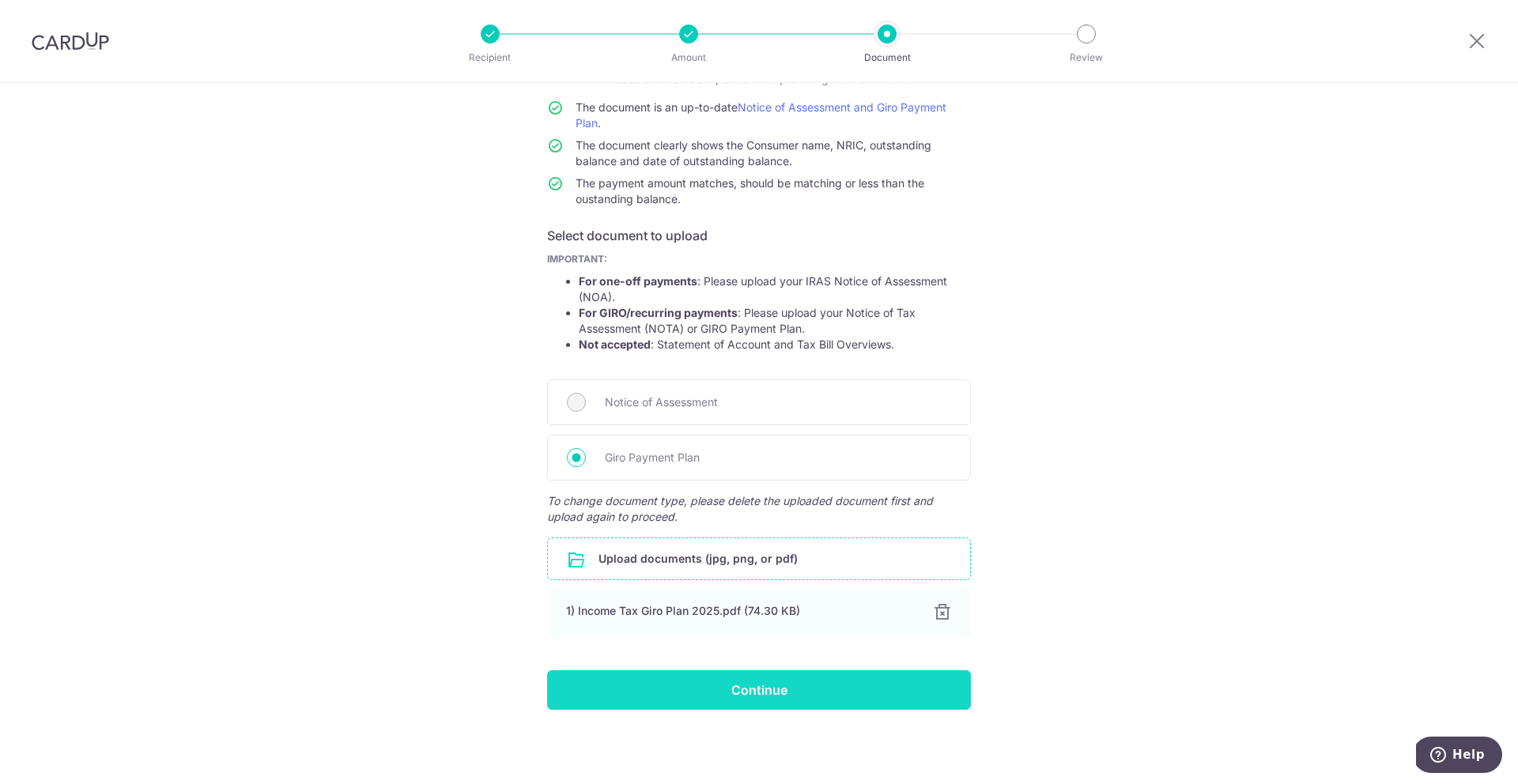
click at [833, 693] on input "Continue" at bounding box center [759, 690] width 424 height 39
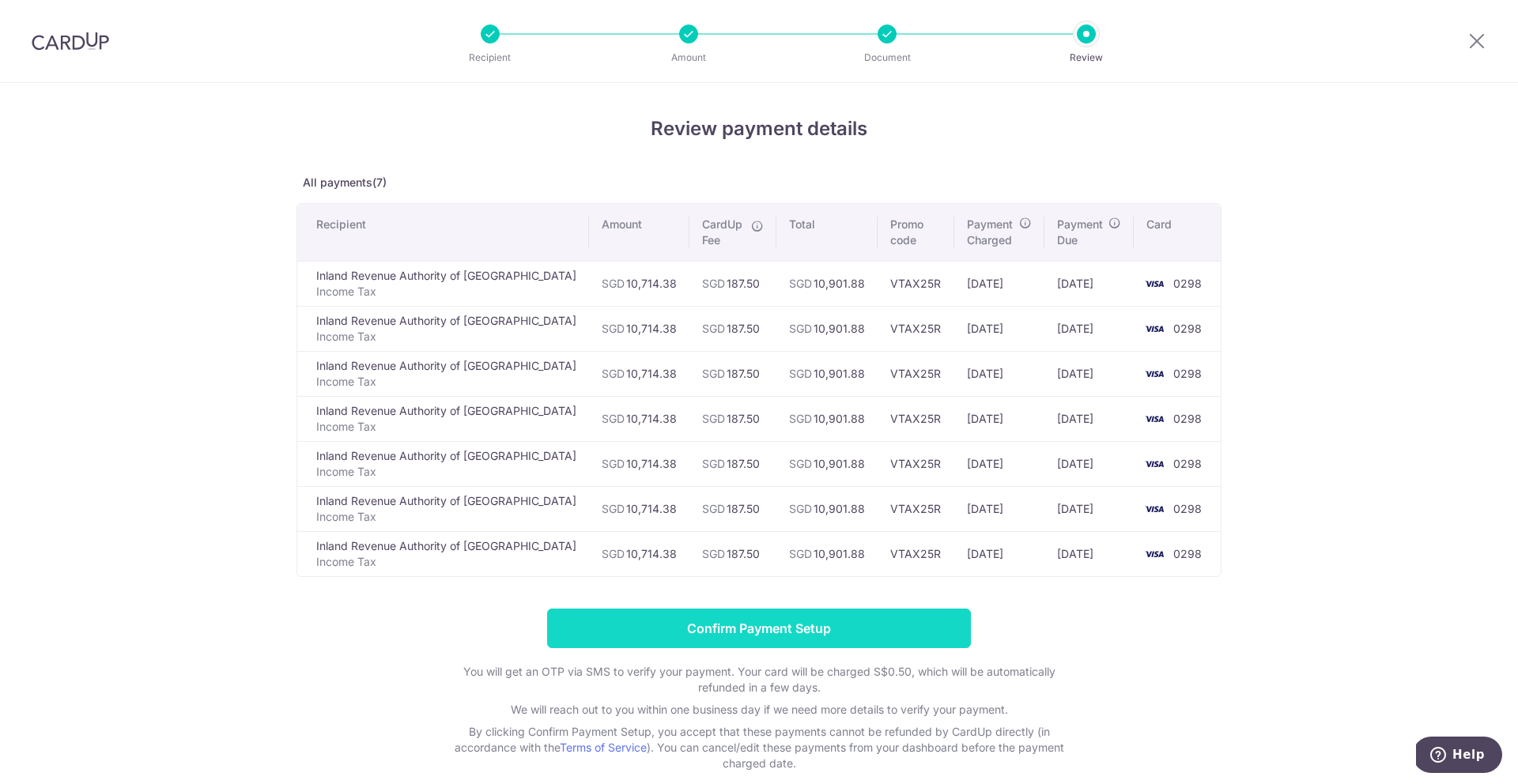
click at [812, 632] on input "Confirm Payment Setup" at bounding box center [759, 629] width 424 height 39
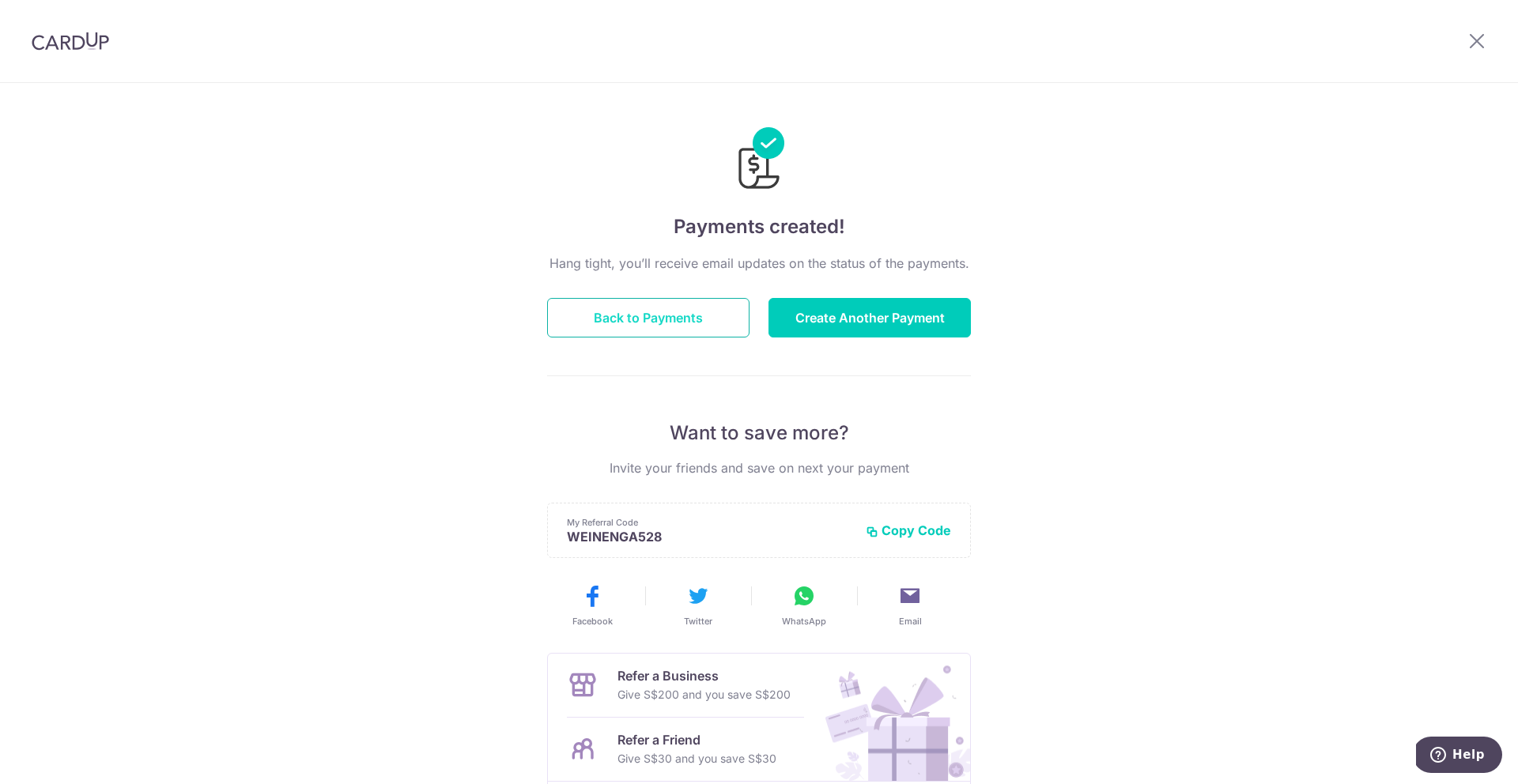
click at [692, 323] on button "Back to Payments" at bounding box center [648, 318] width 202 height 39
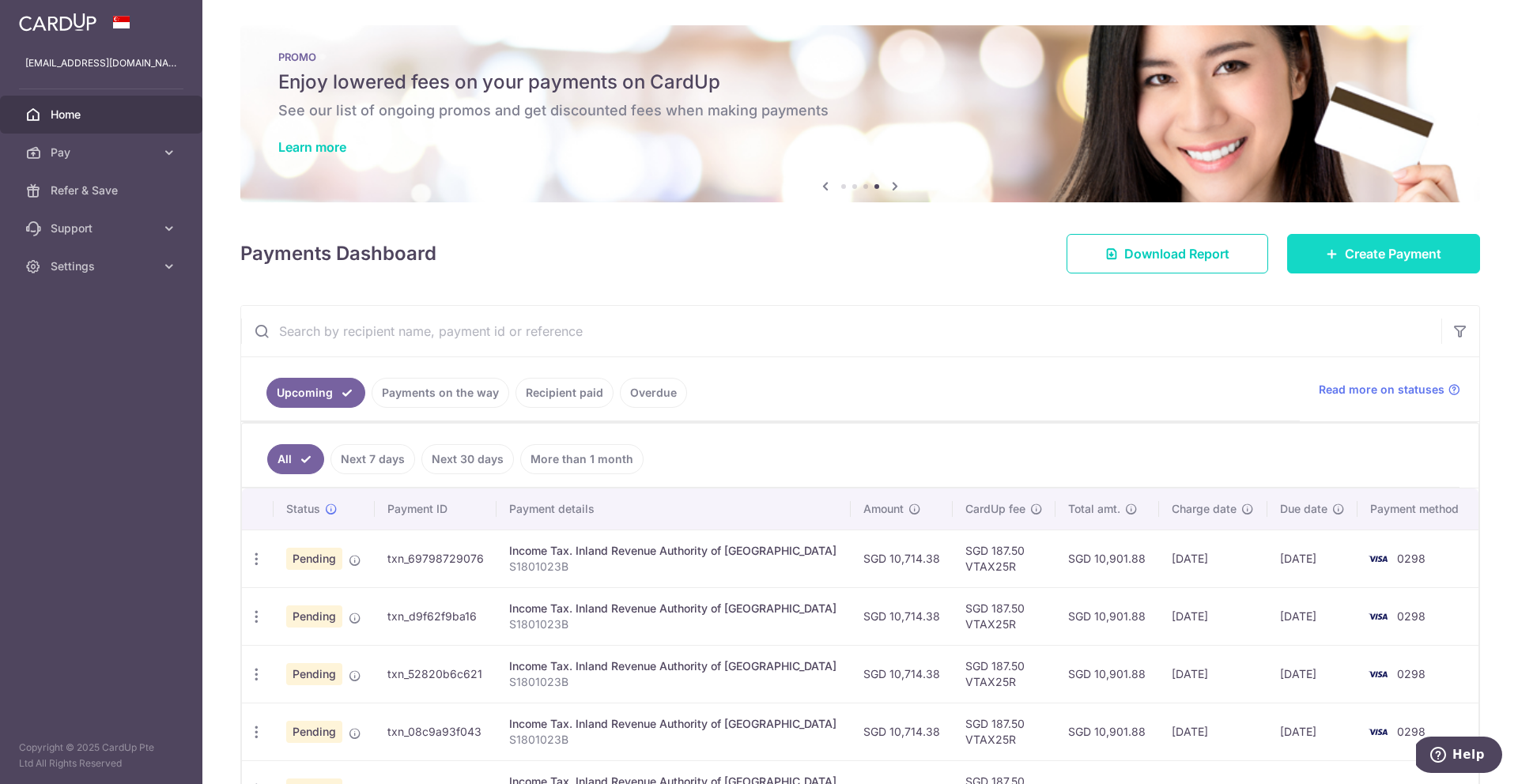
click at [1379, 252] on span "Create Payment" at bounding box center [1392, 254] width 97 height 19
click at [1345, 250] on span "Create Payment" at bounding box center [1392, 254] width 97 height 19
click at [1326, 255] on icon at bounding box center [1332, 254] width 13 height 13
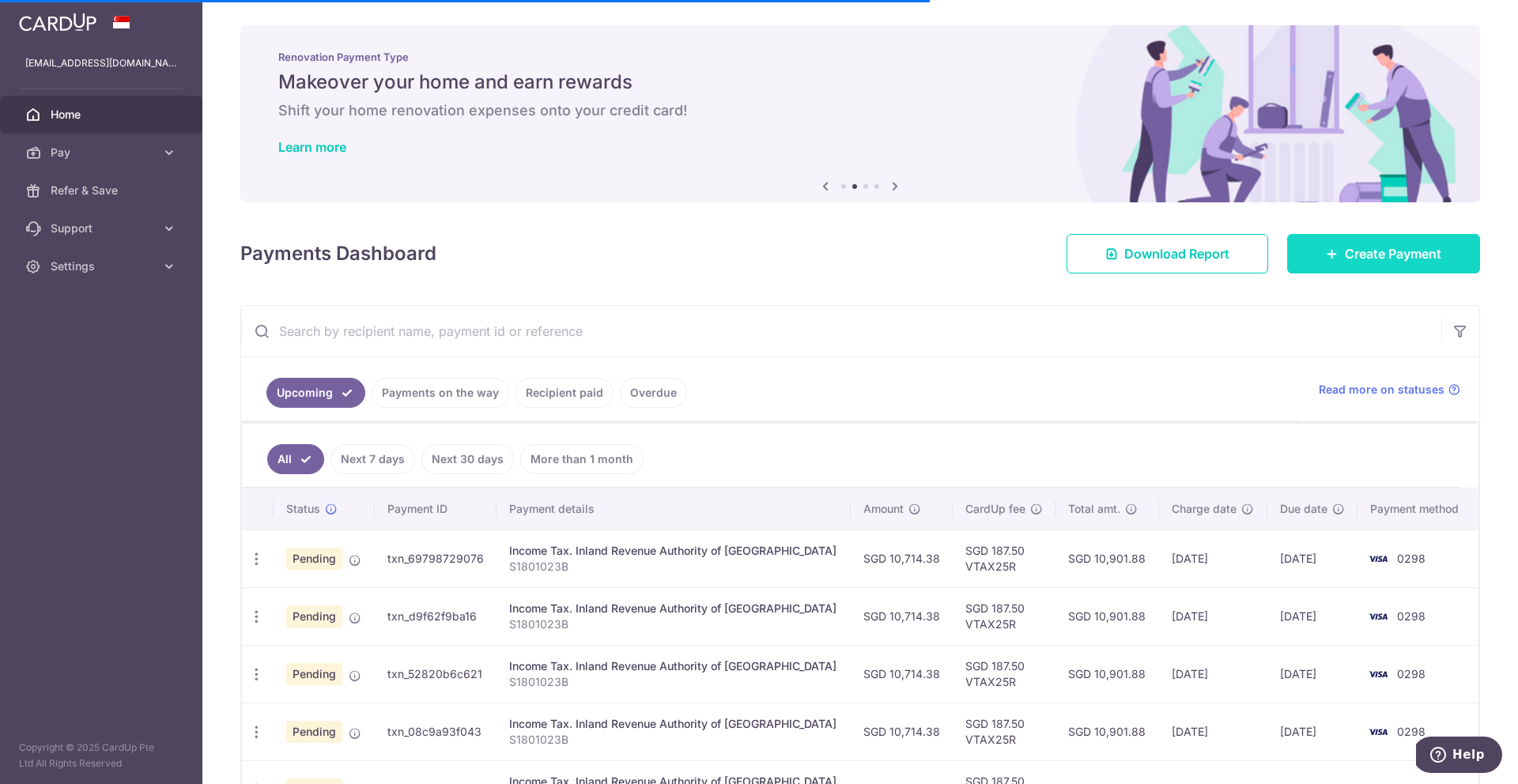
click at [1392, 258] on span "Create Payment" at bounding box center [1392, 254] width 97 height 19
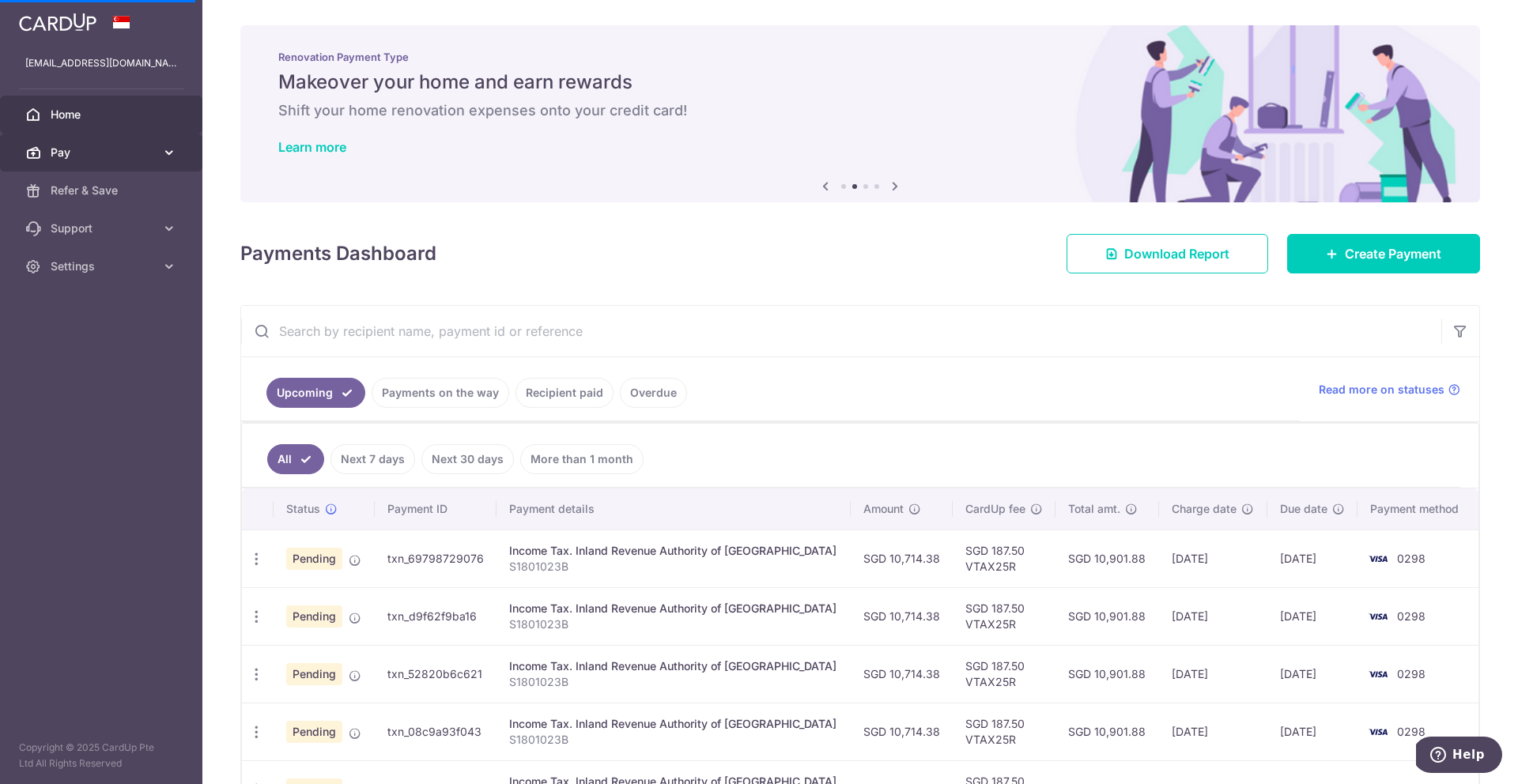
click at [79, 145] on span "Pay" at bounding box center [103, 152] width 104 height 16
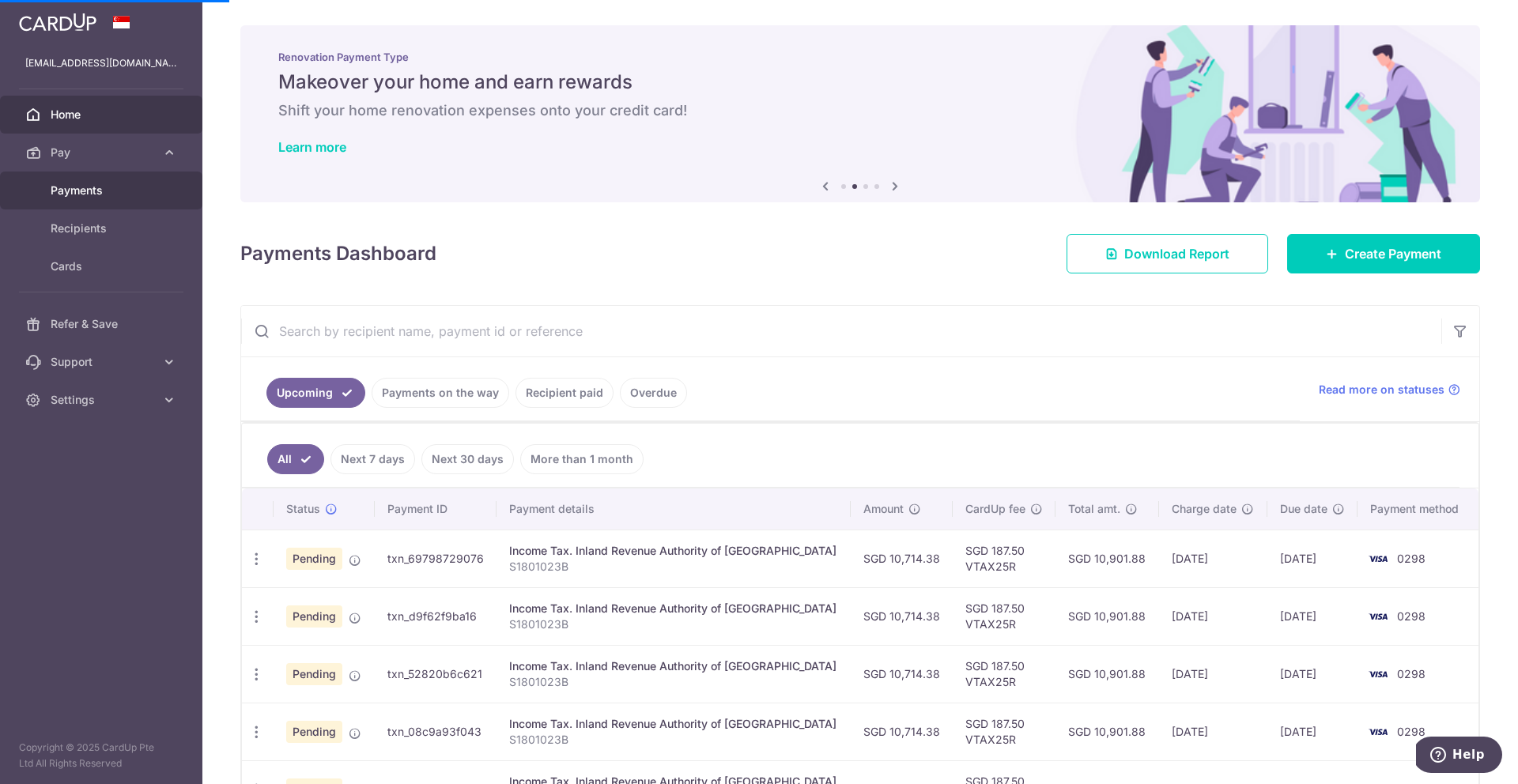
click at [95, 195] on span "Payments" at bounding box center [103, 190] width 104 height 16
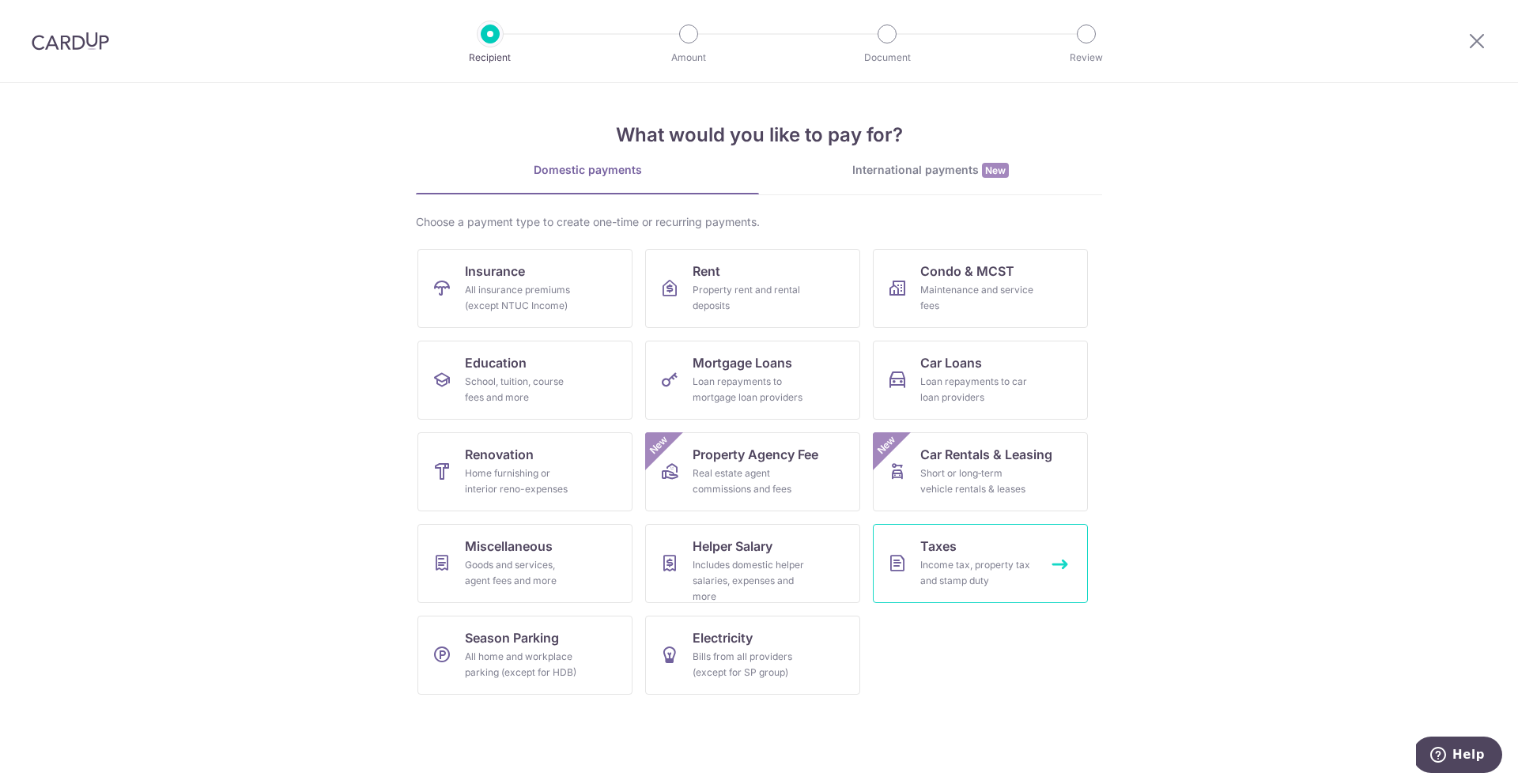
click at [1027, 562] on div "Income tax, property tax and stamp duty" at bounding box center [976, 572] width 114 height 32
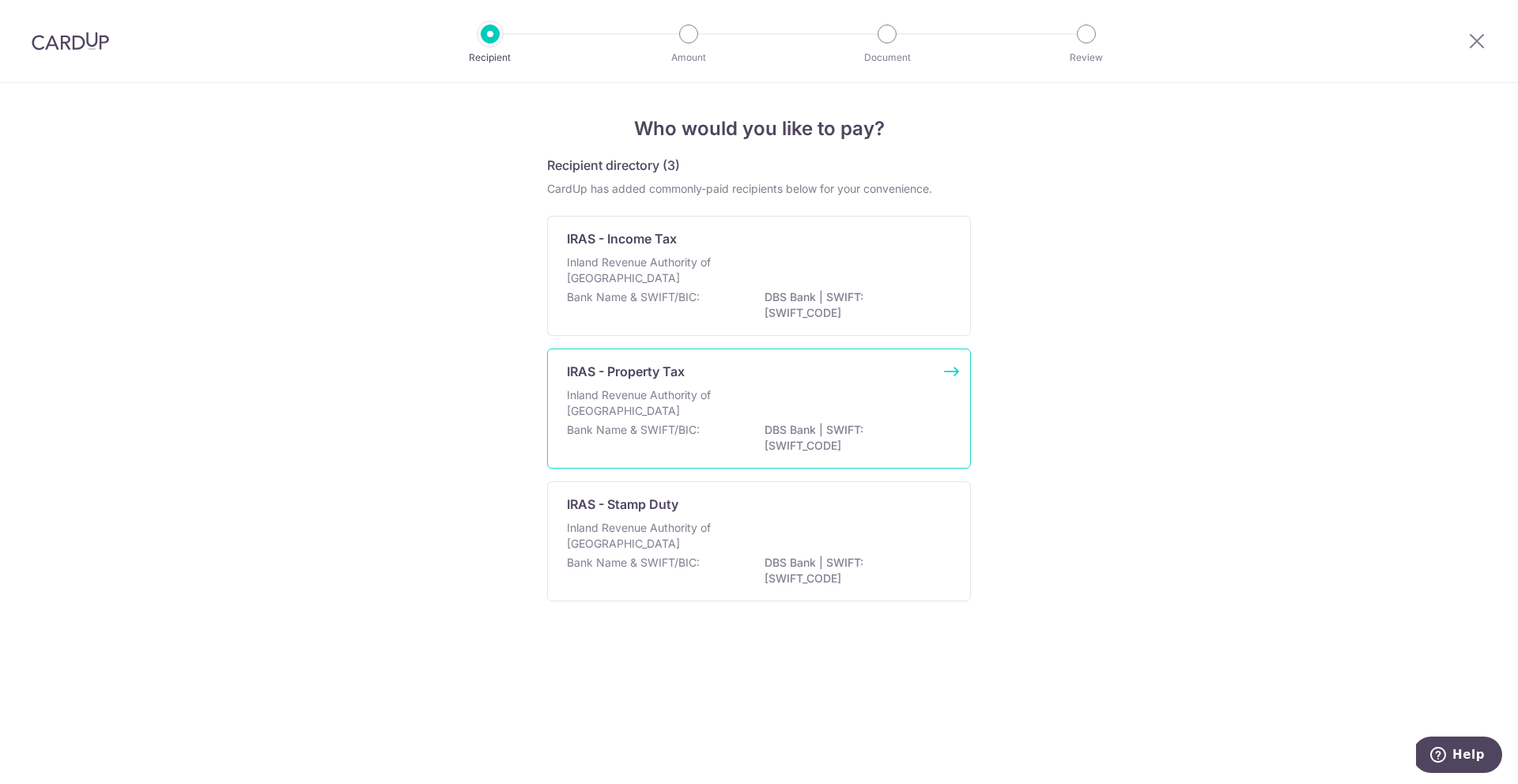
click at [684, 396] on p "Inland Revenue Authority of [GEOGRAPHIC_DATA]" at bounding box center [650, 402] width 167 height 32
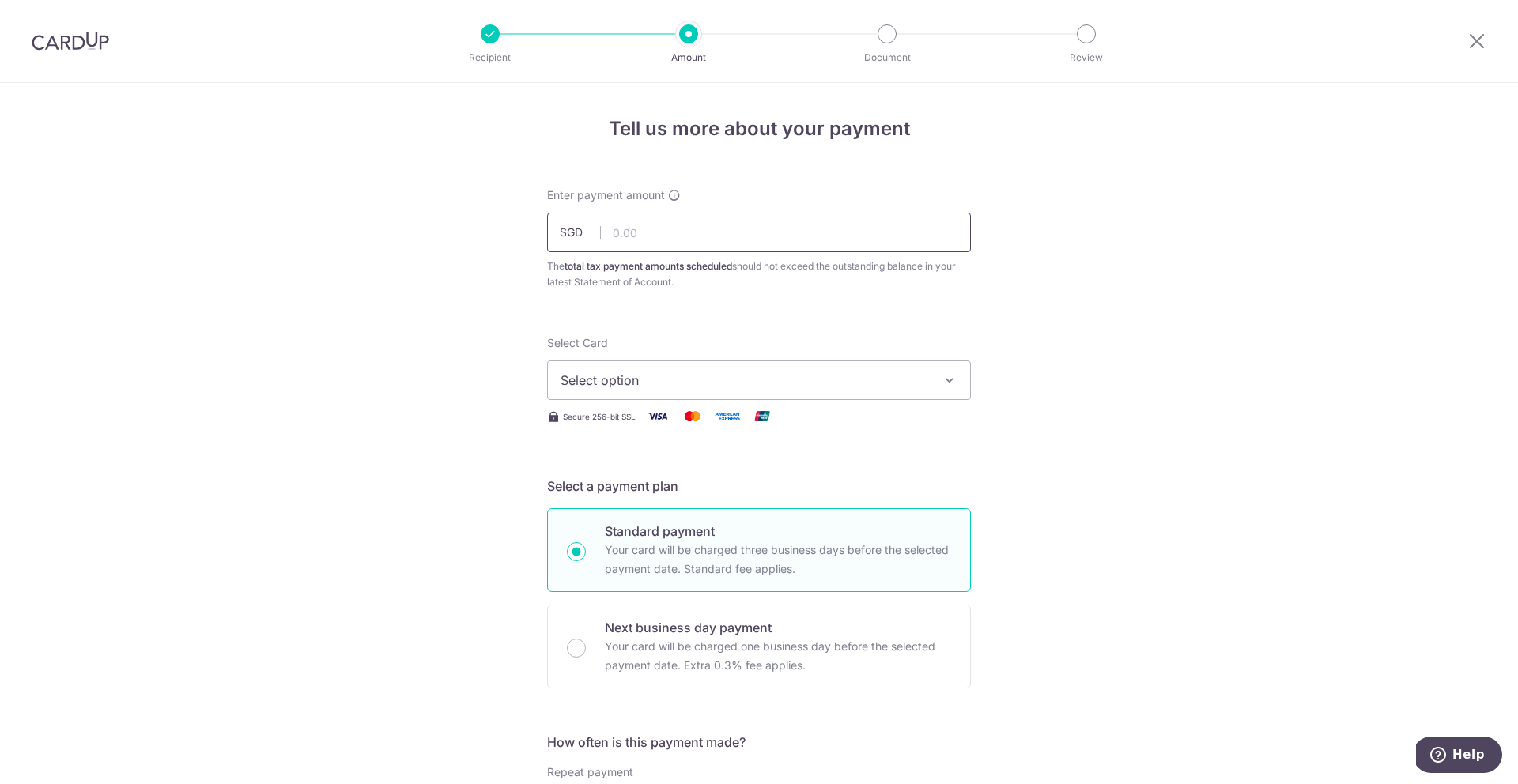
click at [805, 243] on input "text" at bounding box center [759, 232] width 424 height 39
click at [759, 233] on input "text" at bounding box center [759, 232] width 424 height 39
type input "201.17"
click at [853, 376] on span "Select option" at bounding box center [744, 380] width 368 height 19
click at [732, 483] on span "**** 0298" at bounding box center [759, 493] width 397 height 19
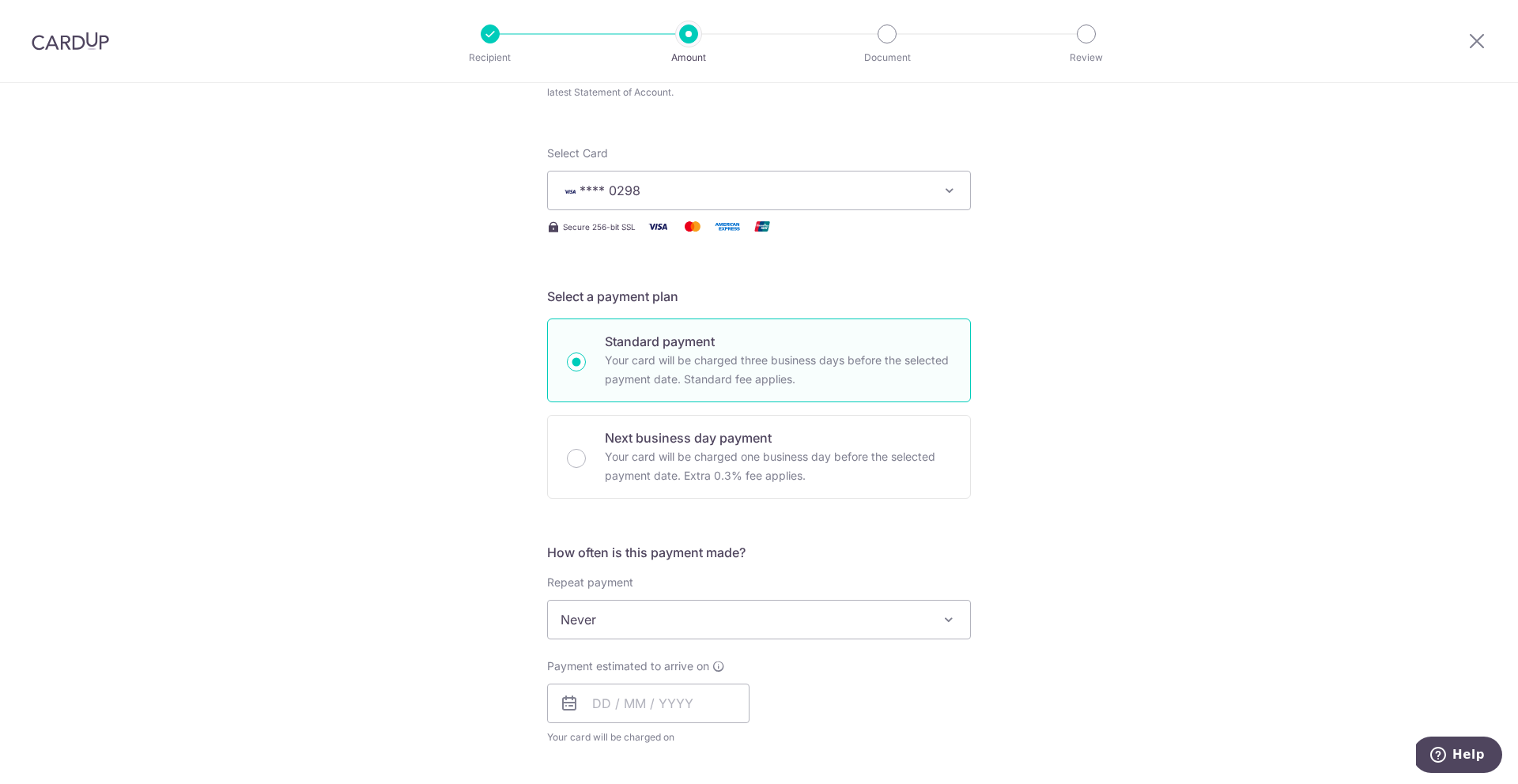
scroll to position [284, 0]
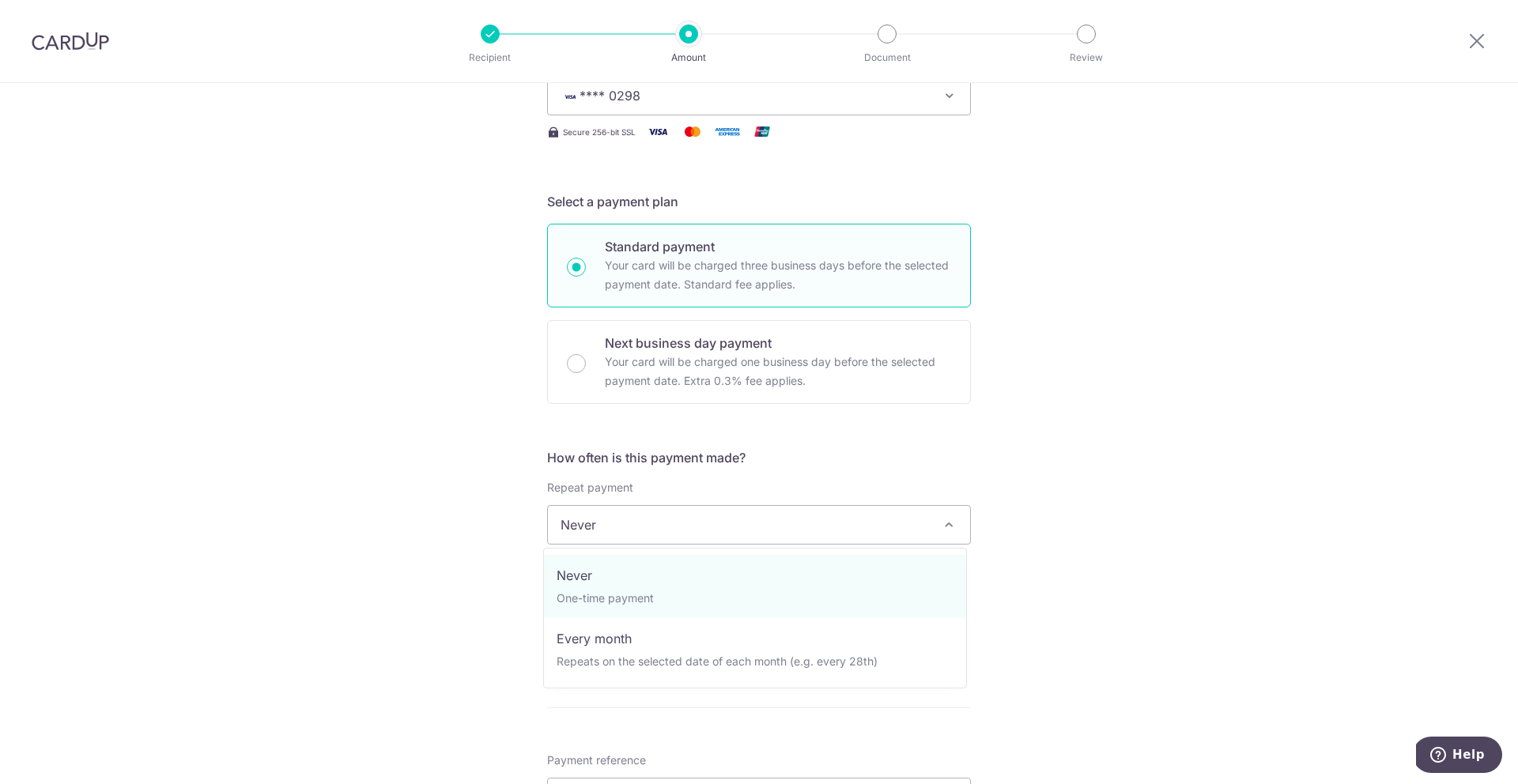
click at [944, 531] on span at bounding box center [948, 524] width 19 height 19
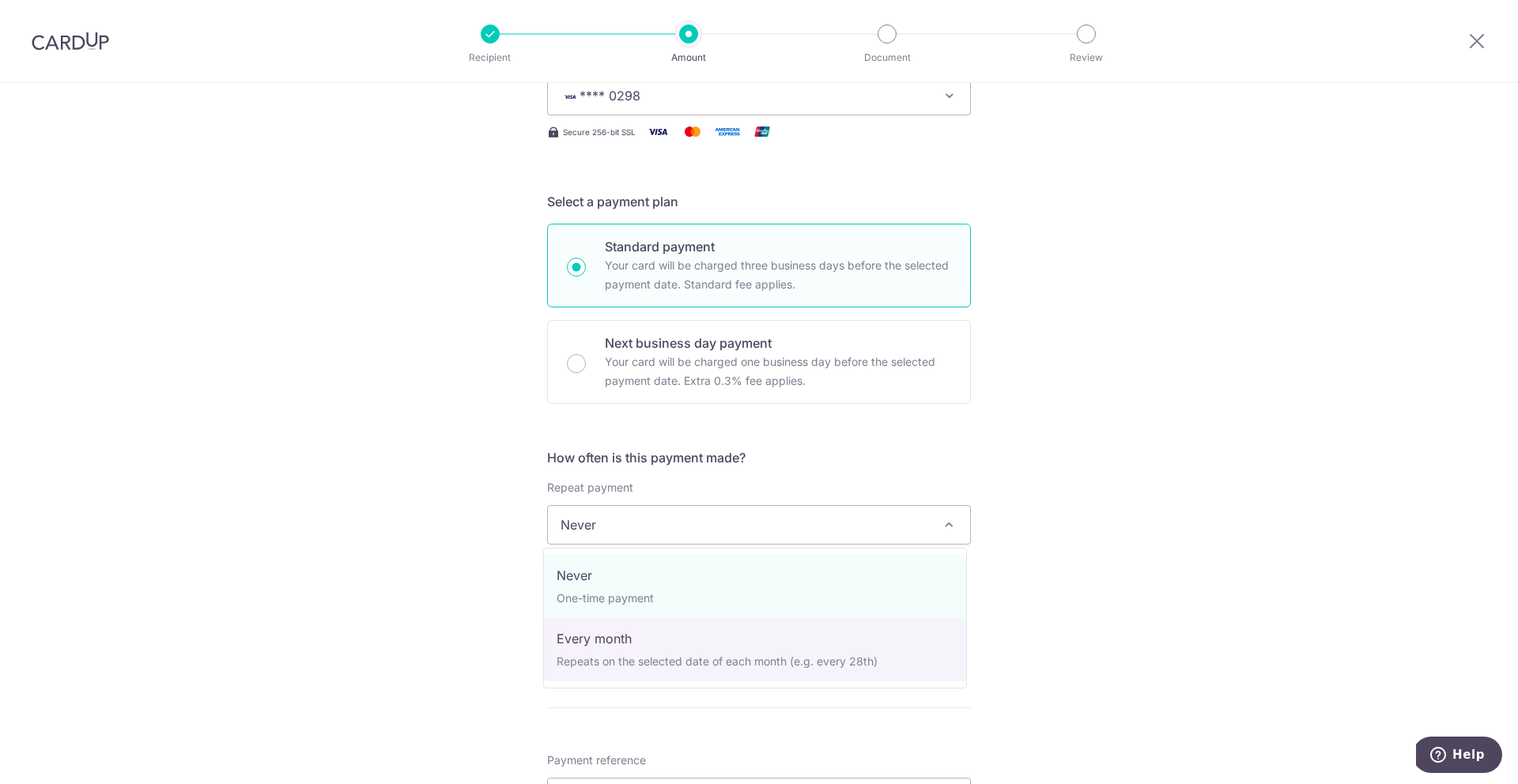
select select "3"
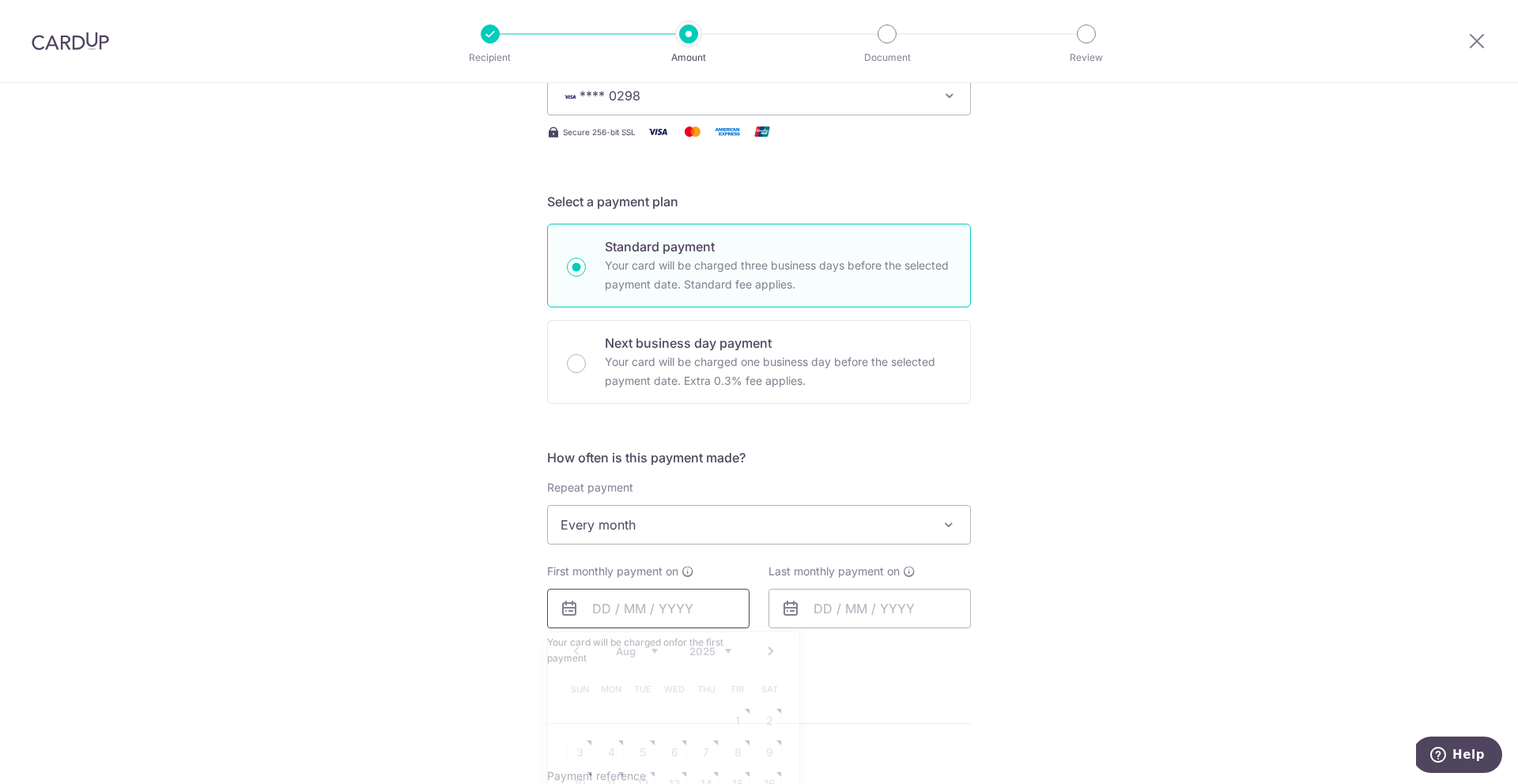
click at [677, 622] on input "text" at bounding box center [648, 608] width 202 height 39
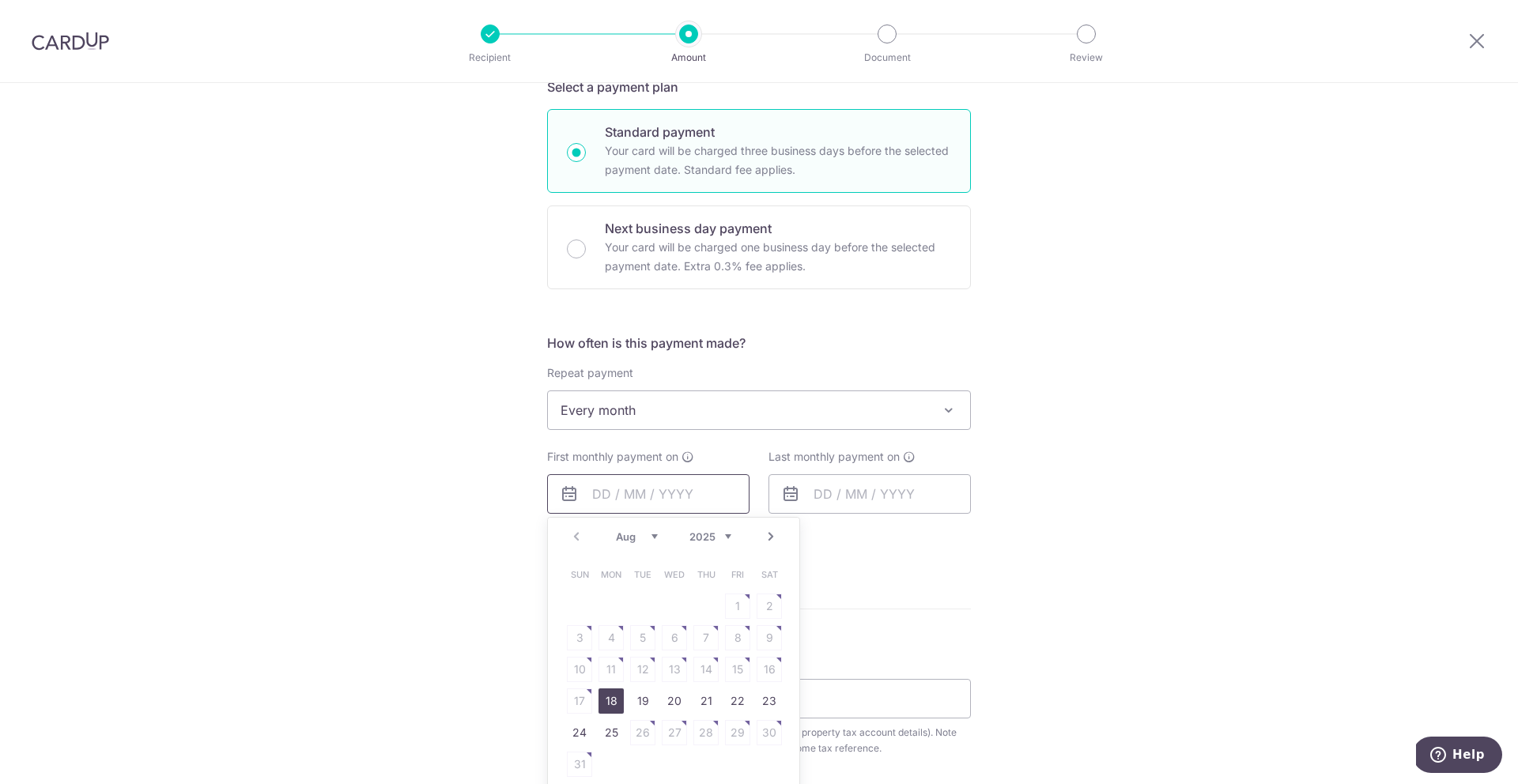
scroll to position [594, 0]
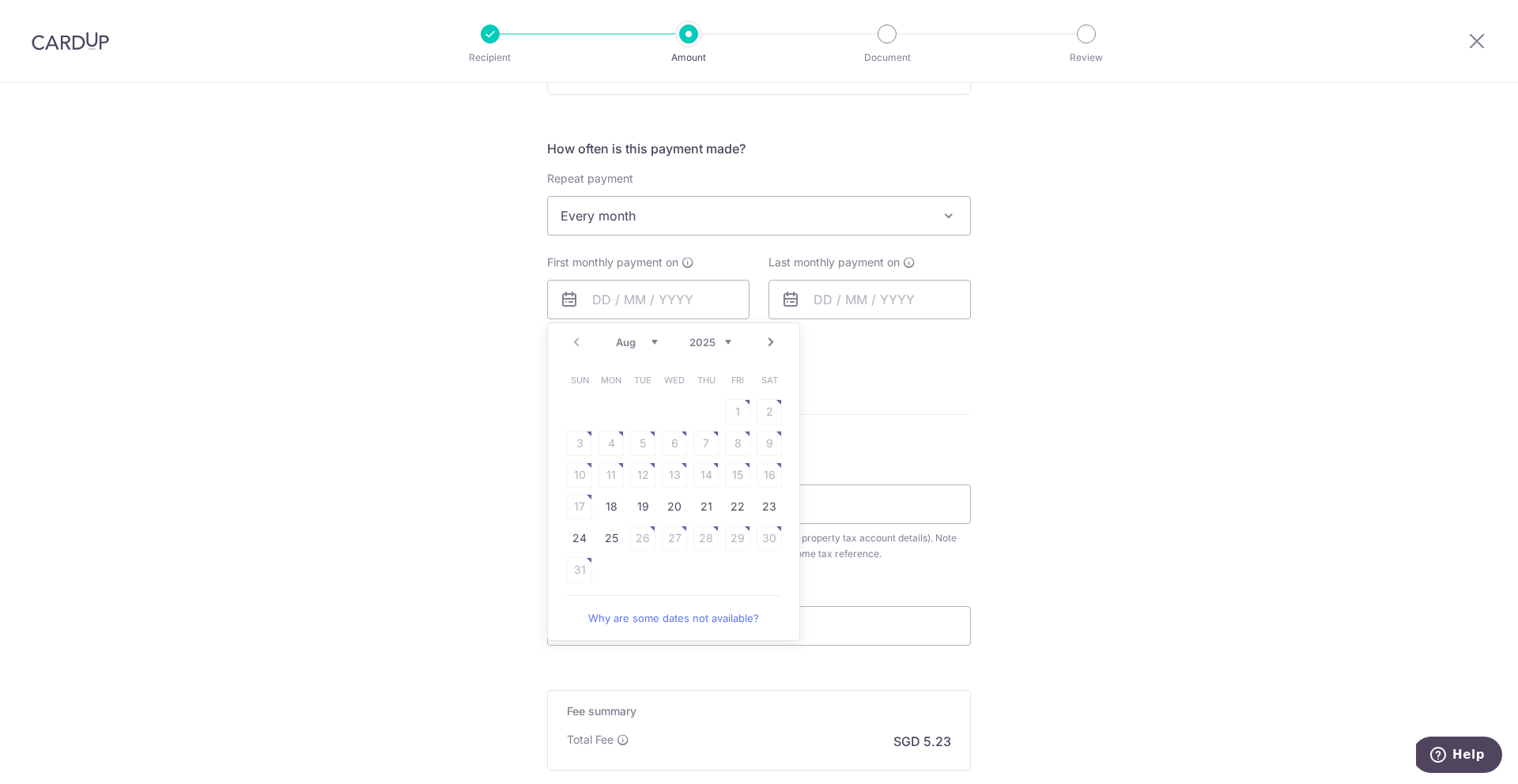
click at [770, 344] on link "Next" at bounding box center [771, 342] width 19 height 19
click at [612, 445] on link "8" at bounding box center [611, 443] width 26 height 26
type input "[DATE]"
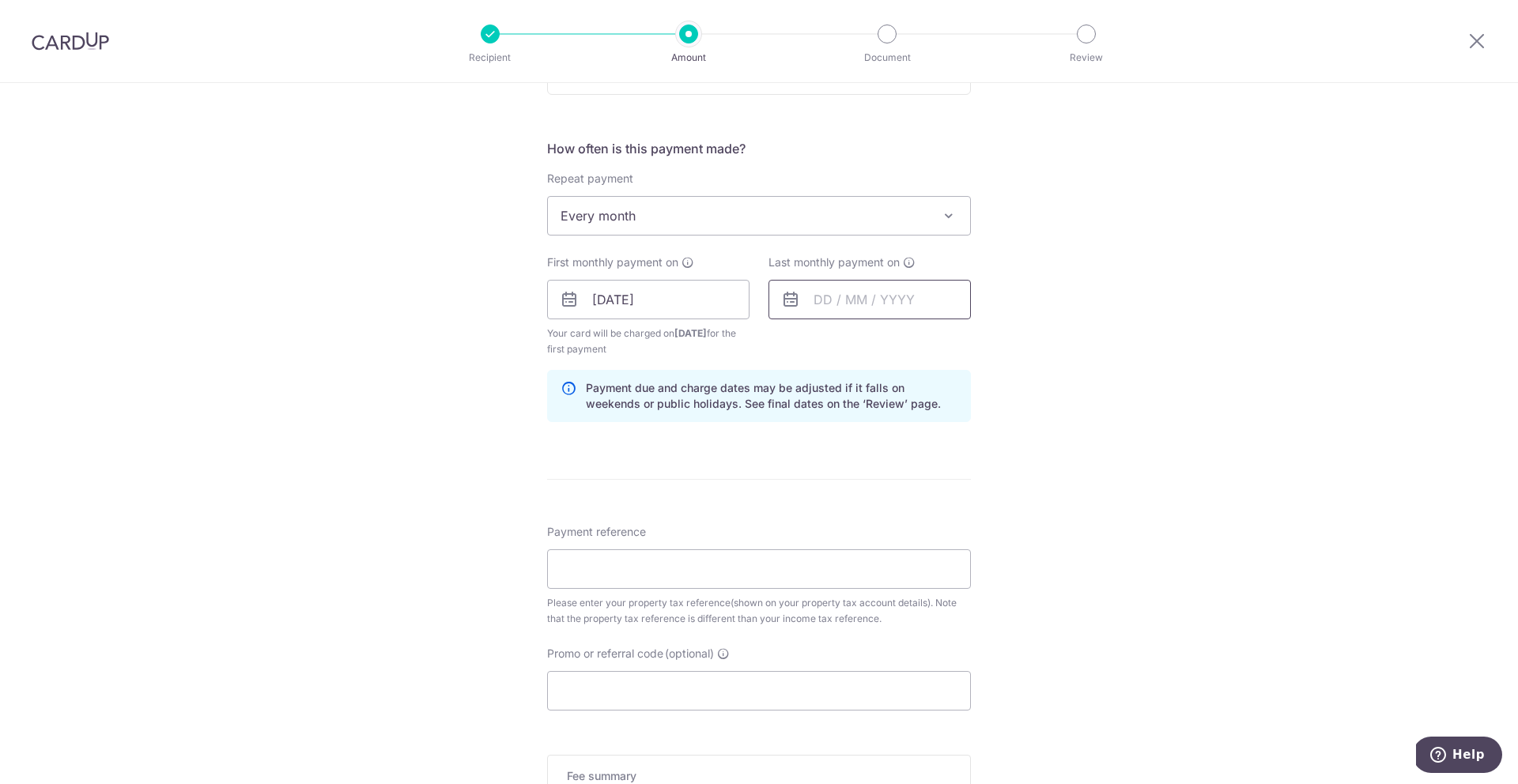
click at [906, 307] on input "text" at bounding box center [869, 300] width 202 height 39
click at [984, 341] on link "Next" at bounding box center [992, 342] width 19 height 19
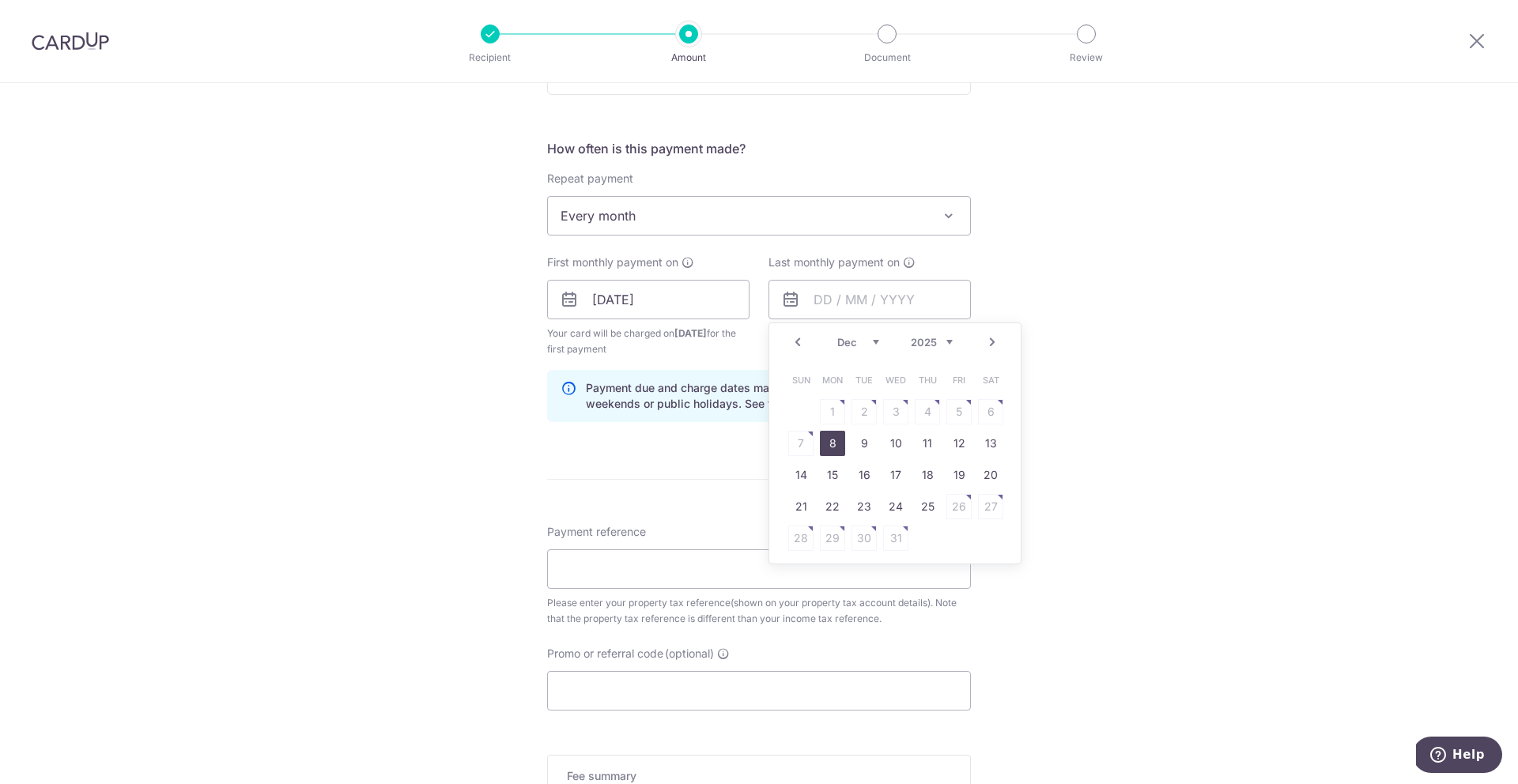
click at [825, 446] on link "8" at bounding box center [833, 443] width 26 height 26
type input "08/12/2025"
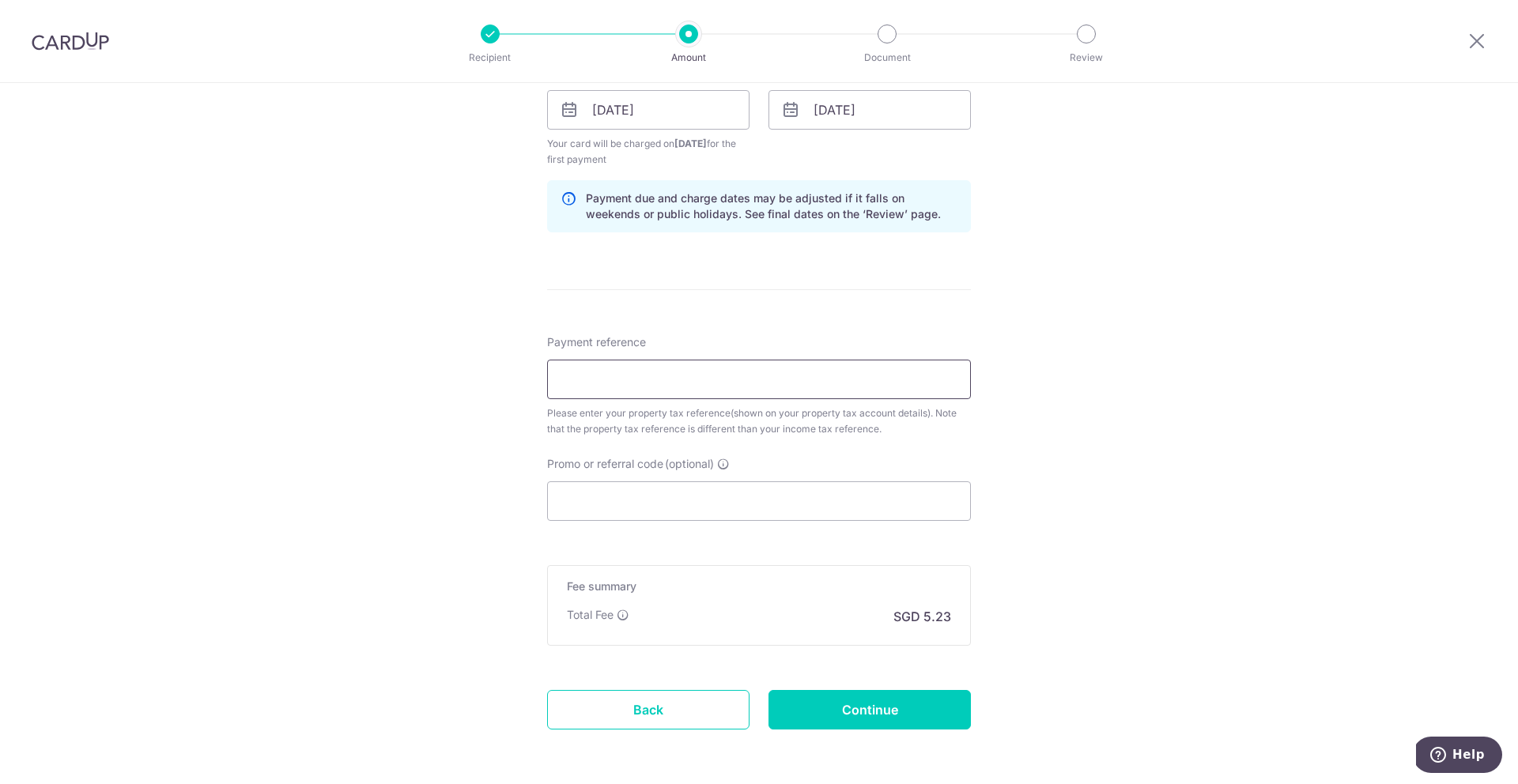
click at [834, 380] on input "Payment reference" at bounding box center [759, 379] width 424 height 39
click at [719, 512] on input "Promo or referral code (optional)" at bounding box center [759, 501] width 424 height 39
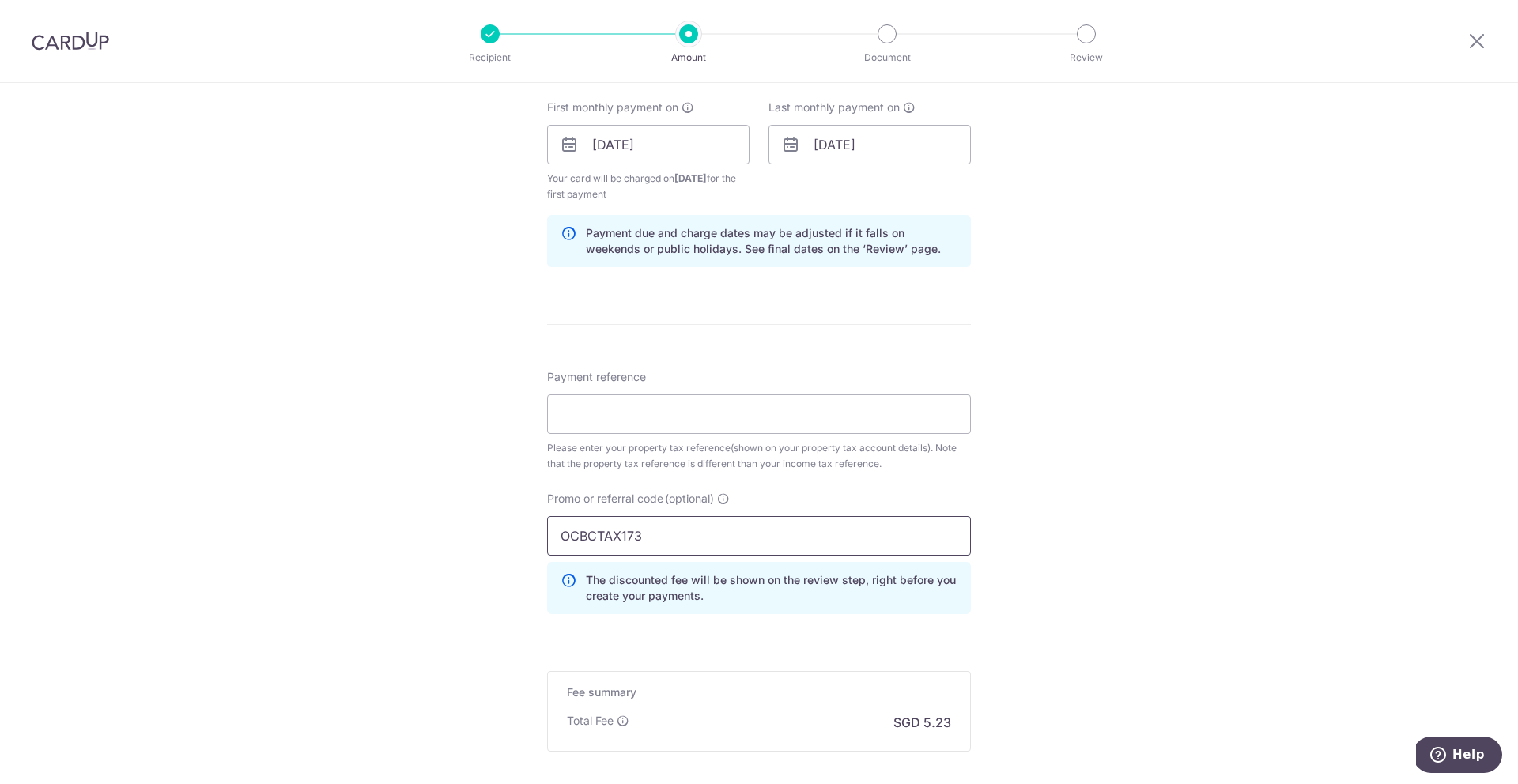
scroll to position [569, 0]
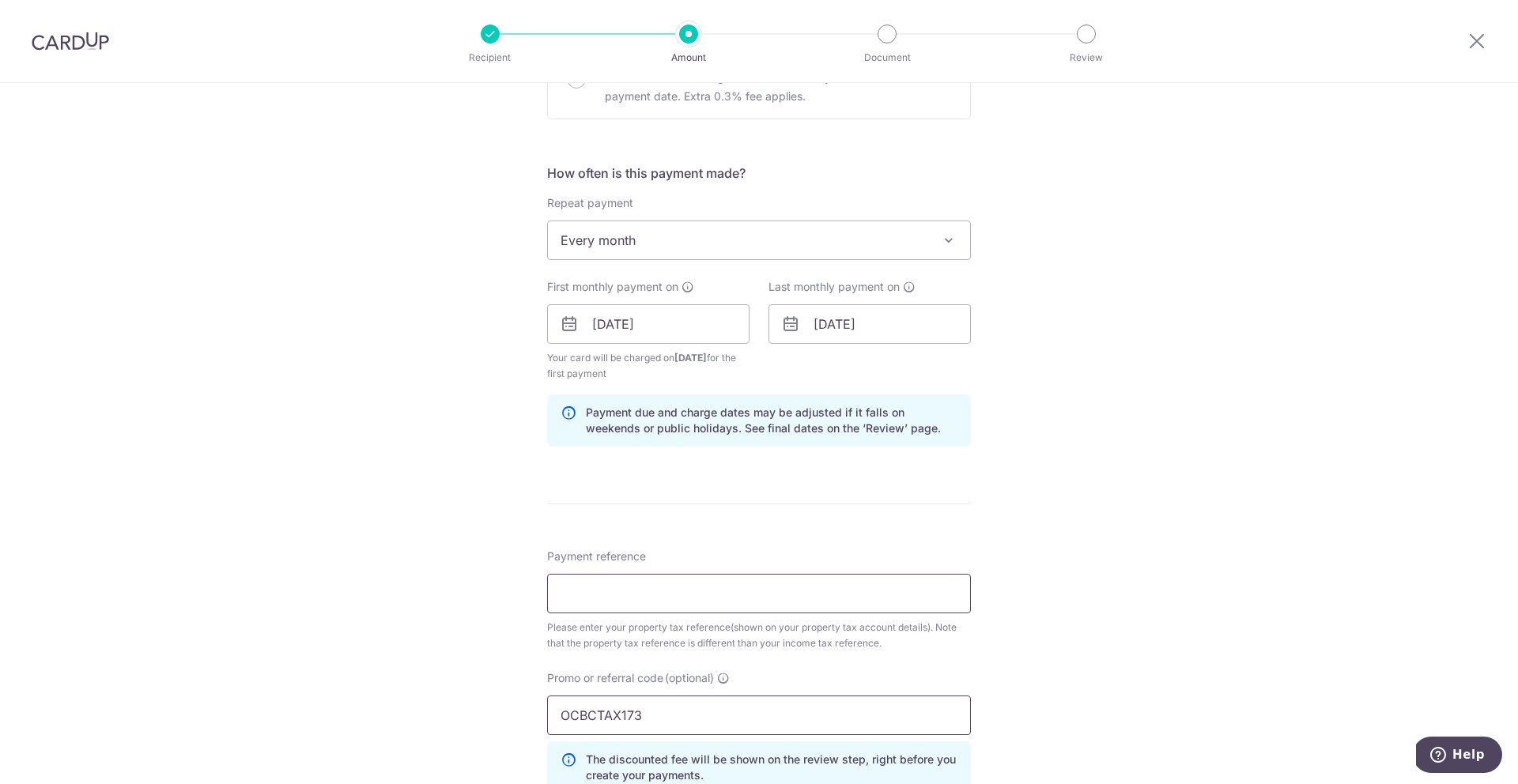
type input "OCBCTAX173"
click at [783, 597] on input "Payment reference" at bounding box center [759, 594] width 424 height 39
click at [594, 581] on input "Payment reference" at bounding box center [759, 594] width 424 height 39
paste input "5140985N"
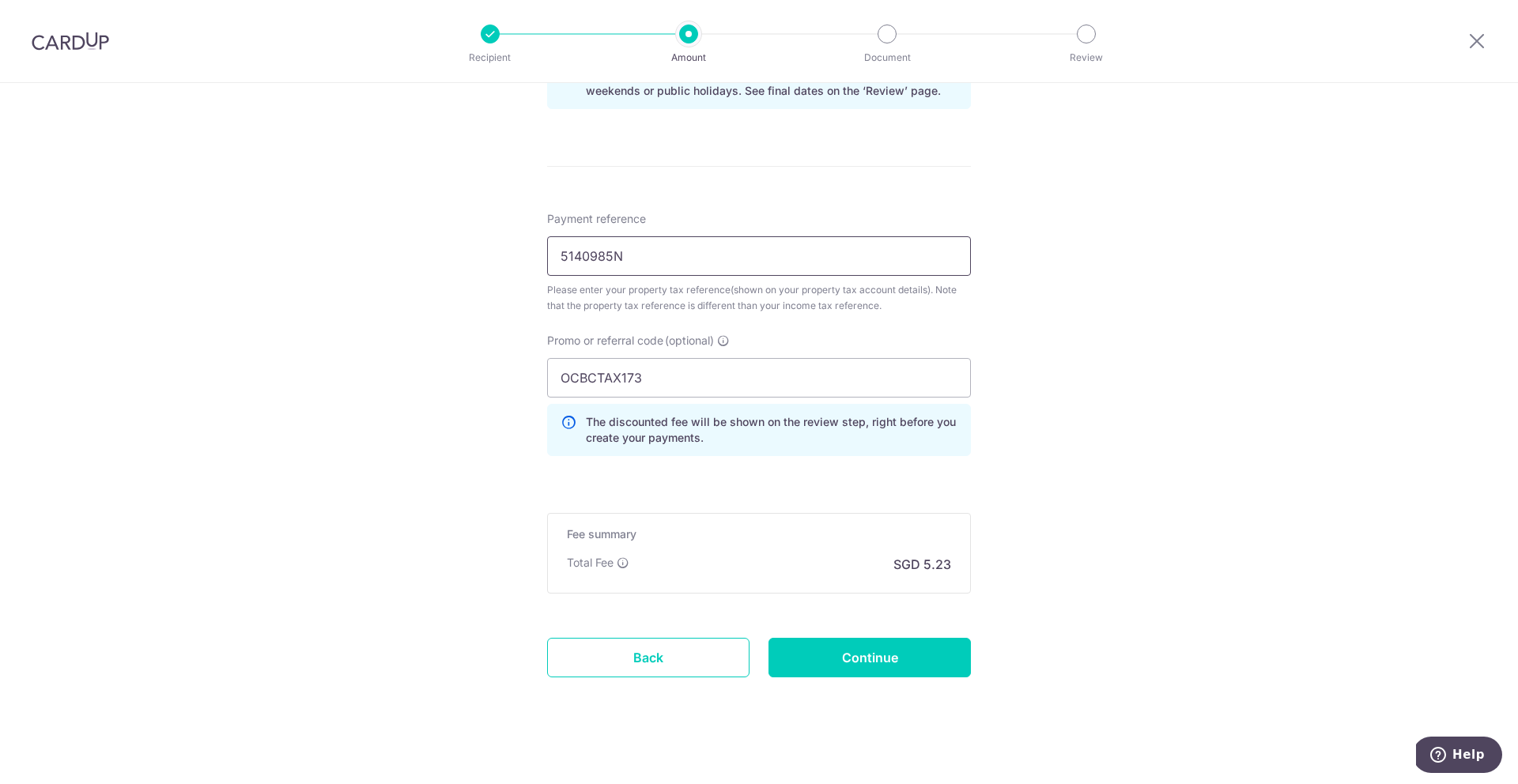
scroll to position [918, 0]
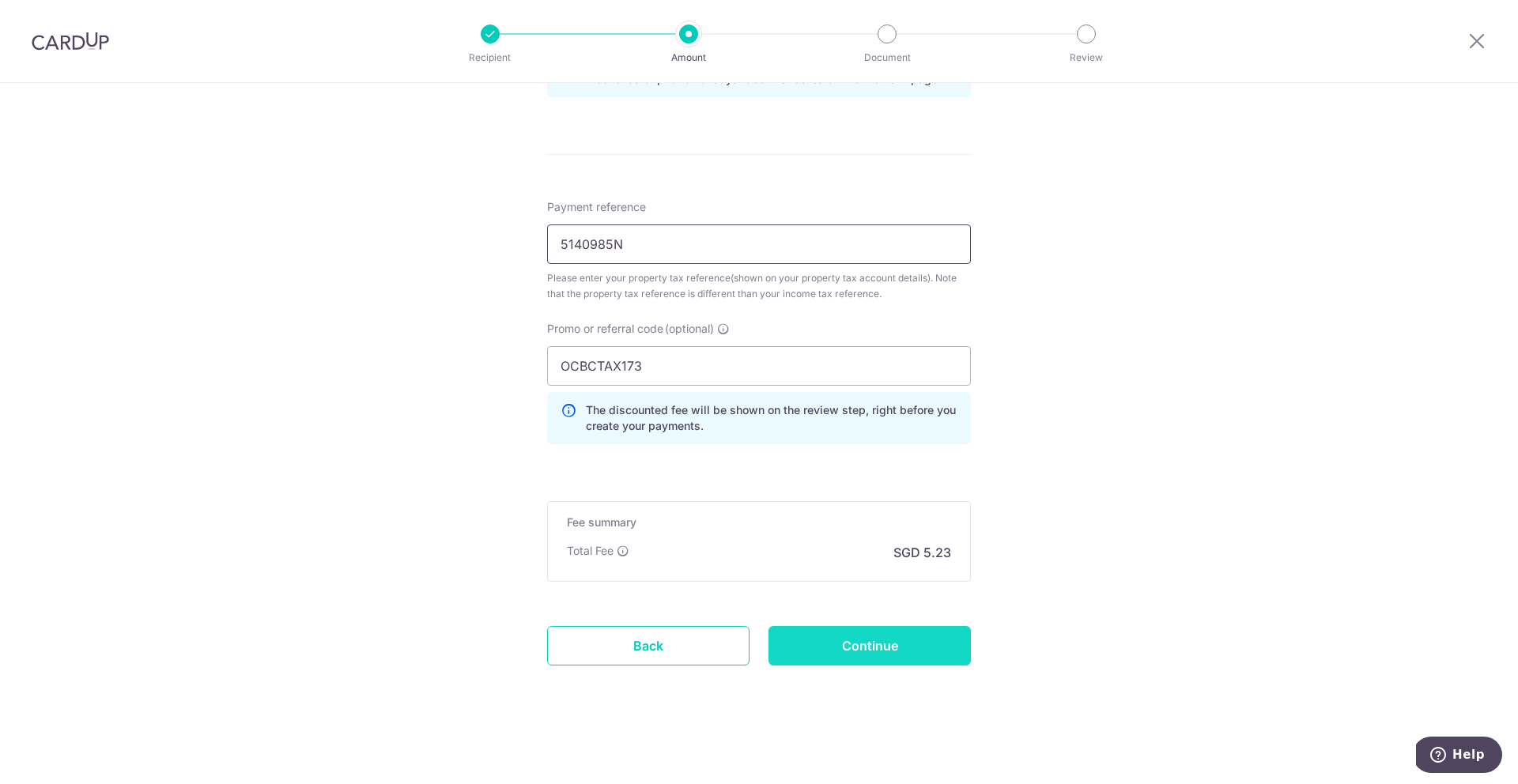
type input "5140985N"
click at [898, 648] on input "Continue" at bounding box center [869, 646] width 202 height 39
type input "Create Schedule"
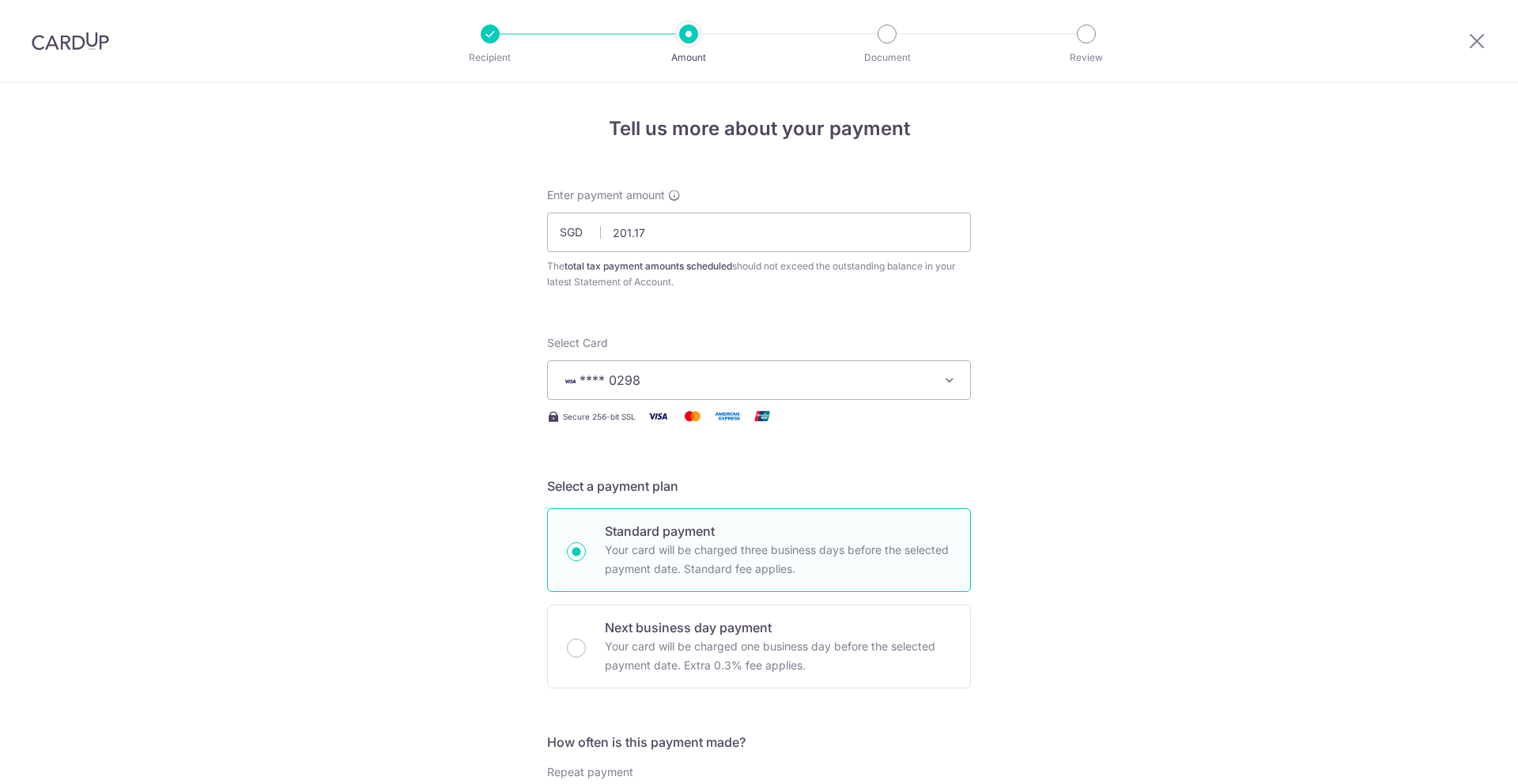
scroll to position [860, 0]
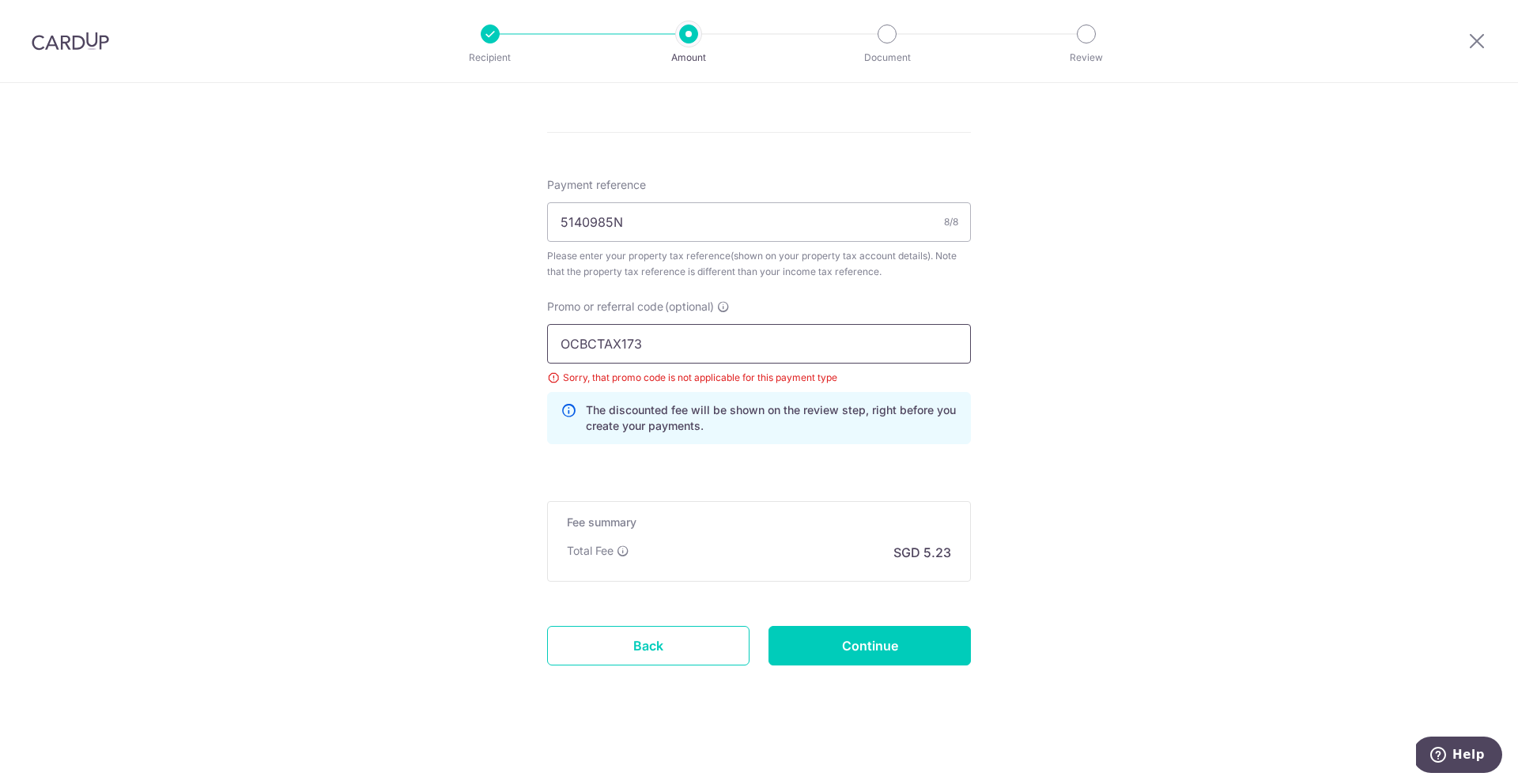
click at [716, 348] on input "OCBCTAX173" at bounding box center [759, 343] width 424 height 39
type input "O"
type input "VTAX25R"
click at [915, 655] on input "Continue" at bounding box center [869, 646] width 202 height 39
type input "Update Schedule"
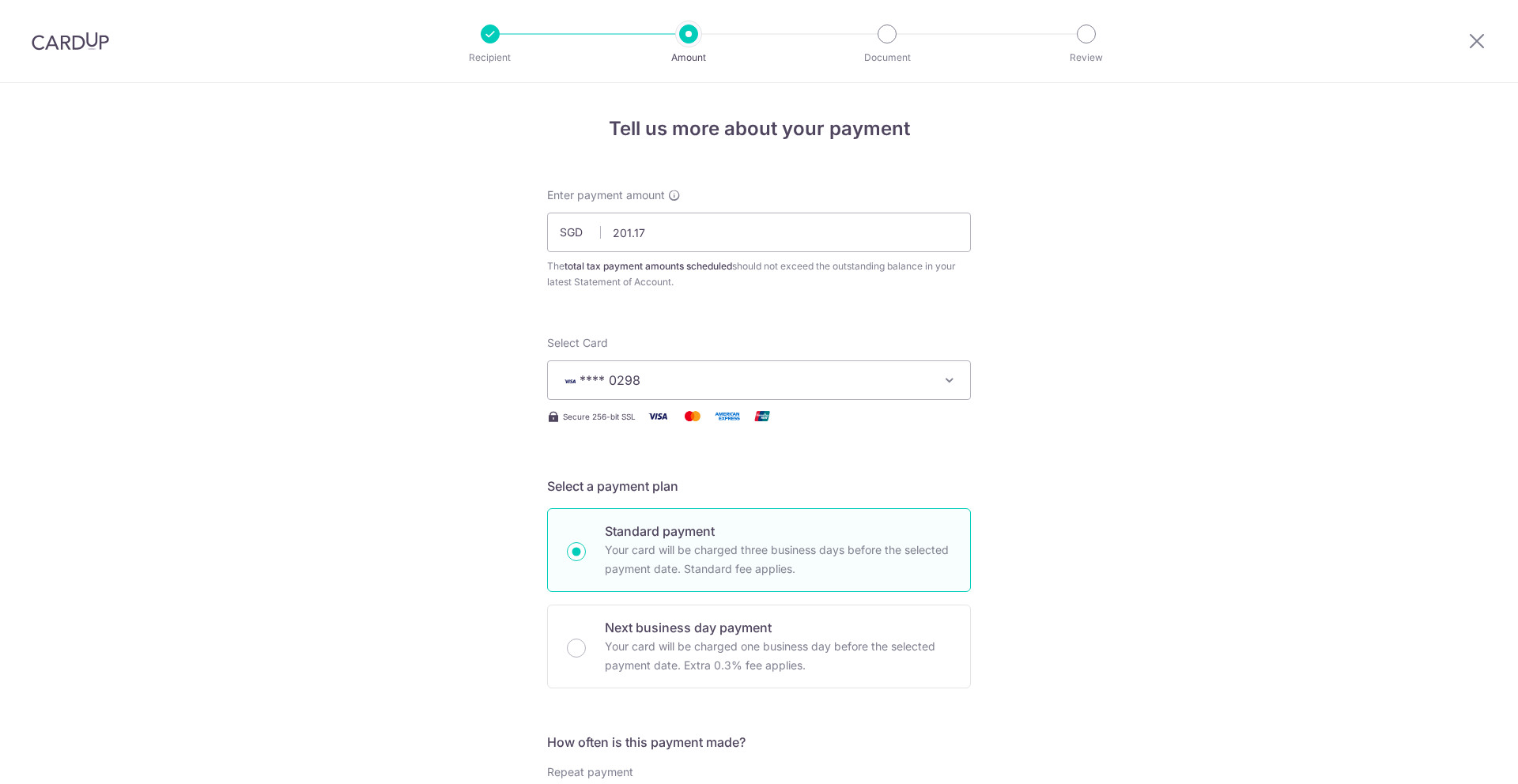
scroll to position [836, 0]
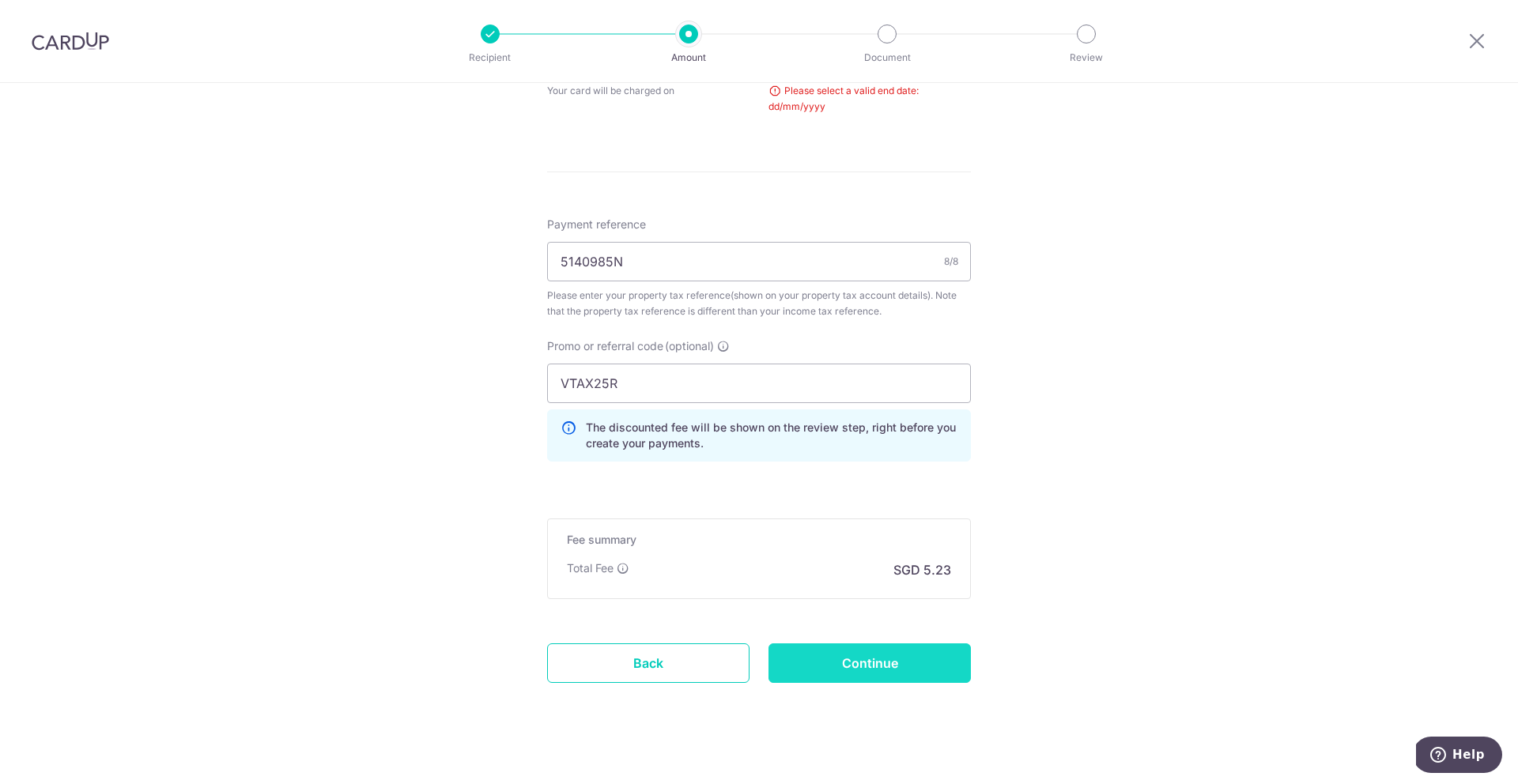
click at [892, 662] on input "Continue" at bounding box center [869, 663] width 202 height 39
type input "Create Schedule"
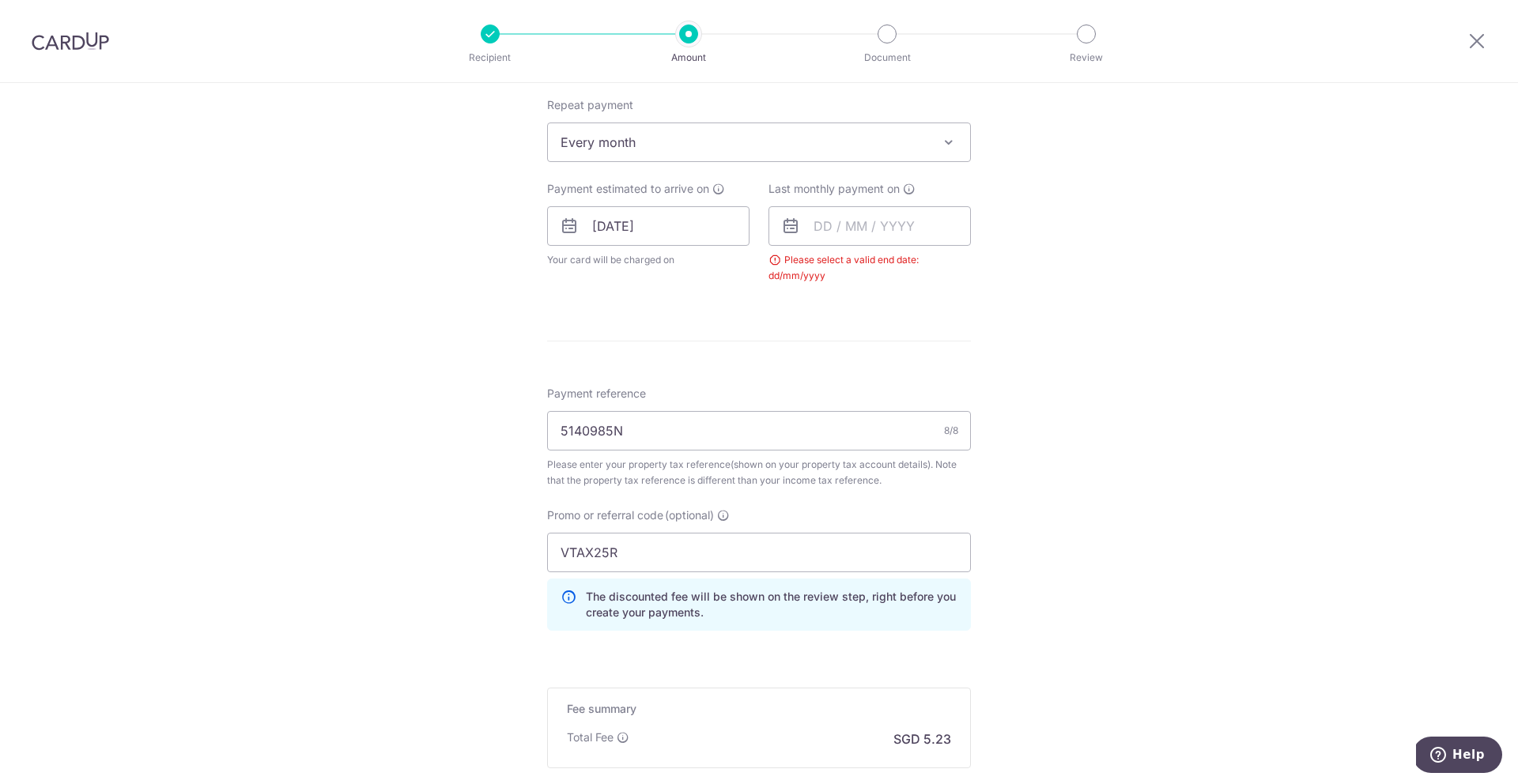
scroll to position [552, 0]
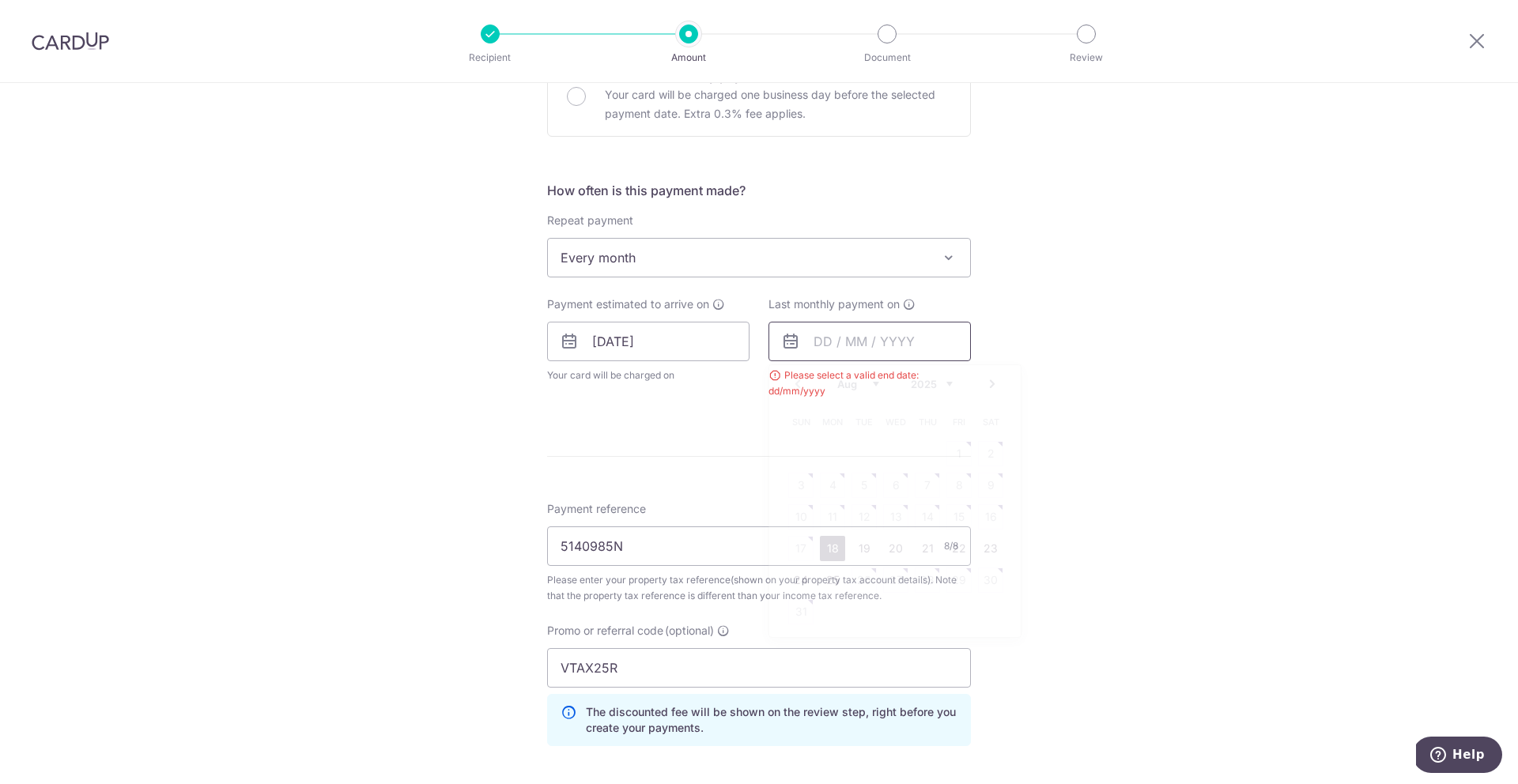
click at [853, 347] on input "text" at bounding box center [869, 342] width 202 height 39
click at [982, 385] on link "Next" at bounding box center [992, 384] width 19 height 19
click at [982, 386] on link "Next" at bounding box center [992, 384] width 19 height 19
click at [982, 387] on link "Next" at bounding box center [992, 384] width 19 height 19
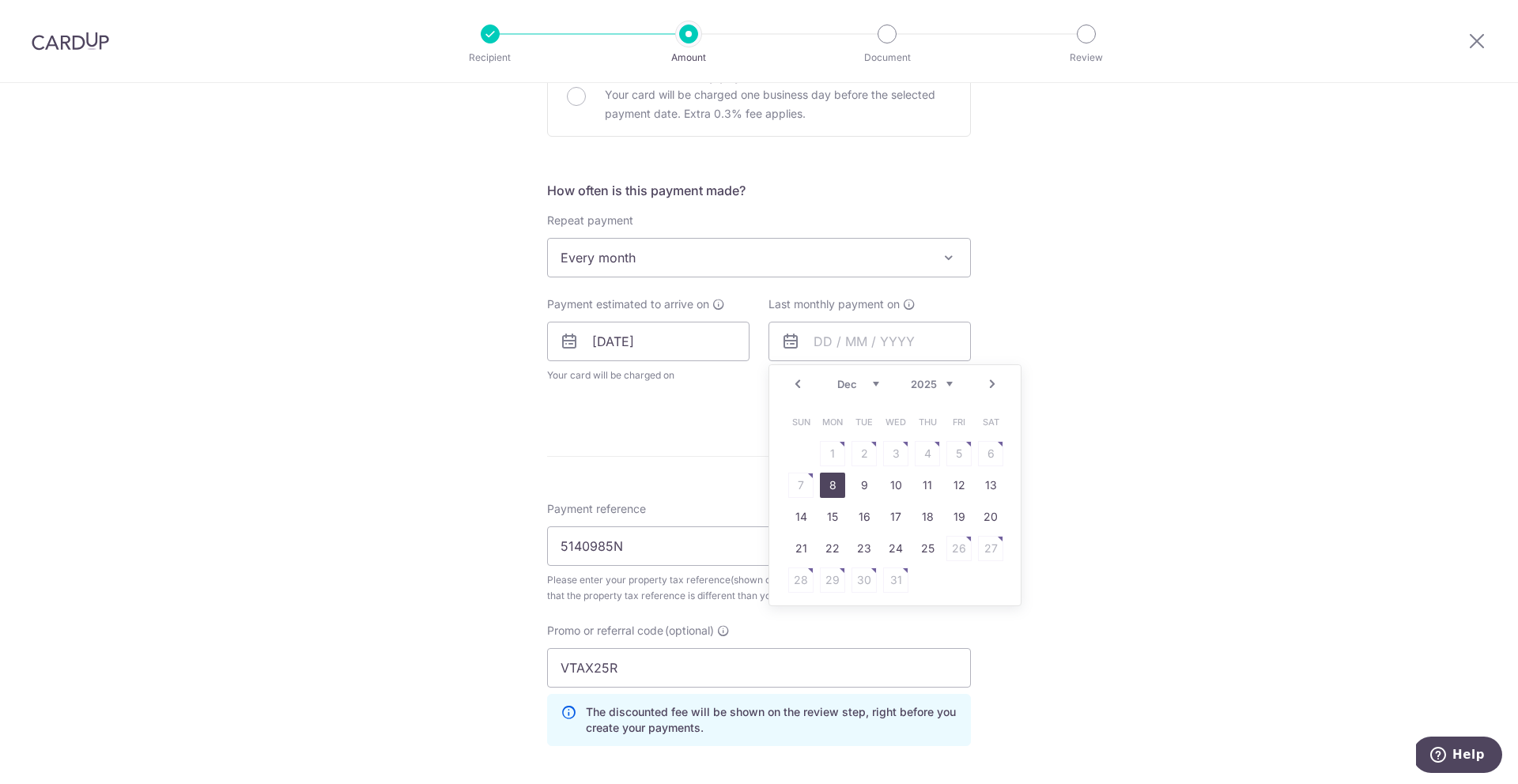
click at [822, 489] on link "8" at bounding box center [833, 485] width 26 height 26
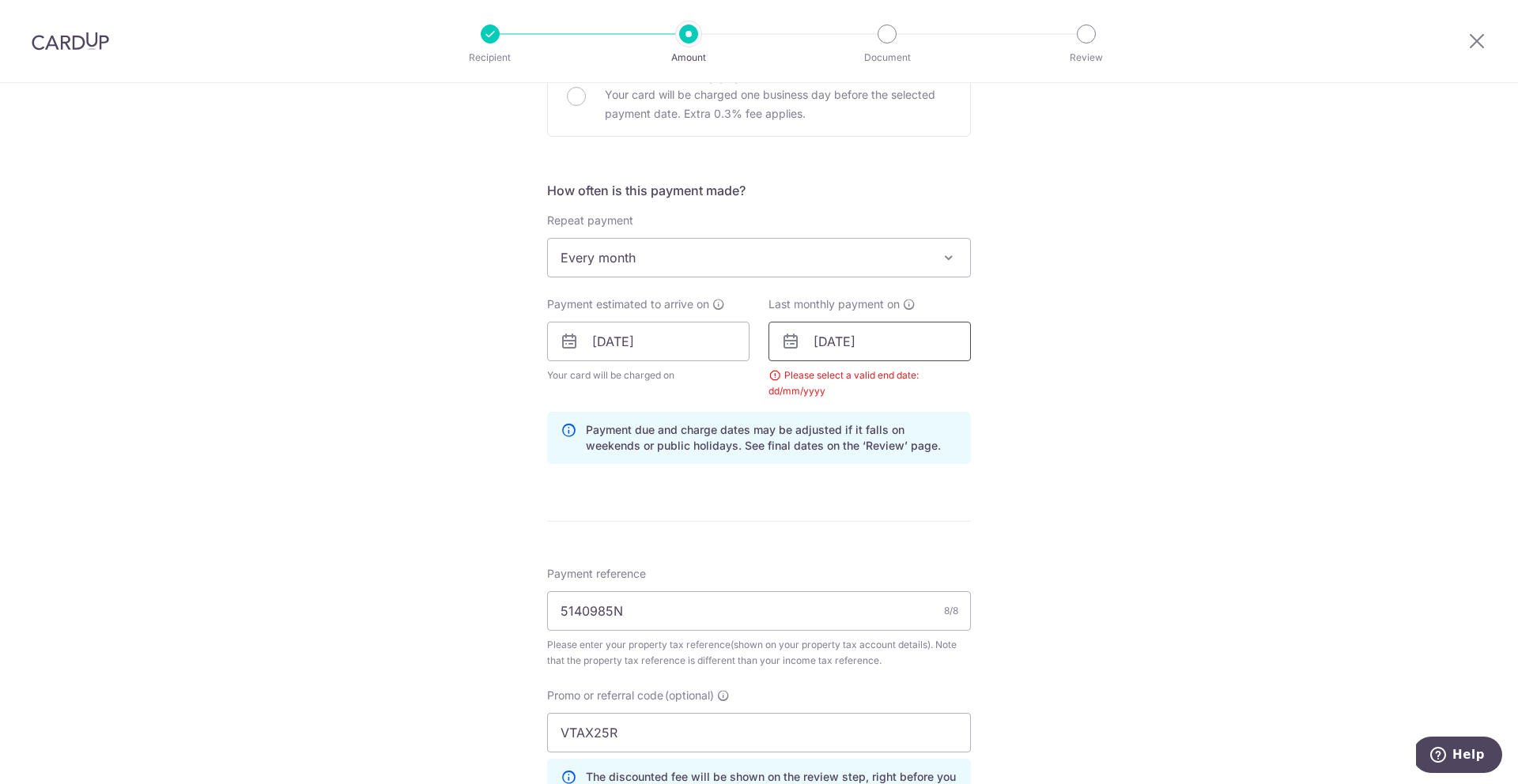
click at [935, 347] on input "08/12/2025" at bounding box center [869, 342] width 202 height 39
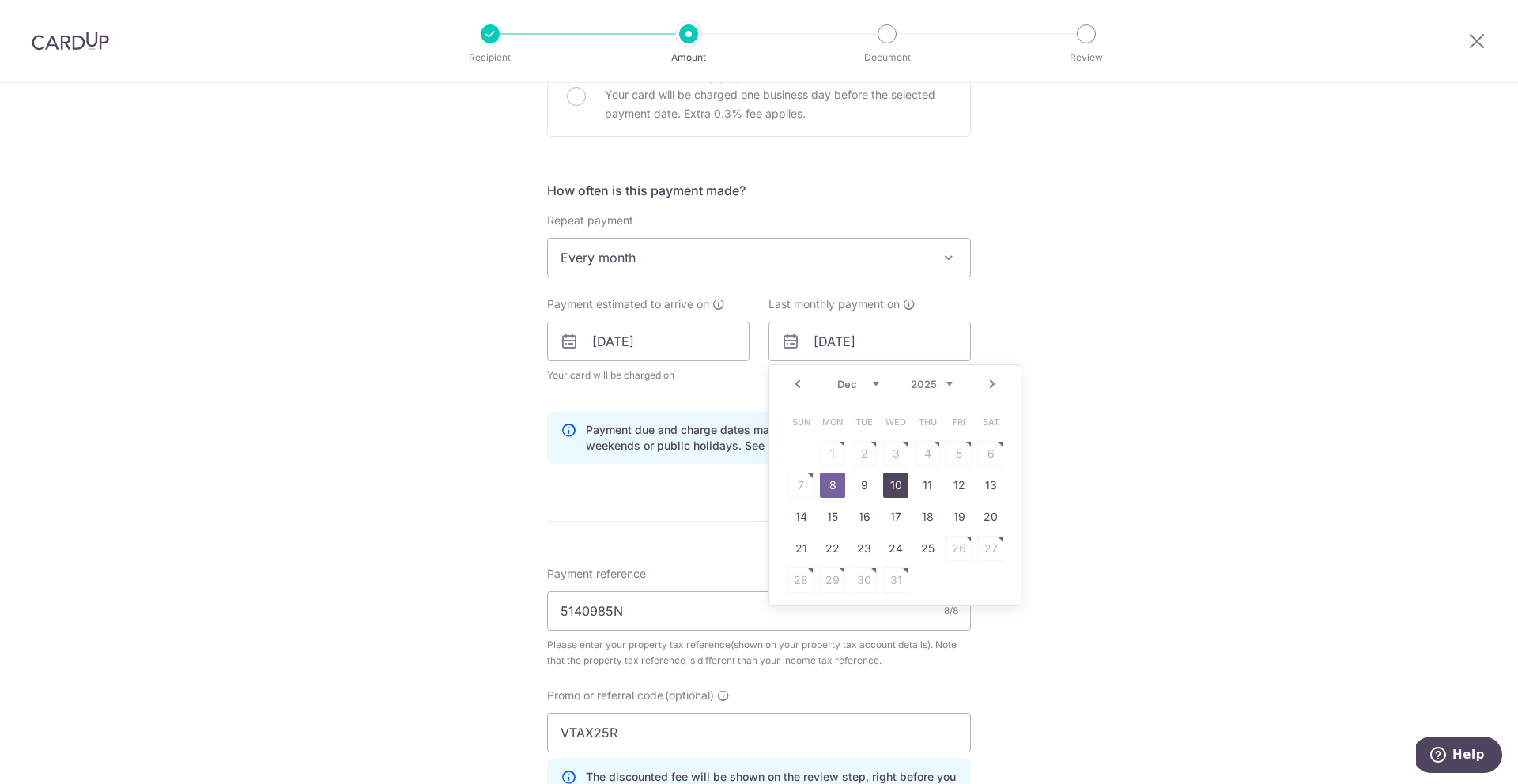
click at [883, 486] on link "10" at bounding box center [896, 485] width 26 height 26
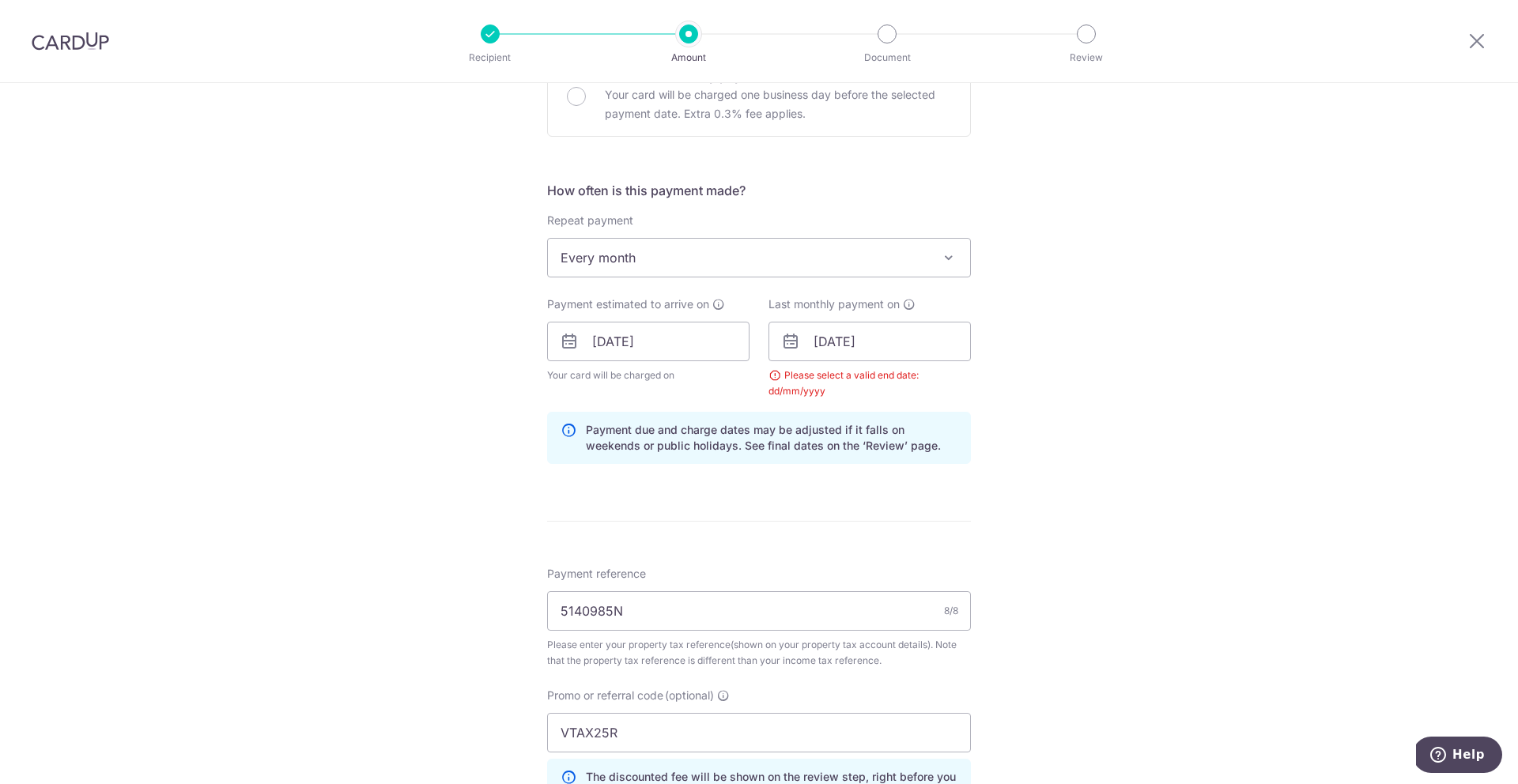
click at [956, 450] on div "Payment due and charge dates may be adjusted if it falls on weekends or public …" at bounding box center [759, 437] width 424 height 52
click at [921, 344] on input "10/12/2025" at bounding box center [869, 342] width 202 height 39
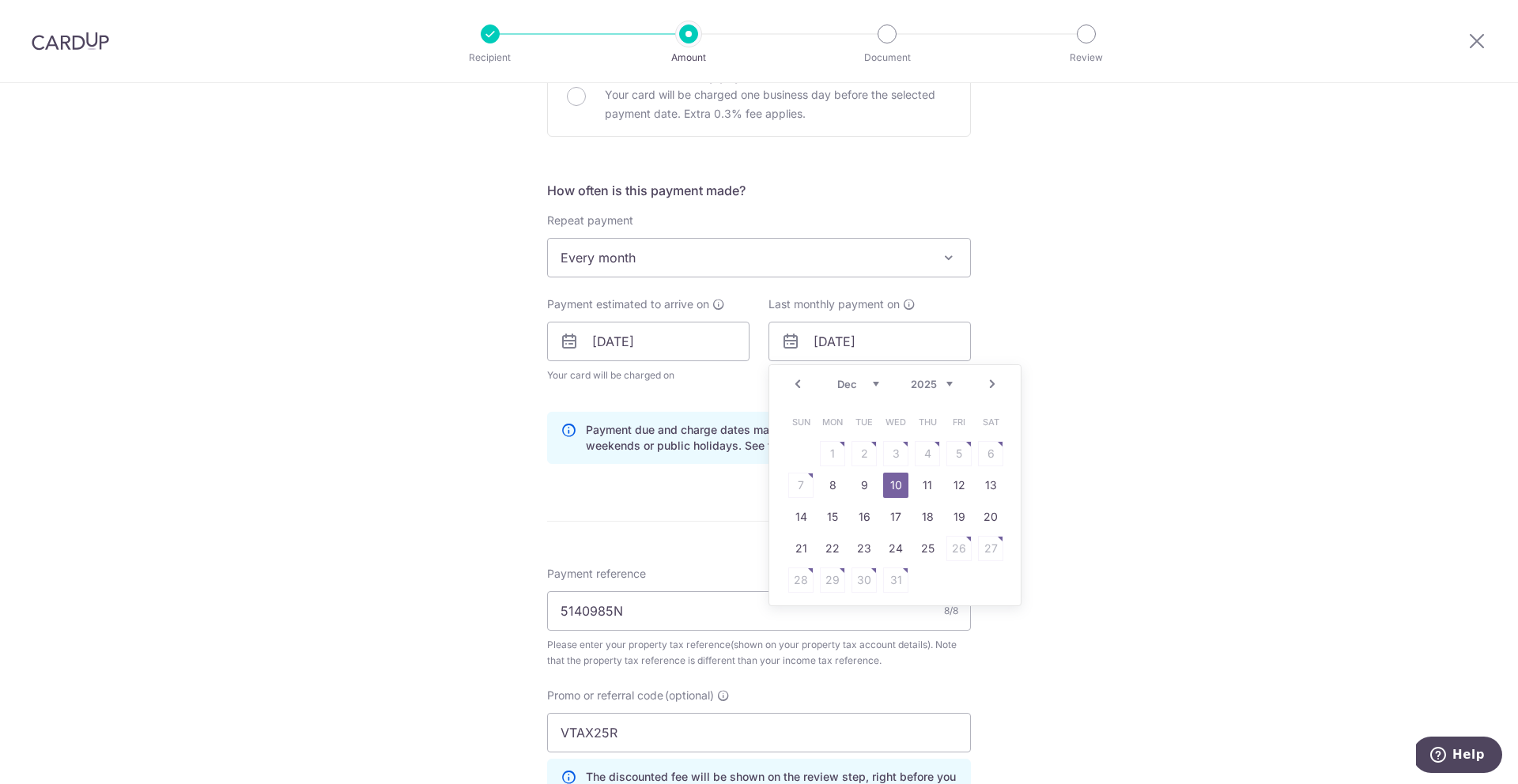
click at [798, 381] on link "Prev" at bounding box center [798, 384] width 19 height 19
click at [828, 518] on link "10" at bounding box center [833, 517] width 26 height 26
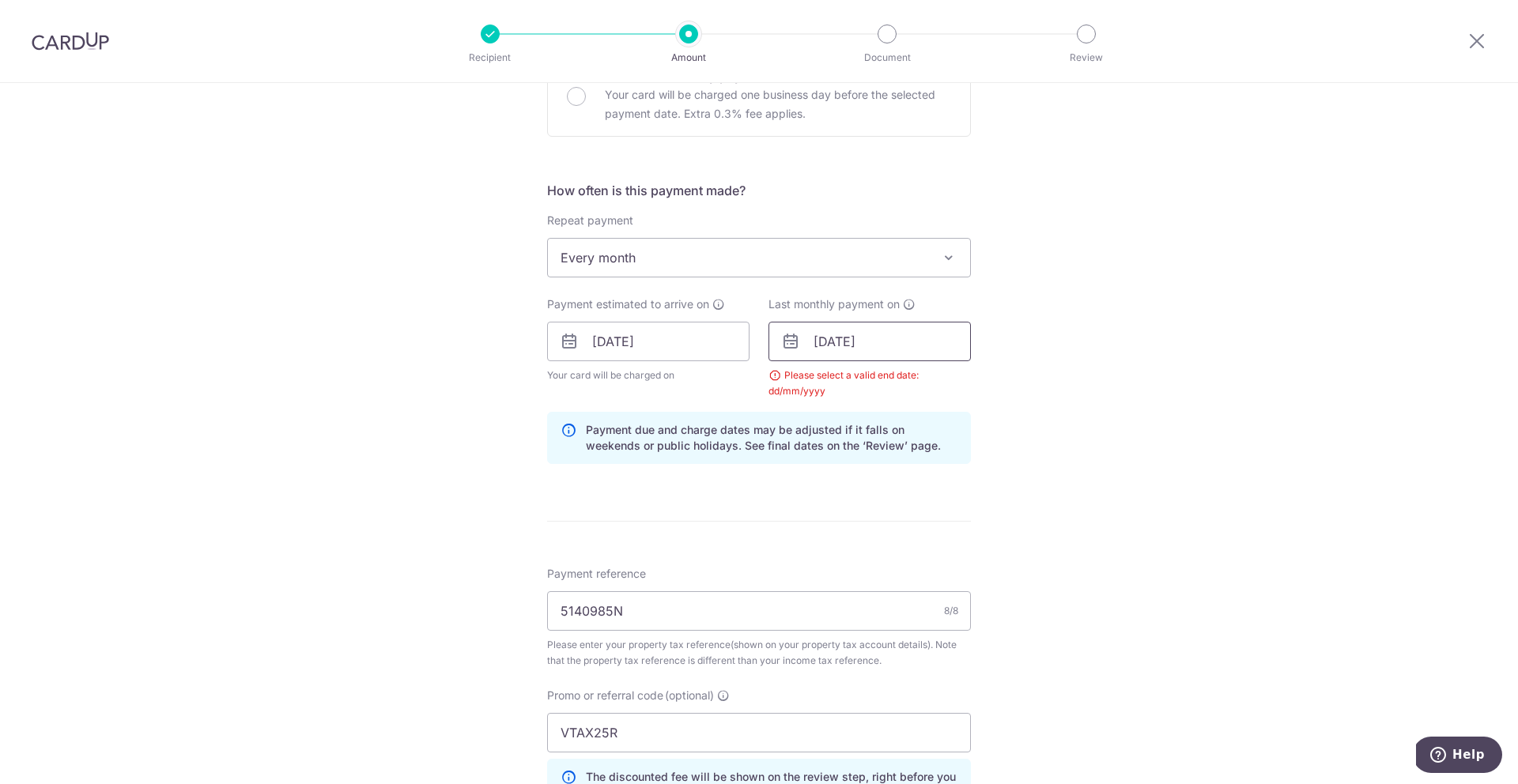
click at [901, 347] on input "10/11/2025" at bounding box center [869, 342] width 202 height 39
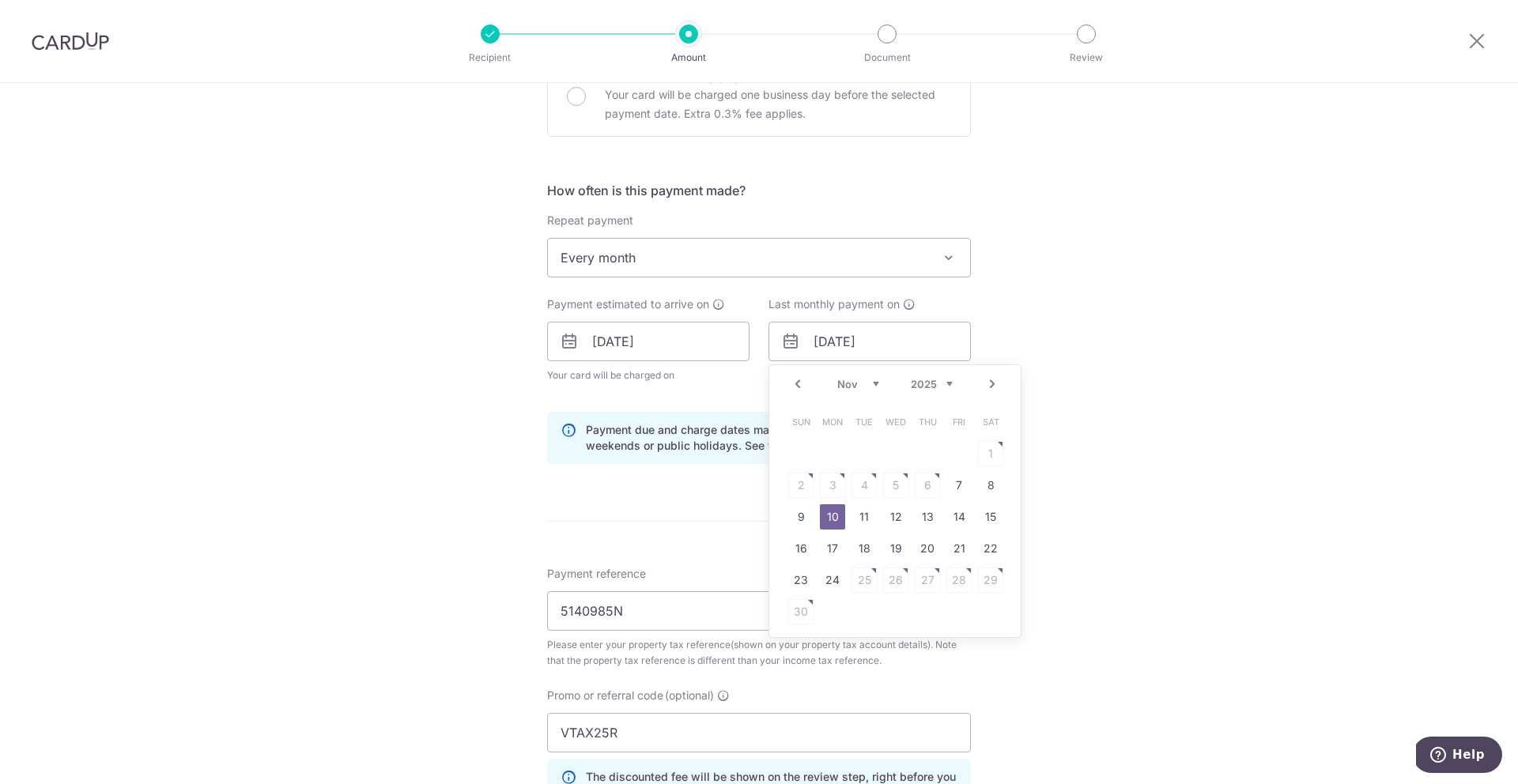
click at [1053, 368] on div "Tell us more about your payment Enter payment amount SGD 201.17 201.17 The tota…" at bounding box center [759, 341] width 1518 height 1619
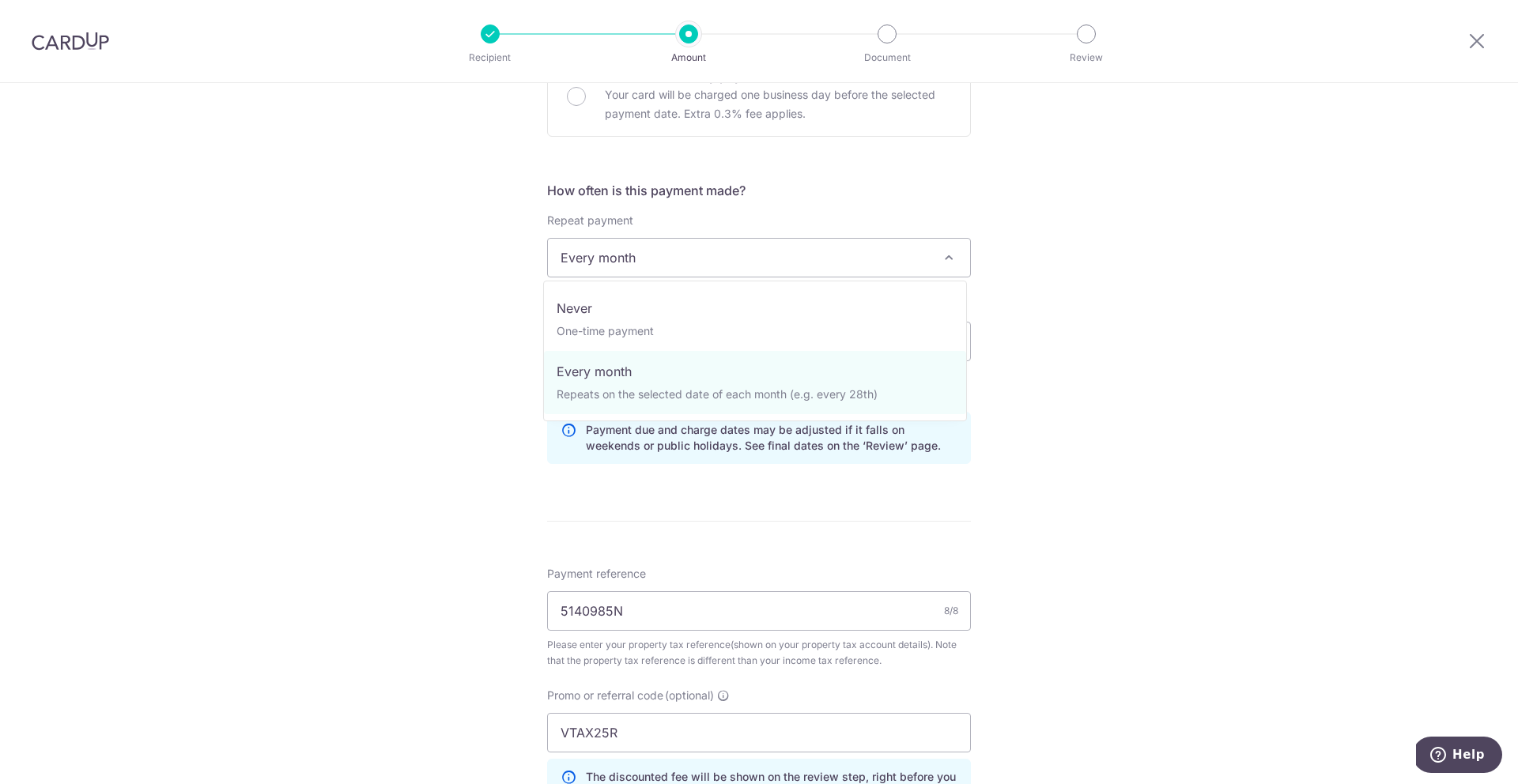
click at [957, 263] on span "Every month" at bounding box center [759, 257] width 422 height 38
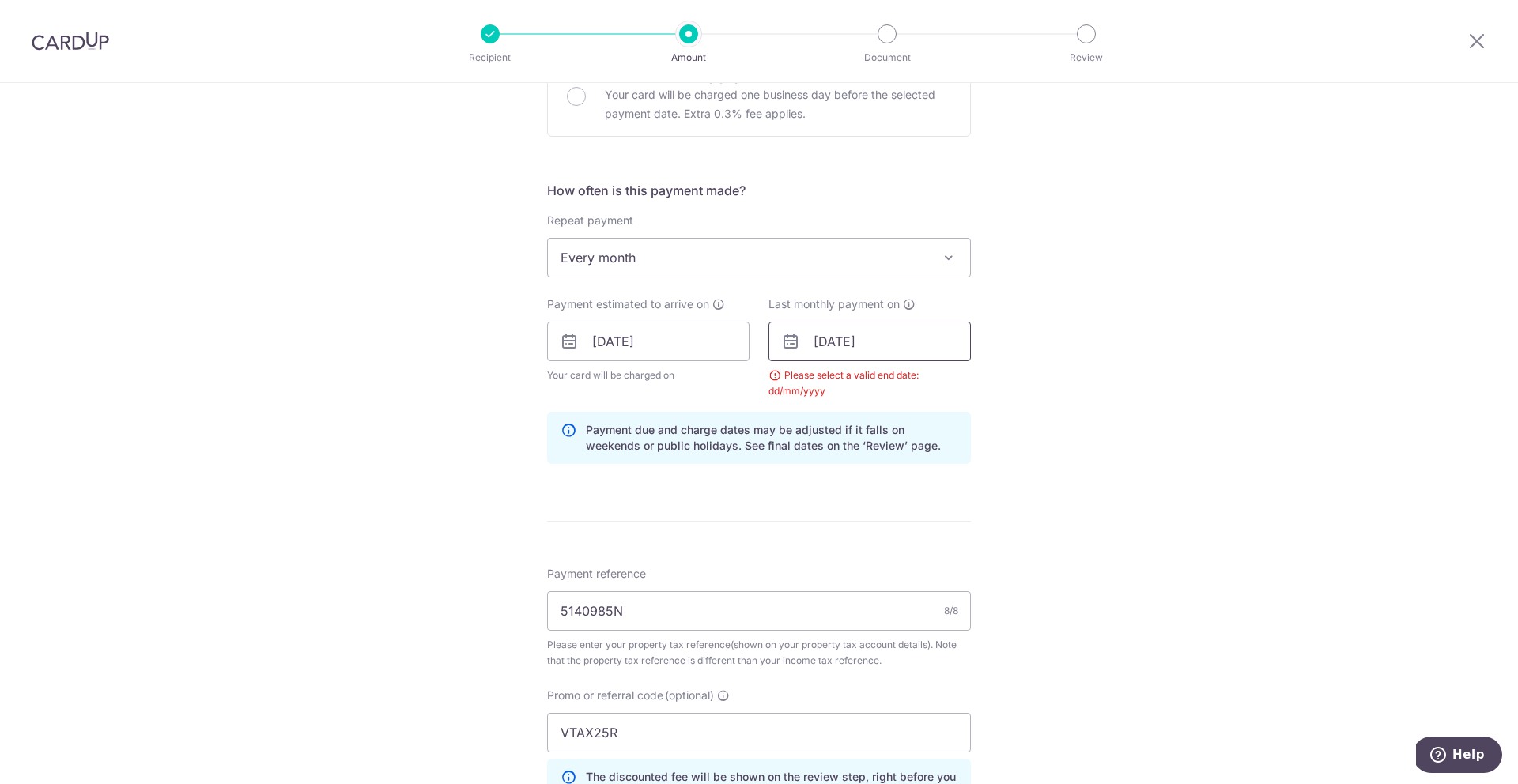
click at [870, 348] on input "10/11/2025" at bounding box center [869, 342] width 202 height 39
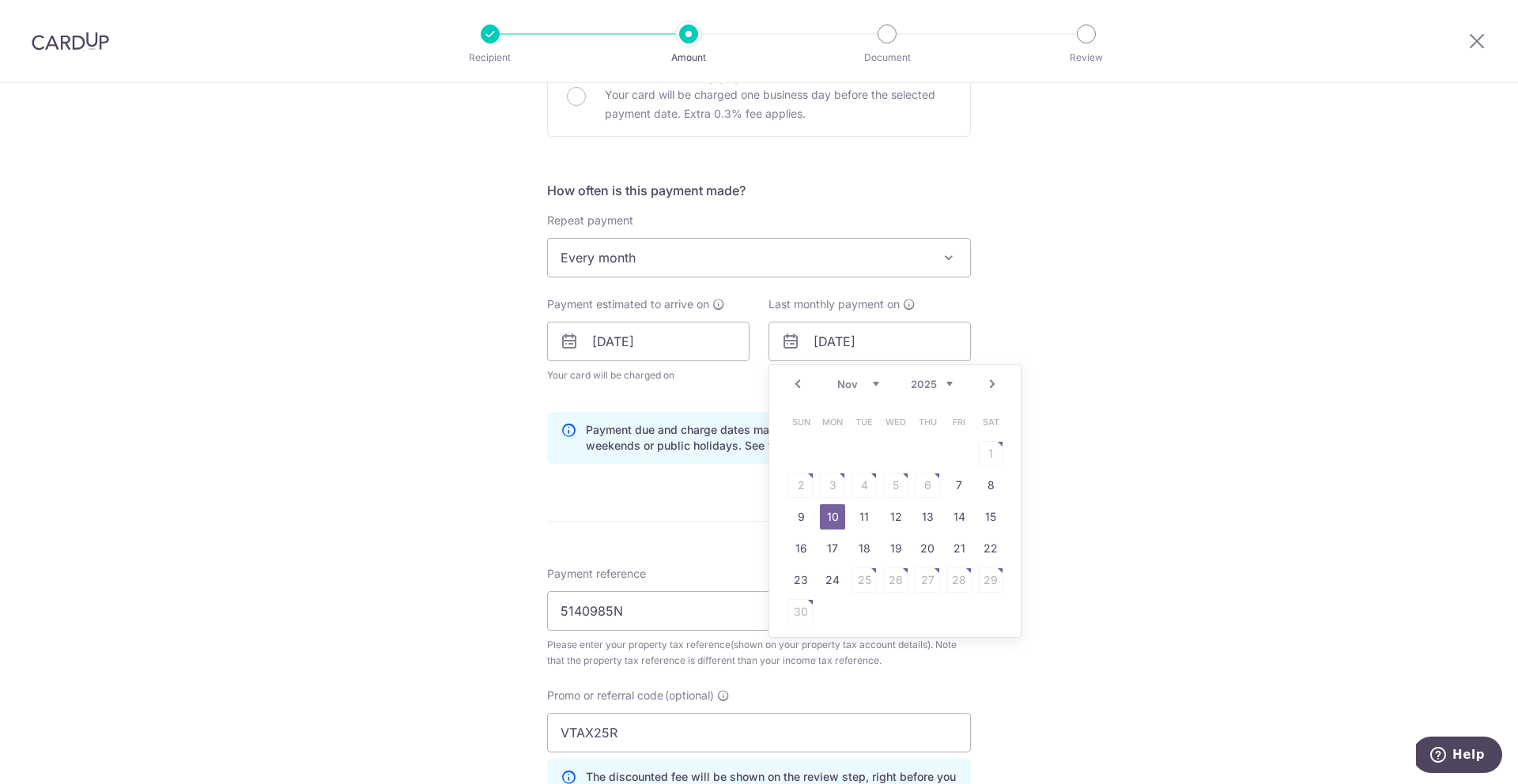
click at [1126, 408] on div "Tell us more about your payment Enter payment amount SGD 201.17 201.17 The tota…" at bounding box center [759, 341] width 1518 height 1619
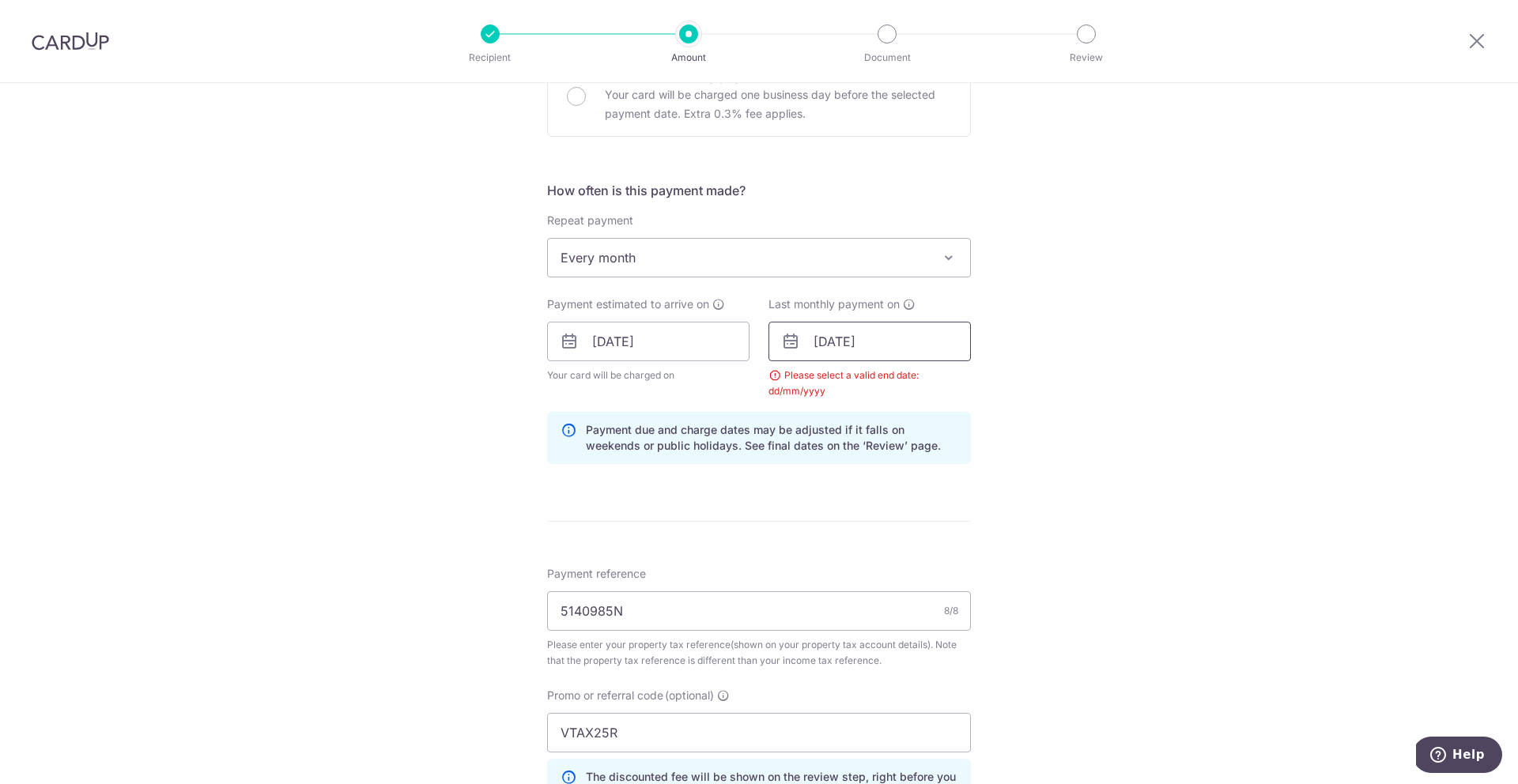
click at [921, 351] on input "10/11/2025" at bounding box center [869, 342] width 202 height 39
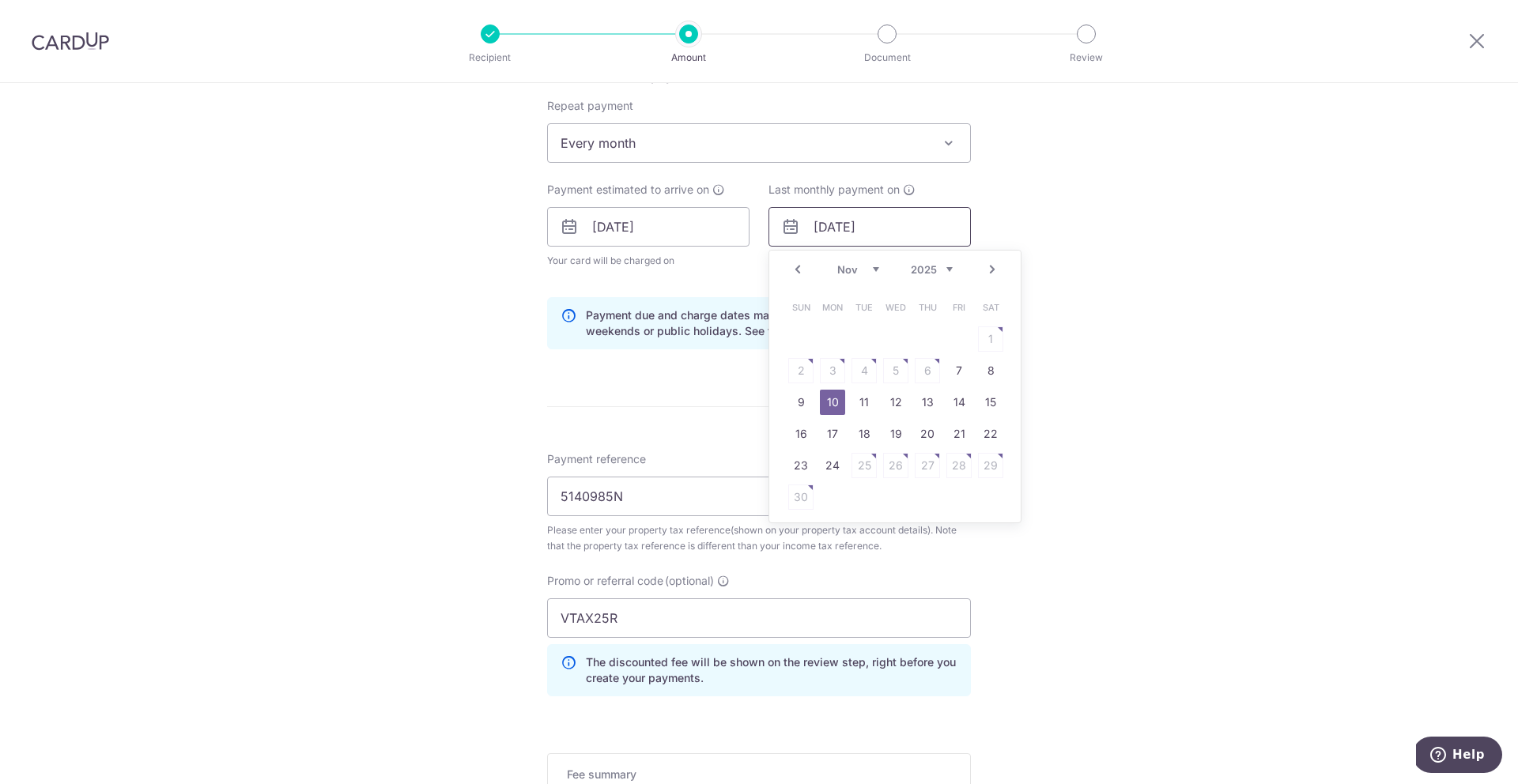
scroll to position [741, 0]
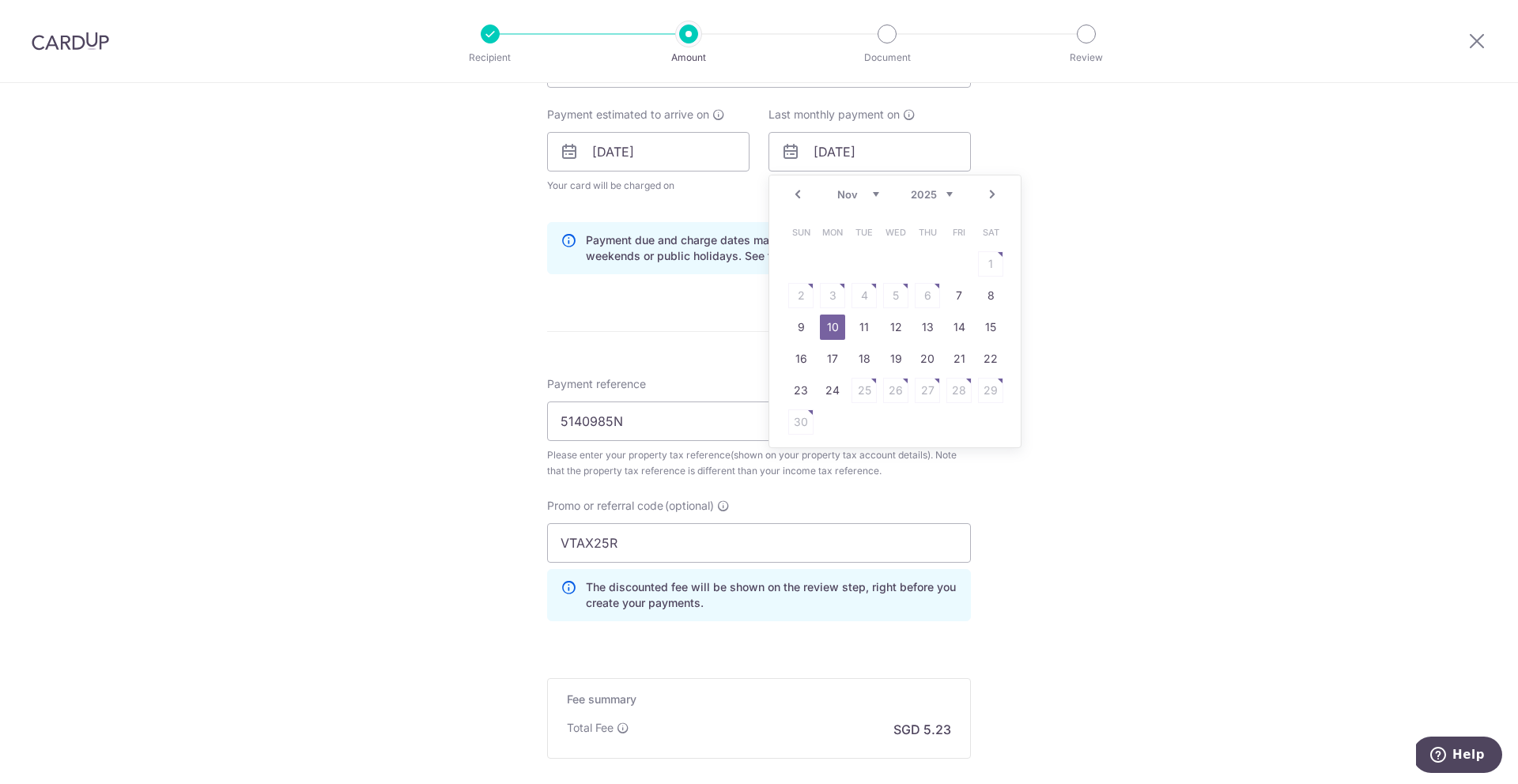
click at [985, 196] on link "Next" at bounding box center [992, 195] width 19 height 19
click at [985, 198] on link "Next" at bounding box center [992, 195] width 19 height 19
click at [791, 193] on link "Prev" at bounding box center [798, 195] width 19 height 19
click at [829, 293] on link "8" at bounding box center [833, 295] width 26 height 26
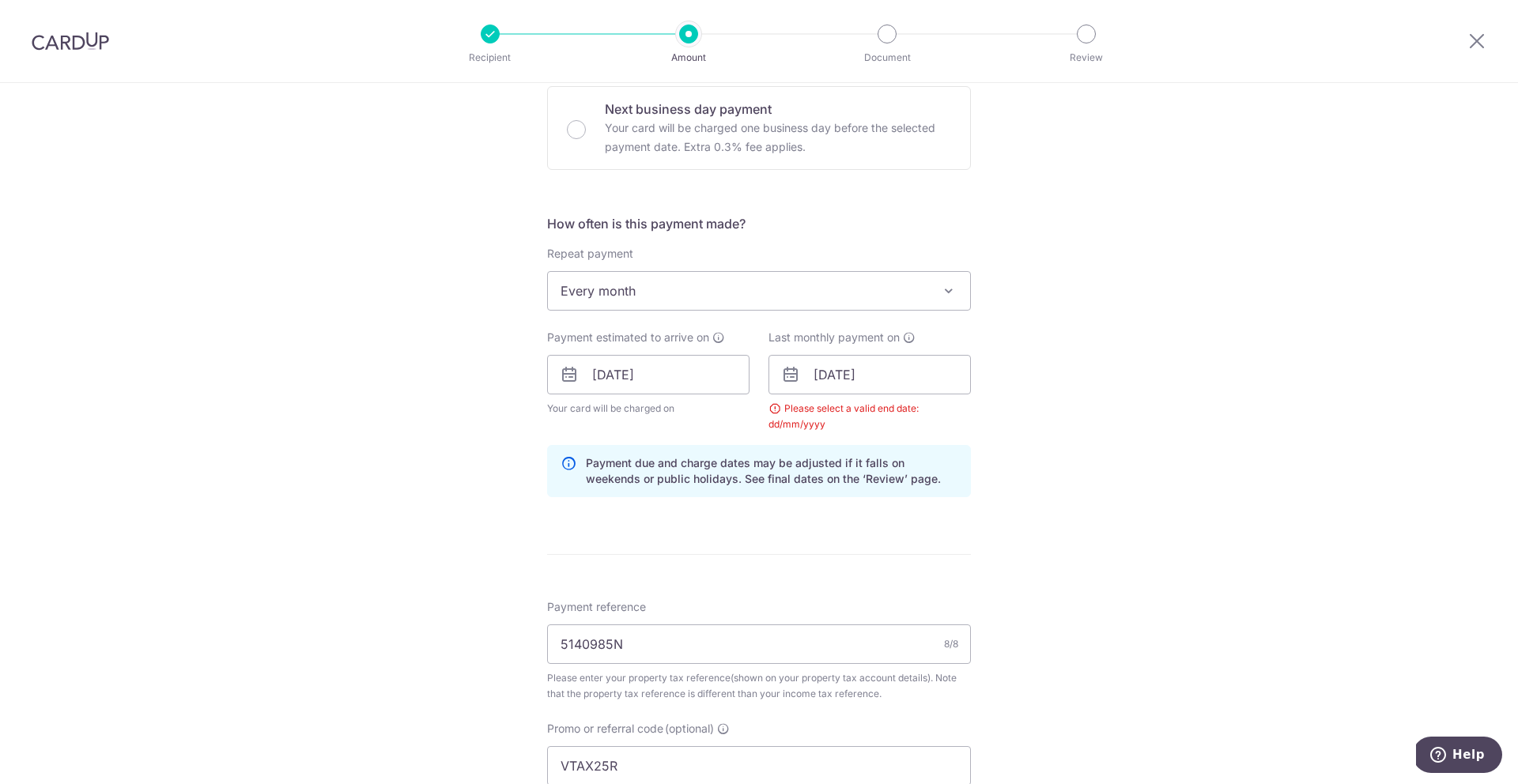
scroll to position [654, 0]
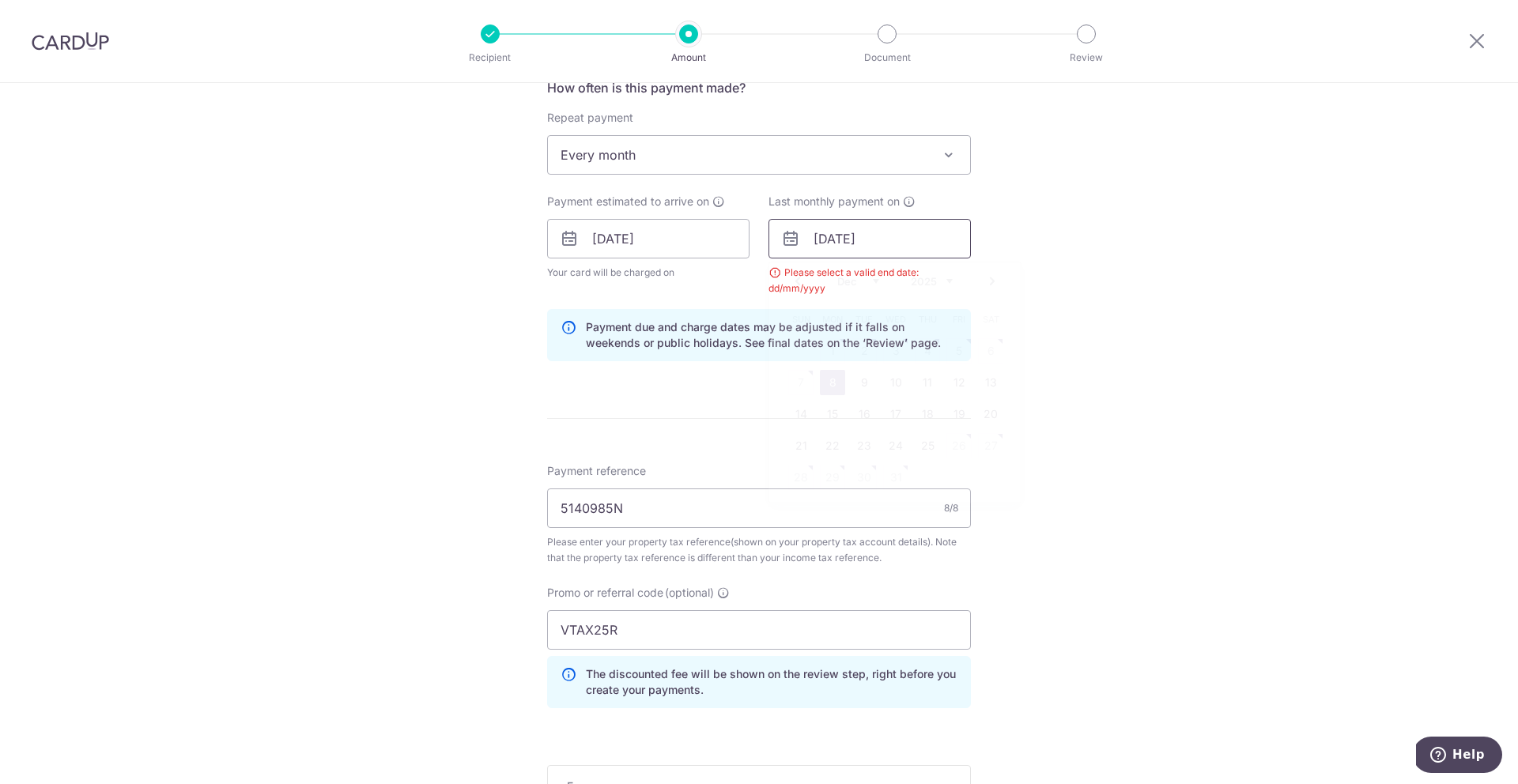
click at [904, 249] on input "08/12/2025" at bounding box center [869, 238] width 202 height 39
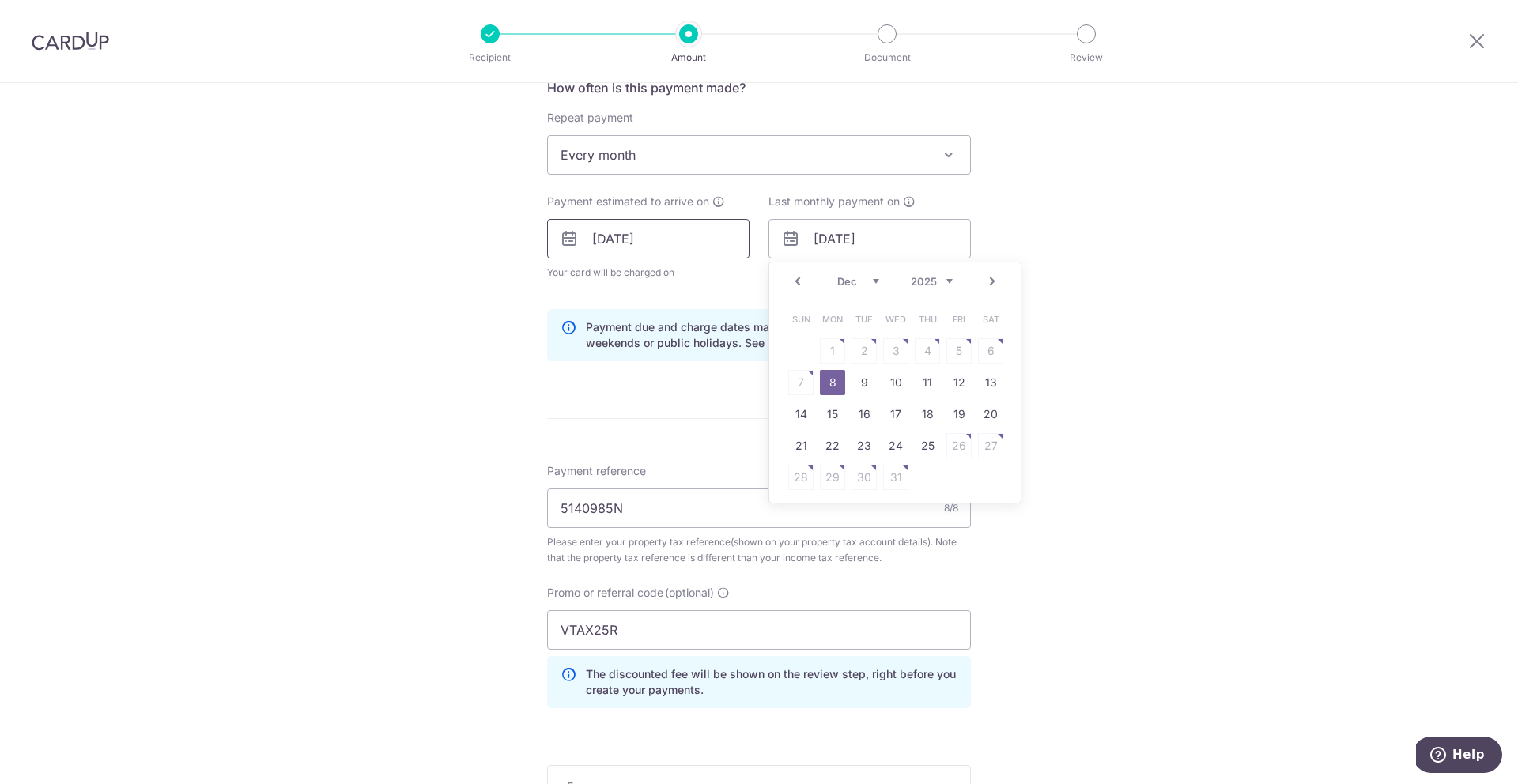
click at [685, 254] on input "08/09/2025" at bounding box center [648, 238] width 202 height 39
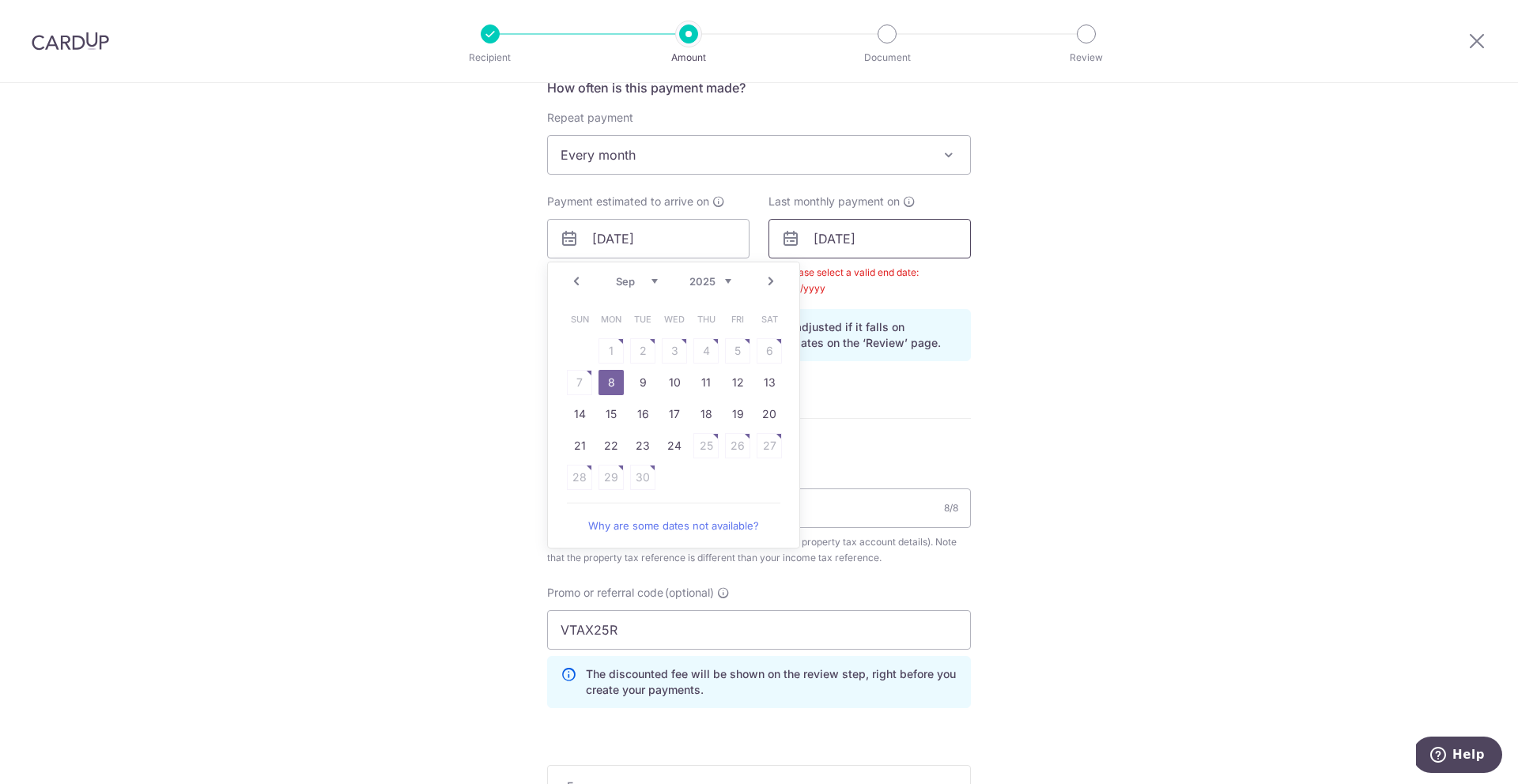
click at [847, 249] on input "08/12/2025" at bounding box center [869, 238] width 202 height 39
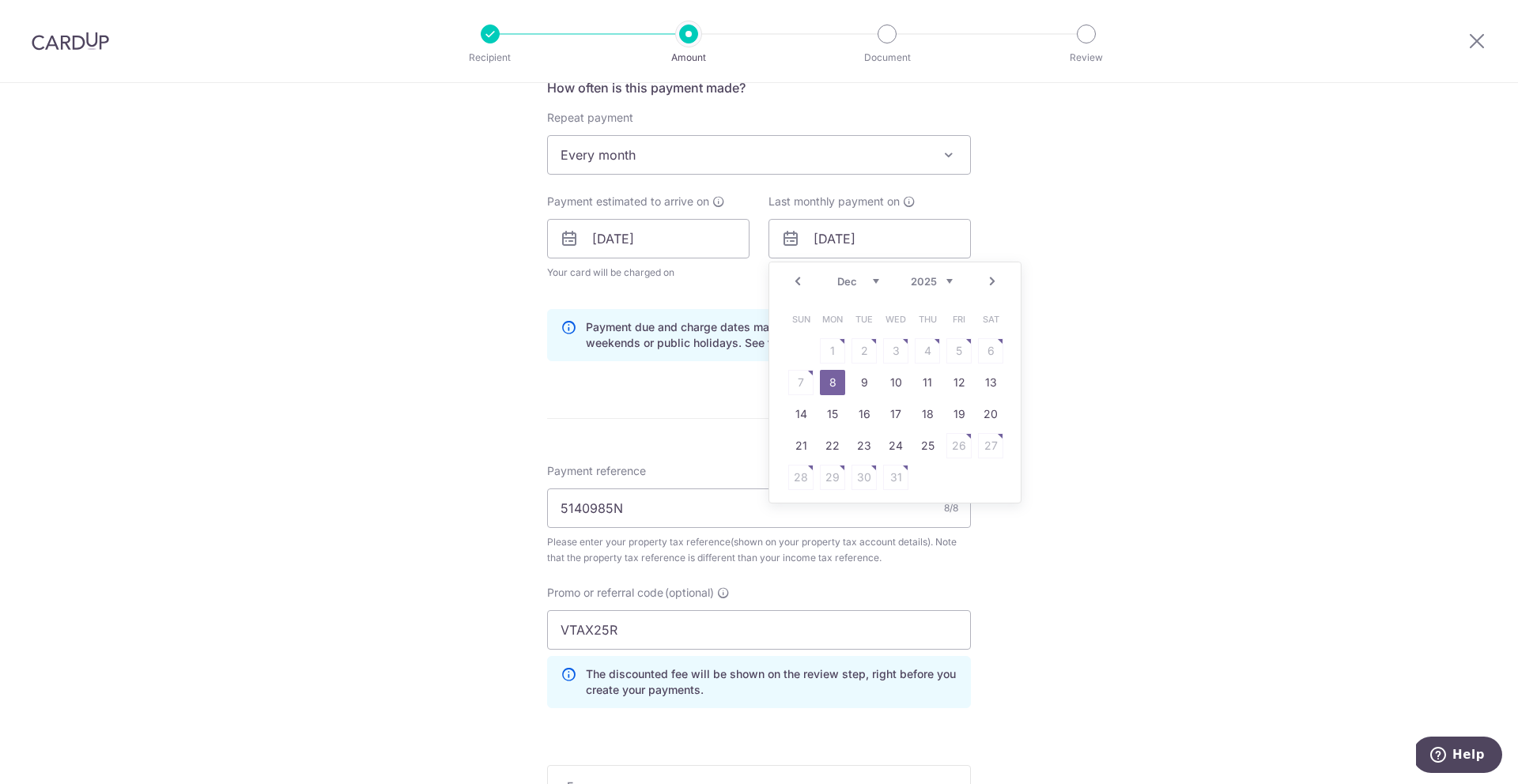
click at [798, 278] on link "Prev" at bounding box center [798, 281] width 19 height 19
click at [795, 278] on link "Prev" at bounding box center [798, 281] width 19 height 19
click at [888, 383] on link "8" at bounding box center [896, 383] width 26 height 26
type input "08/10/2025"
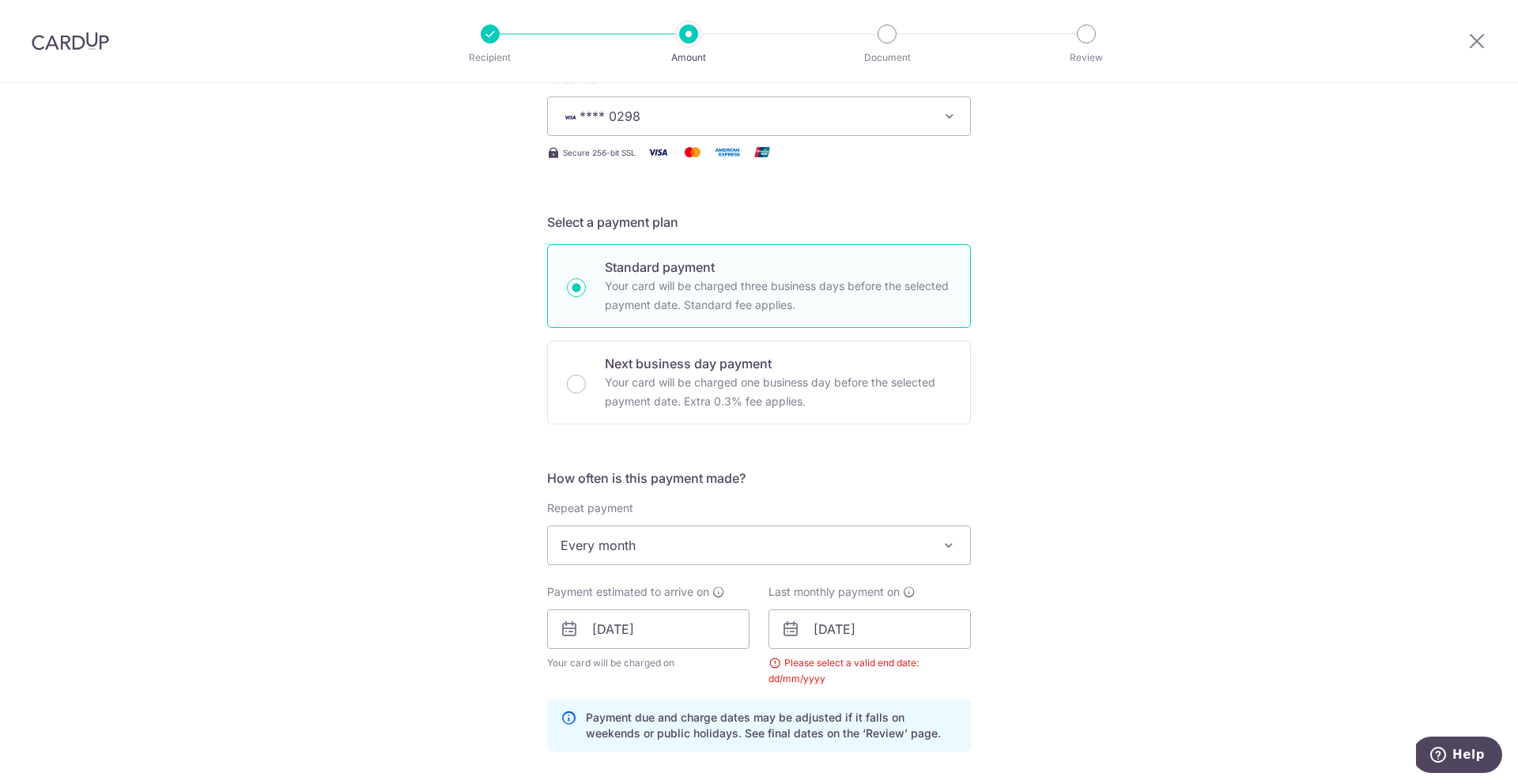
scroll to position [0, 0]
